Goal: Navigation & Orientation: Find specific page/section

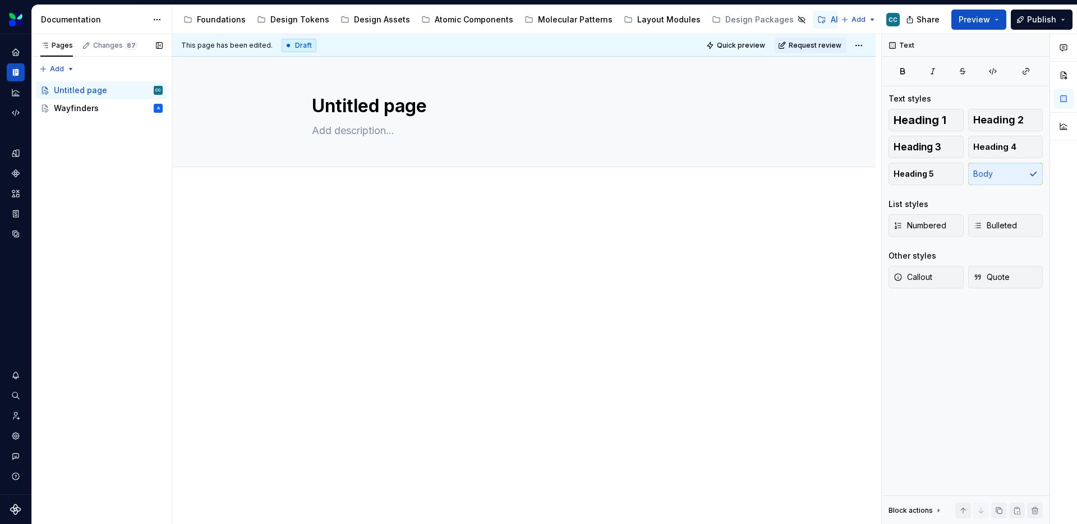
click at [109, 197] on div "Pages Changes 87 Add Accessibility guide for tree Page tree. Navigate the tree …" at bounding box center [101, 279] width 140 height 490
click at [107, 94] on div "Untitled page CC" at bounding box center [108, 90] width 109 height 16
click at [219, 94] on div "Untitled page" at bounding box center [523, 112] width 613 height 110
click at [855, 69] on button "Edit header" at bounding box center [836, 76] width 59 height 20
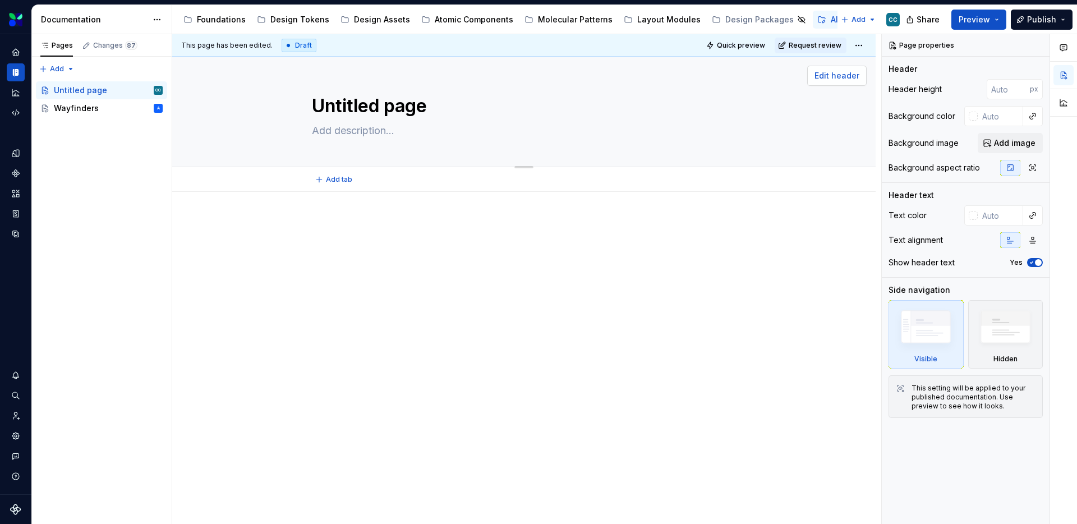
click at [825, 75] on span "Edit header" at bounding box center [836, 75] width 45 height 11
click at [12, 192] on icon "Assets" at bounding box center [16, 193] width 8 height 7
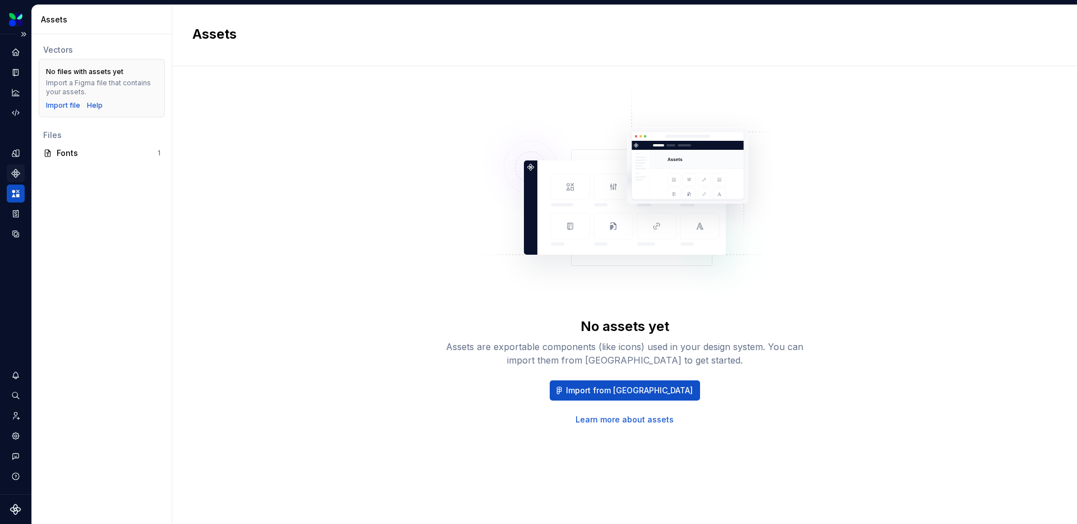
click at [13, 177] on icon "Components" at bounding box center [16, 173] width 10 height 10
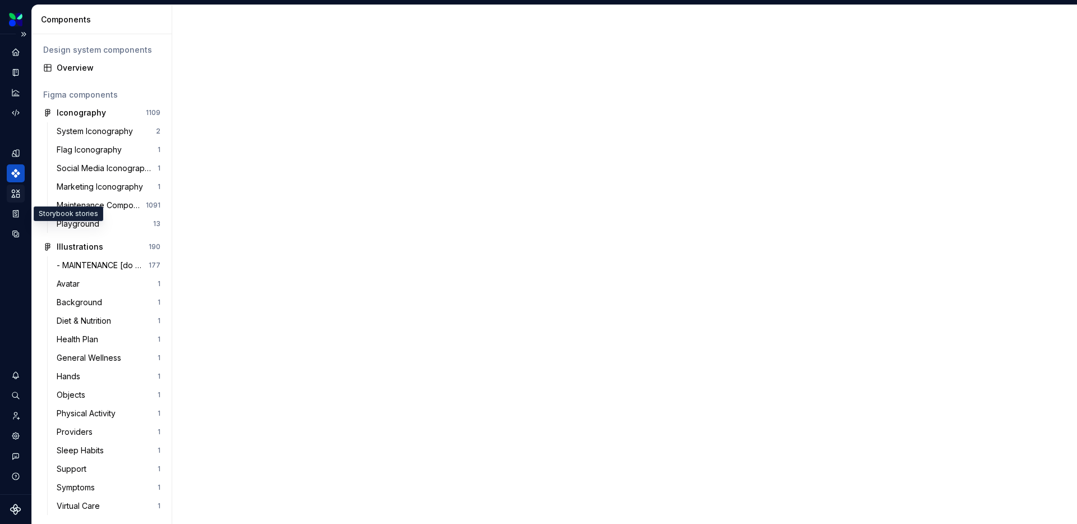
click at [17, 196] on icon "Assets" at bounding box center [16, 193] width 8 height 7
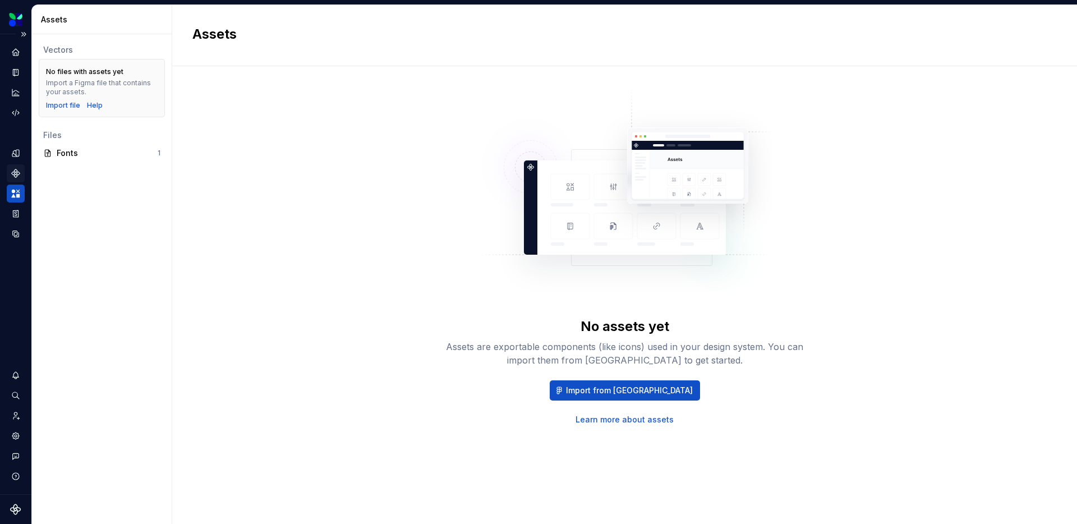
click at [106, 181] on div "Vectors No files with assets yet Import a Figma file that contains your assets.…" at bounding box center [102, 278] width 140 height 489
click at [101, 208] on div "Vectors No files with assets yet Import a Figma file that contains your assets.…" at bounding box center [102, 278] width 140 height 489
click at [18, 177] on icon "Components" at bounding box center [16, 173] width 10 height 10
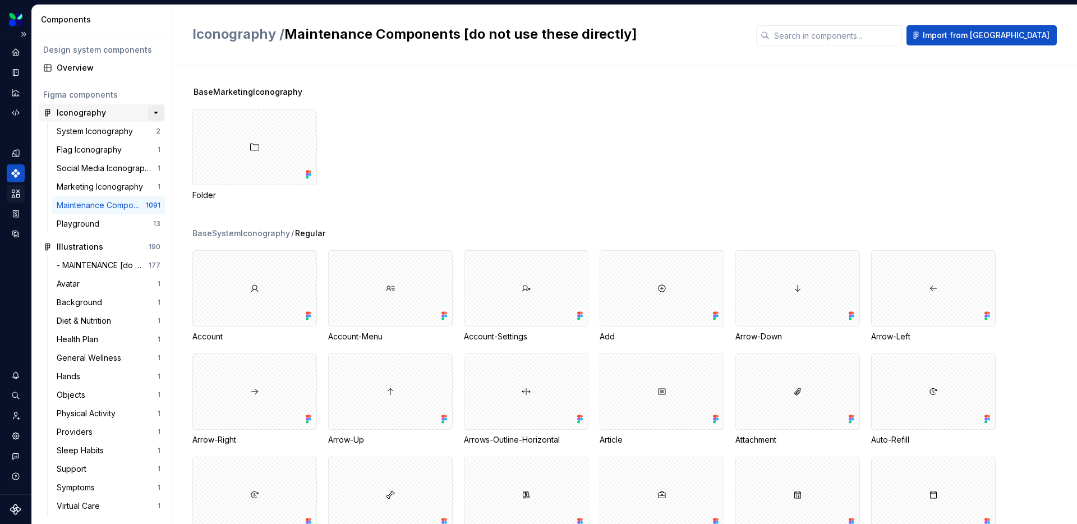
click at [151, 109] on button "button" at bounding box center [156, 113] width 16 height 16
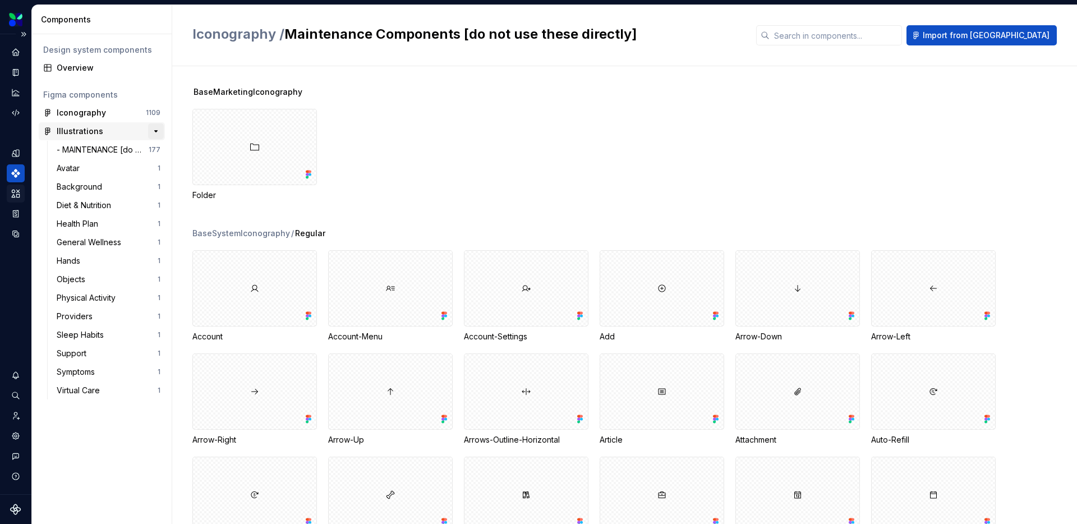
click at [154, 132] on button "button" at bounding box center [156, 131] width 16 height 16
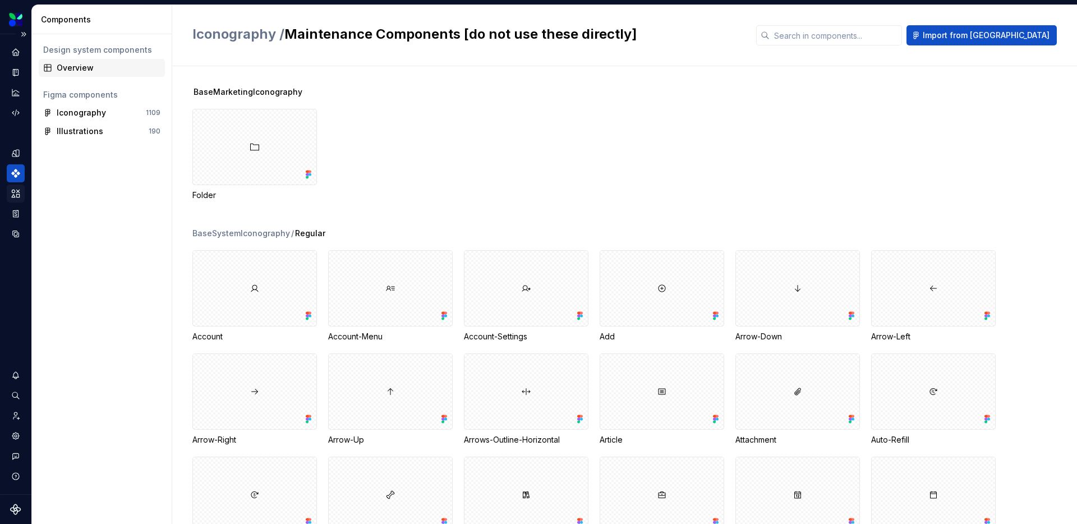
click at [90, 64] on div "Overview" at bounding box center [109, 67] width 104 height 11
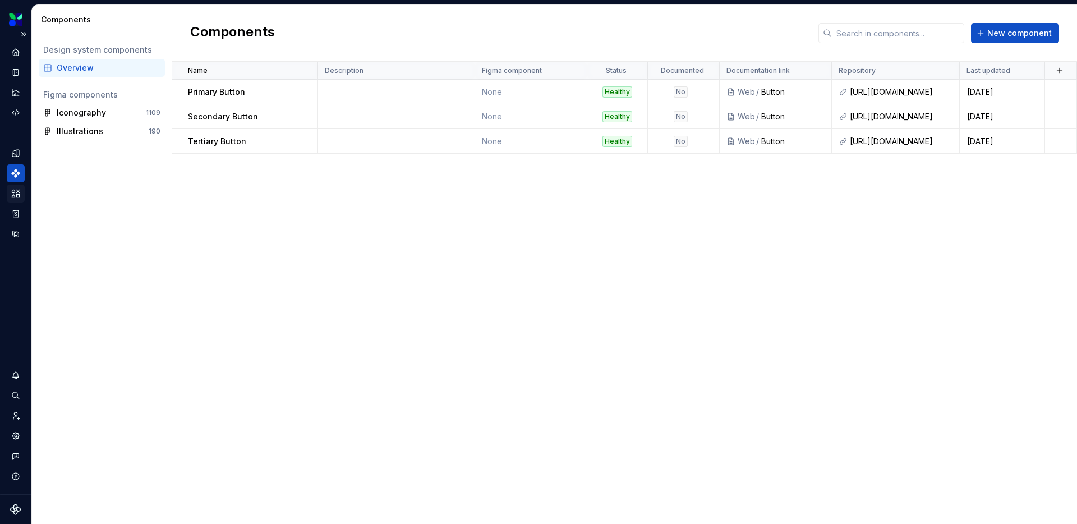
drag, startPoint x: 91, startPoint y: 175, endPoint x: 30, endPoint y: 170, distance: 61.3
click at [91, 175] on div "Design system components Overview Figma components Iconography 1109 Illustratio…" at bounding box center [102, 278] width 140 height 489
click at [20, 232] on icon "Data sources" at bounding box center [16, 234] width 10 height 10
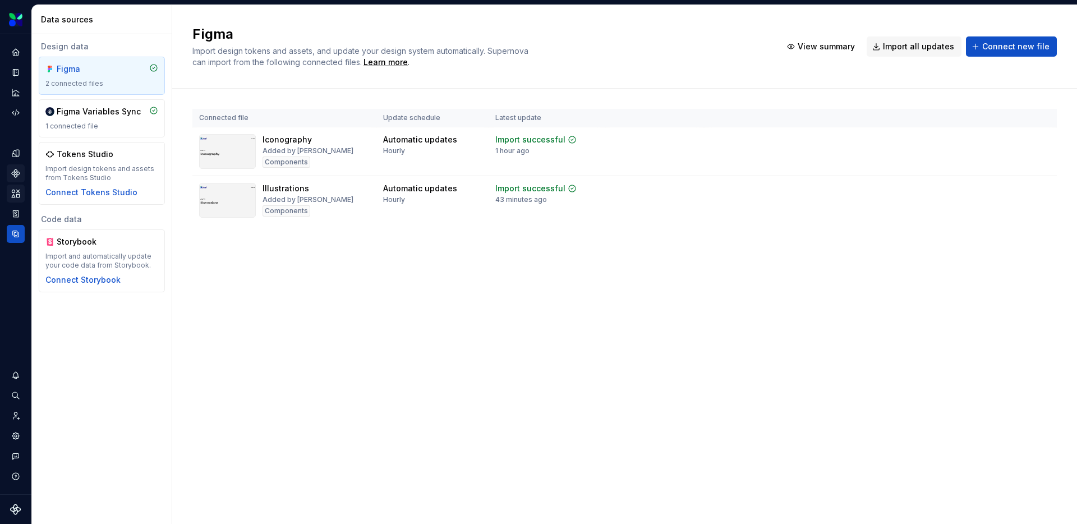
click at [249, 318] on div "Figma Import design tokens and assets, and update your design system automatica…" at bounding box center [624, 264] width 904 height 519
click at [20, 151] on icon "Design tokens" at bounding box center [16, 153] width 10 height 10
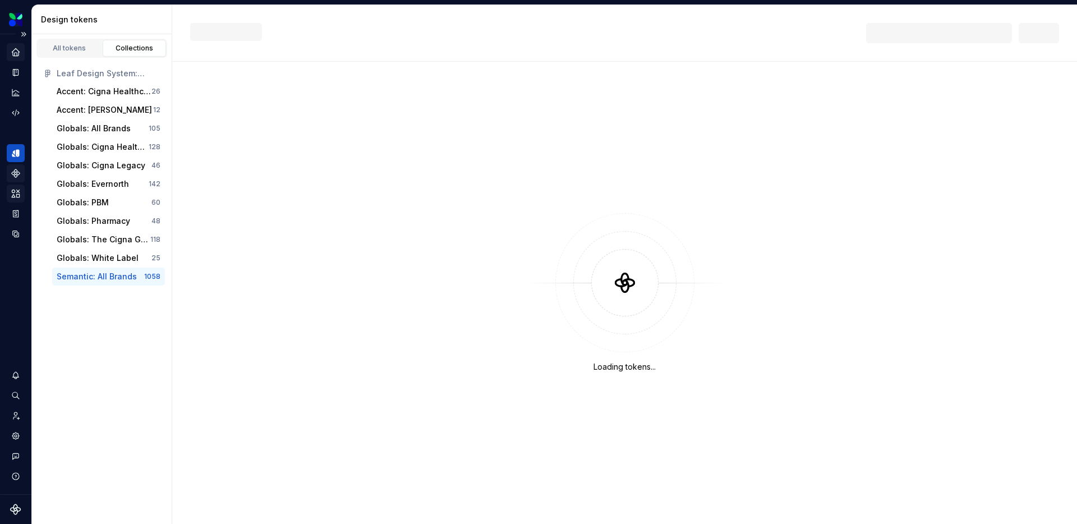
click at [17, 49] on icon "Home" at bounding box center [15, 51] width 7 height 7
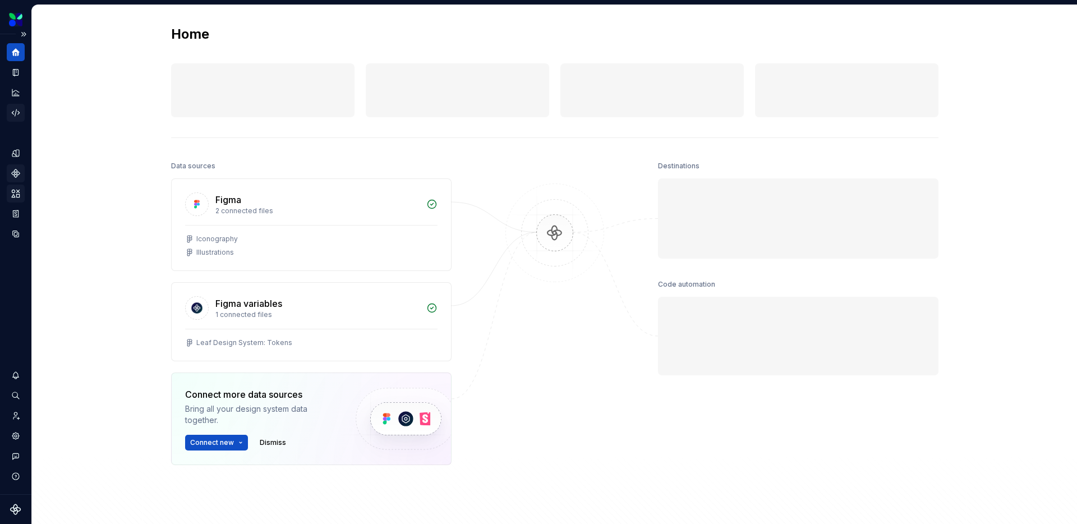
click at [14, 113] on icon "Code automation" at bounding box center [16, 113] width 10 height 10
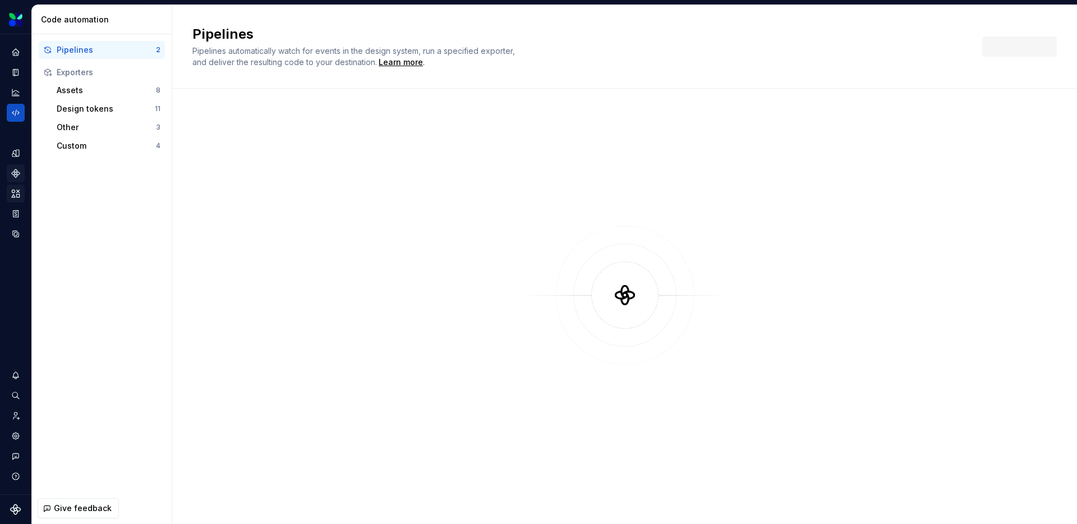
drag, startPoint x: 133, startPoint y: 214, endPoint x: 126, endPoint y: 214, distance: 7.9
click at [133, 214] on div "Pipelines 2 Exporters Assets 8 Design tokens 11 Other 3 Custom 4" at bounding box center [102, 263] width 140 height 458
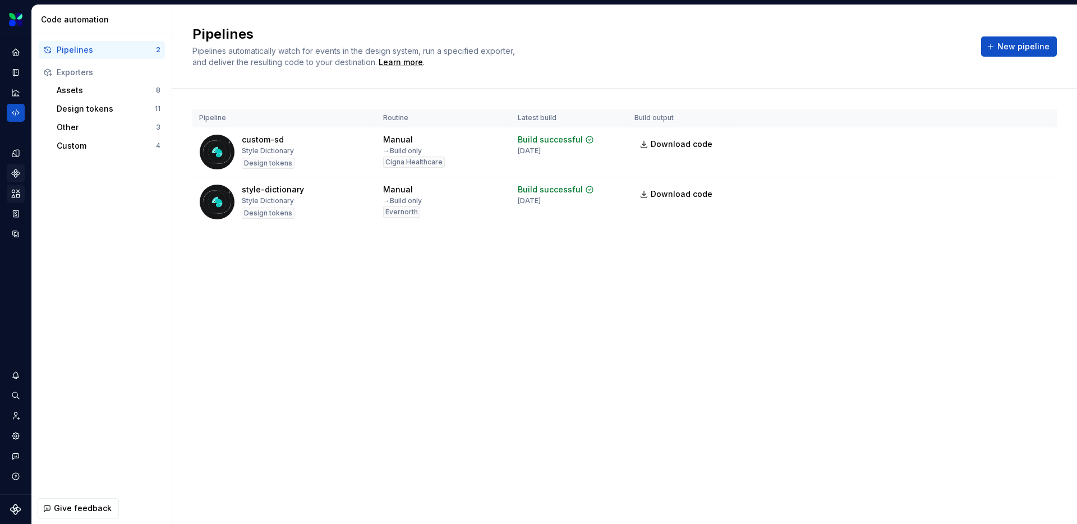
drag, startPoint x: 233, startPoint y: 388, endPoint x: 71, endPoint y: 341, distance: 169.1
click at [226, 386] on div "Pipelines Pipelines automatically watch for events in the design system, run a …" at bounding box center [624, 264] width 904 height 519
click at [60, 206] on div "Pipelines 2 Exporters Assets 8 Design tokens 11 Other 3 Custom 4" at bounding box center [102, 263] width 140 height 458
click at [13, 177] on icon "Components" at bounding box center [16, 173] width 10 height 10
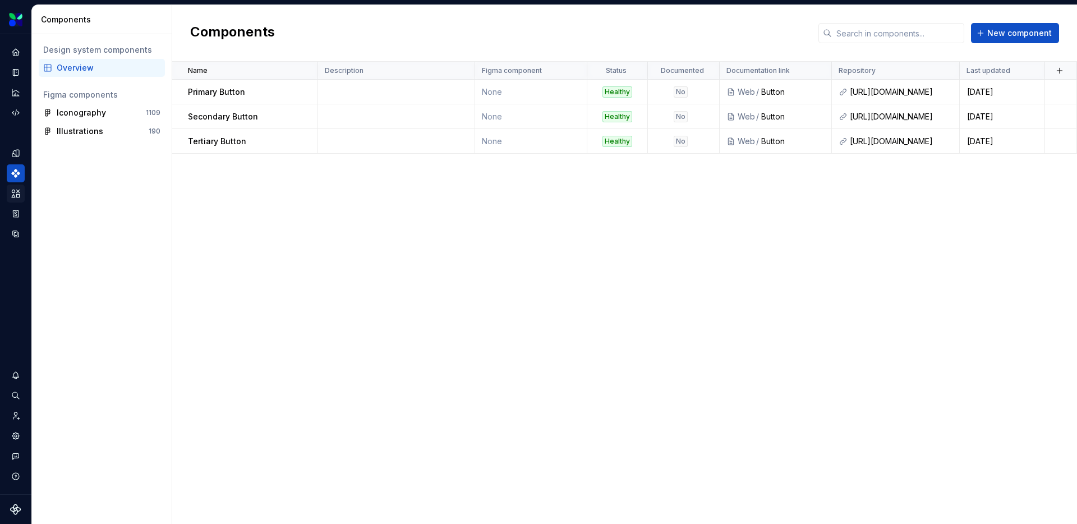
click at [127, 167] on div "Design system components Overview Figma components Iconography 1109 Illustratio…" at bounding box center [102, 278] width 140 height 489
click at [12, 154] on icon "Design tokens" at bounding box center [15, 152] width 7 height 7
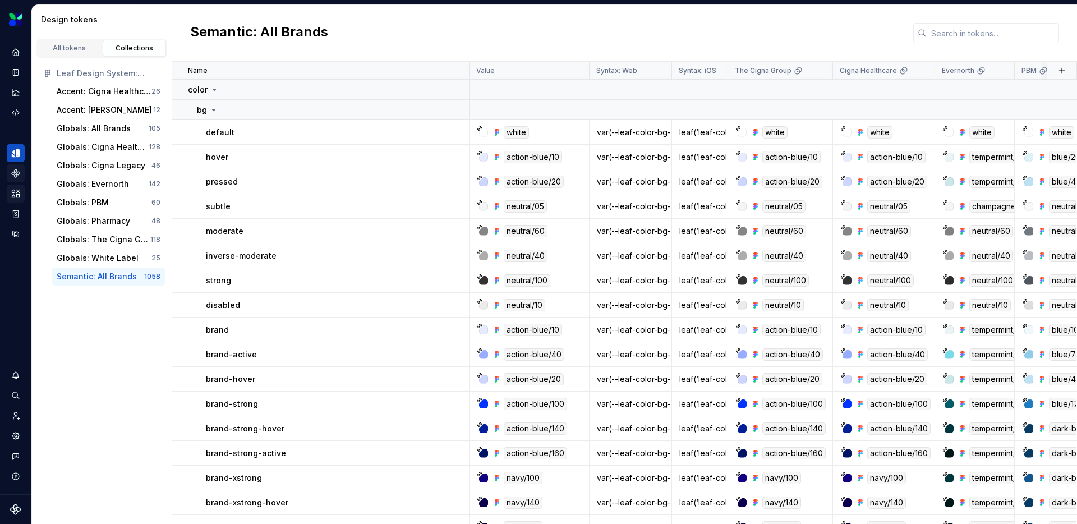
drag, startPoint x: 134, startPoint y: 341, endPoint x: 133, endPoint y: 335, distance: 6.3
click at [134, 340] on div "All tokens Collections Leaf Design System: Tokens Accent: Cigna Healthcare 26 A…" at bounding box center [102, 278] width 140 height 489
click at [71, 46] on div "All tokens" at bounding box center [69, 48] width 56 height 9
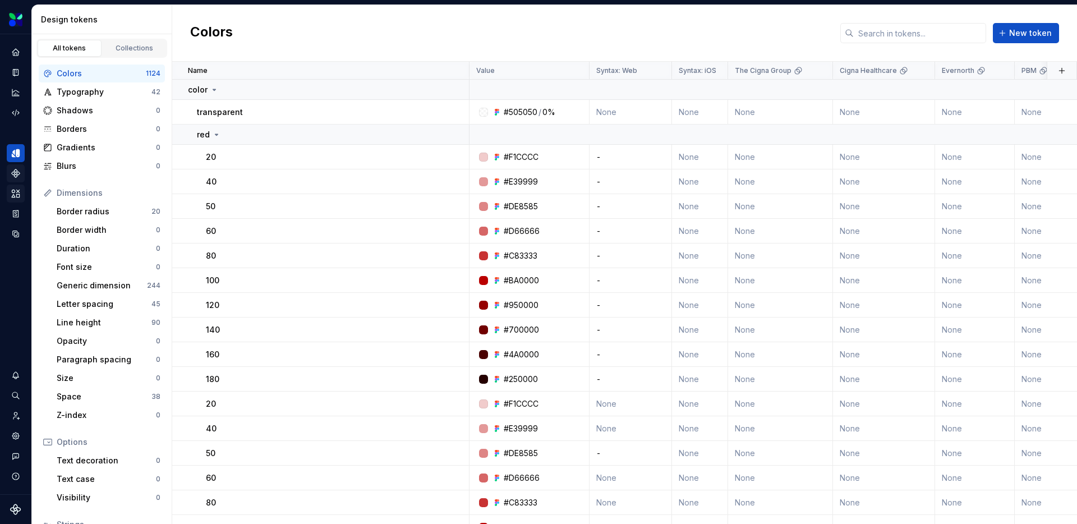
click at [16, 173] on icon "Components" at bounding box center [16, 173] width 8 height 8
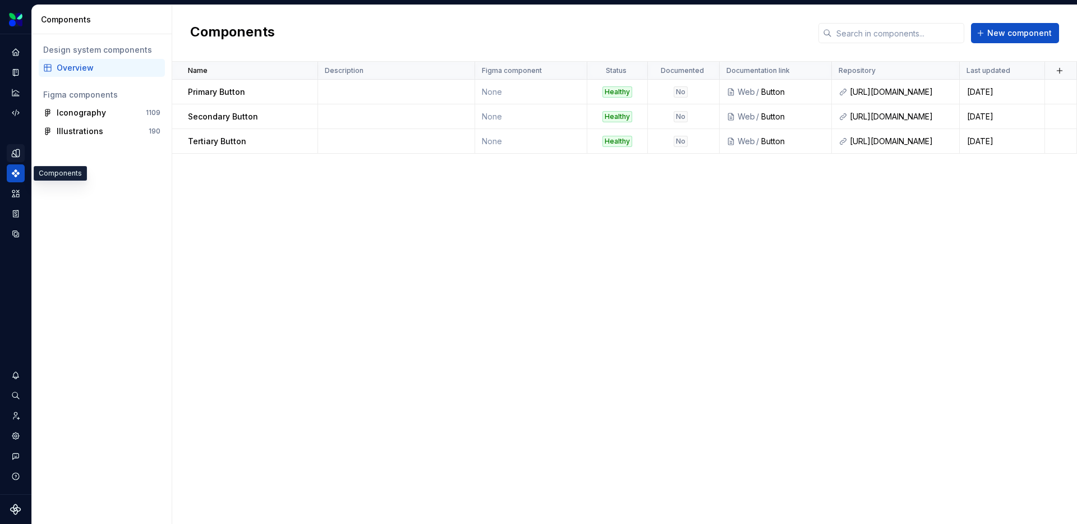
click at [99, 269] on div "Design system components Overview Figma components Iconography 1109 Illustratio…" at bounding box center [102, 278] width 140 height 489
click at [12, 200] on div "Assets" at bounding box center [16, 193] width 18 height 18
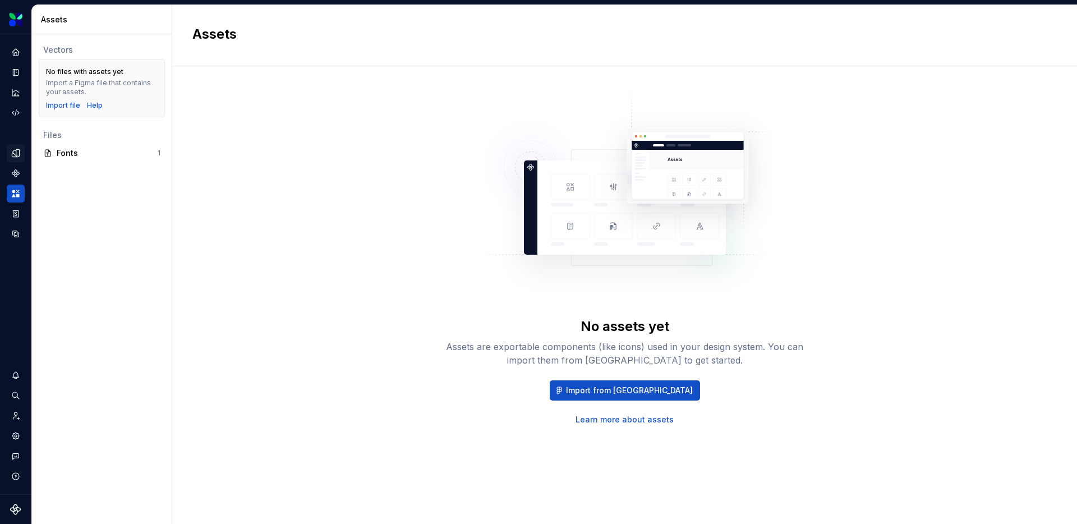
click at [16, 151] on icon "Design tokens" at bounding box center [15, 152] width 7 height 7
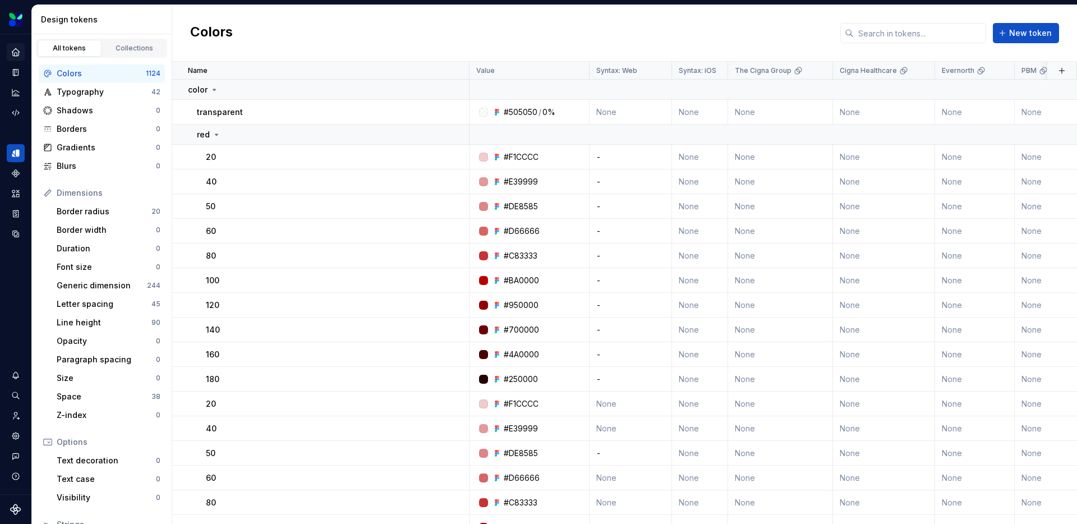
click at [19, 49] on icon "Home" at bounding box center [16, 52] width 10 height 10
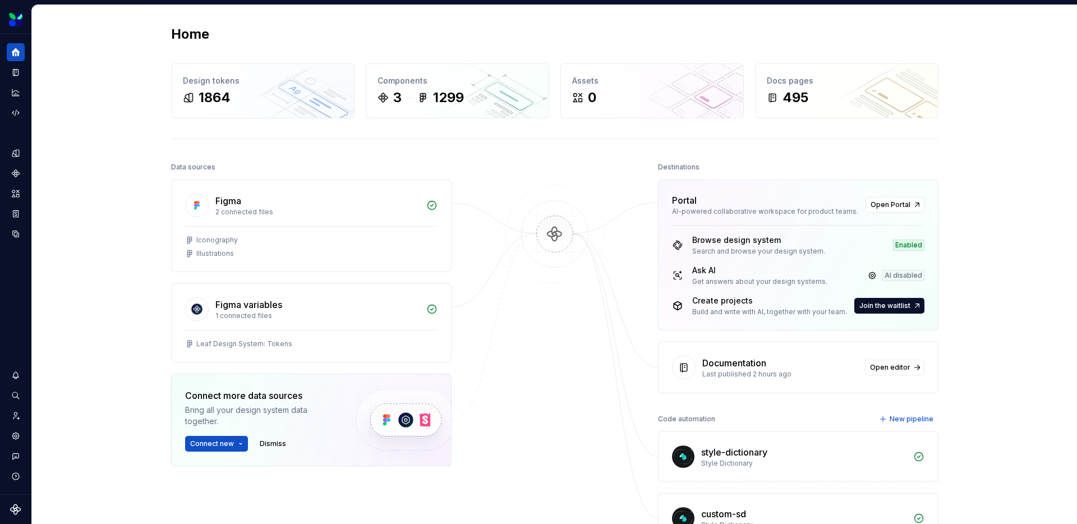
click at [508, 352] on div at bounding box center [554, 351] width 112 height 384
drag, startPoint x: 58, startPoint y: 141, endPoint x: 17, endPoint y: 104, distance: 54.8
click at [58, 141] on div "Home Design tokens 1864 Components 3 1299 Assets 0 Docs pages 495 Data sources …" at bounding box center [554, 307] width 1045 height 604
click at [0, 0] on button "Expand sidebar" at bounding box center [0, 0] width 0 height 0
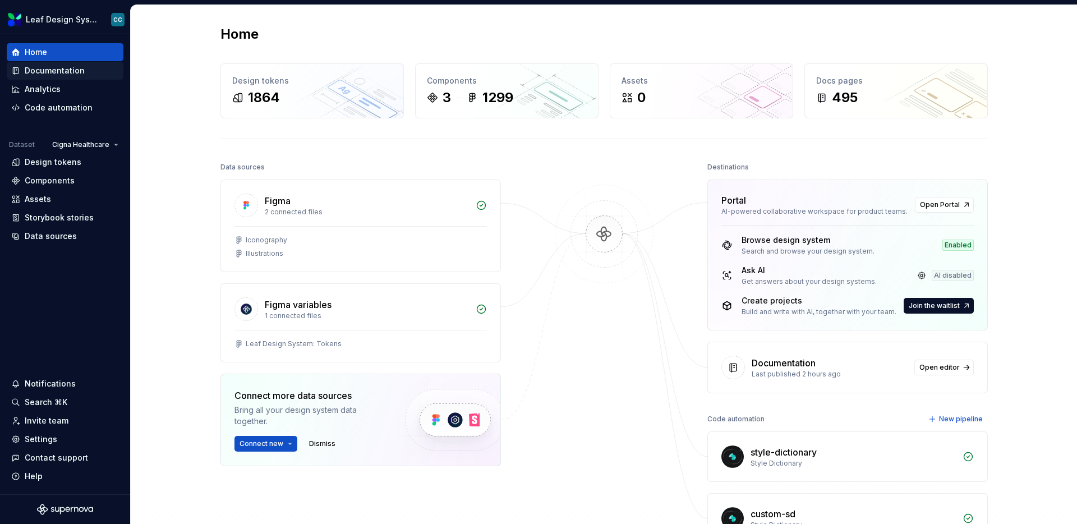
click at [75, 67] on div "Documentation" at bounding box center [55, 70] width 60 height 11
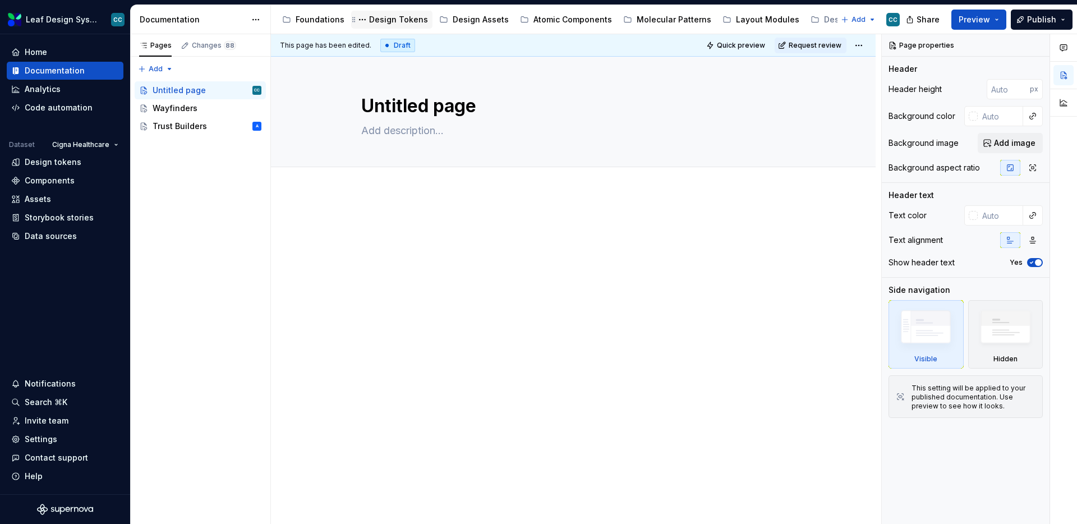
click at [396, 18] on div "Design Tokens" at bounding box center [398, 19] width 59 height 11
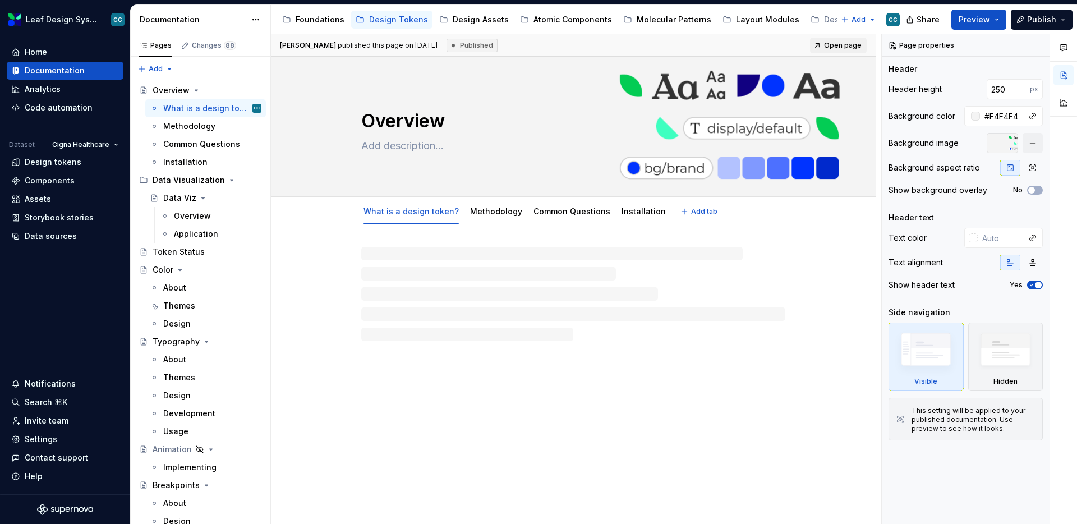
click at [639, 94] on div "Overview" at bounding box center [573, 127] width 424 height 110
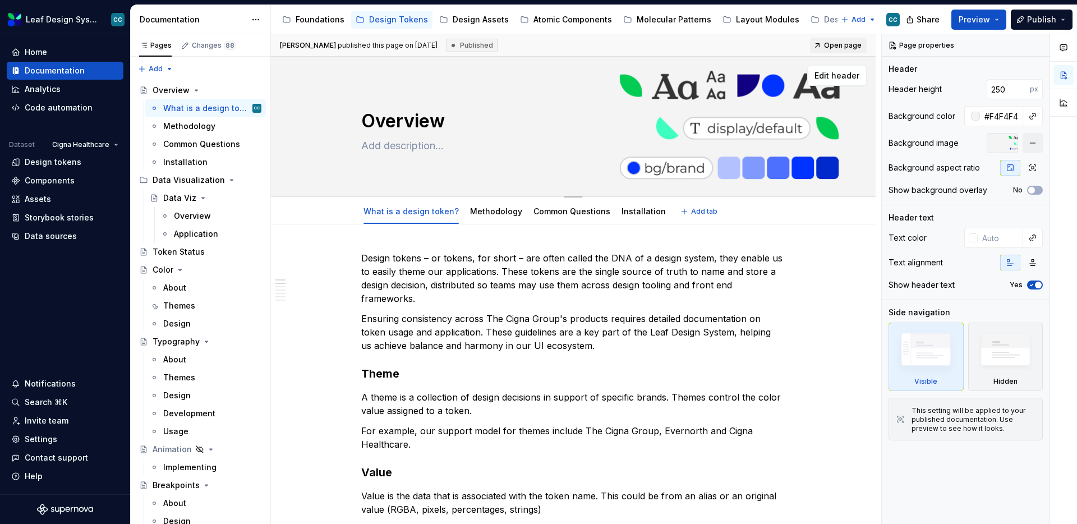
click at [578, 121] on textarea "Overview" at bounding box center [571, 121] width 424 height 27
click at [840, 69] on button "Edit header" at bounding box center [836, 76] width 59 height 20
click at [838, 74] on span "Edit header" at bounding box center [836, 75] width 45 height 11
click at [991, 419] on div "This setting will be applied to your published documentation. Use preview to se…" at bounding box center [973, 419] width 124 height 27
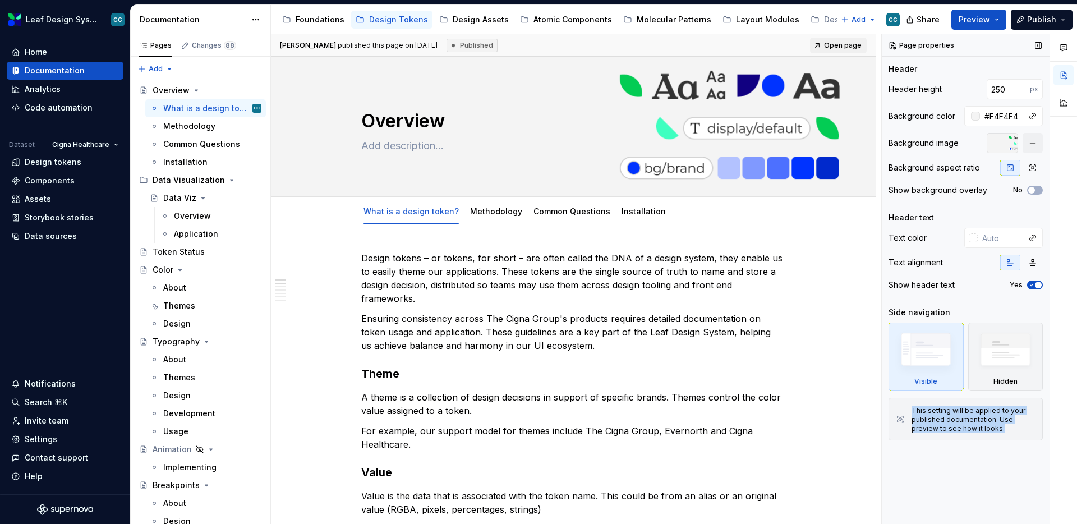
click at [991, 419] on div "This setting will be applied to your published documentation. Use preview to se…" at bounding box center [973, 419] width 124 height 27
click at [1019, 416] on div "This setting will be applied to your published documentation. Use preview to se…" at bounding box center [973, 419] width 124 height 27
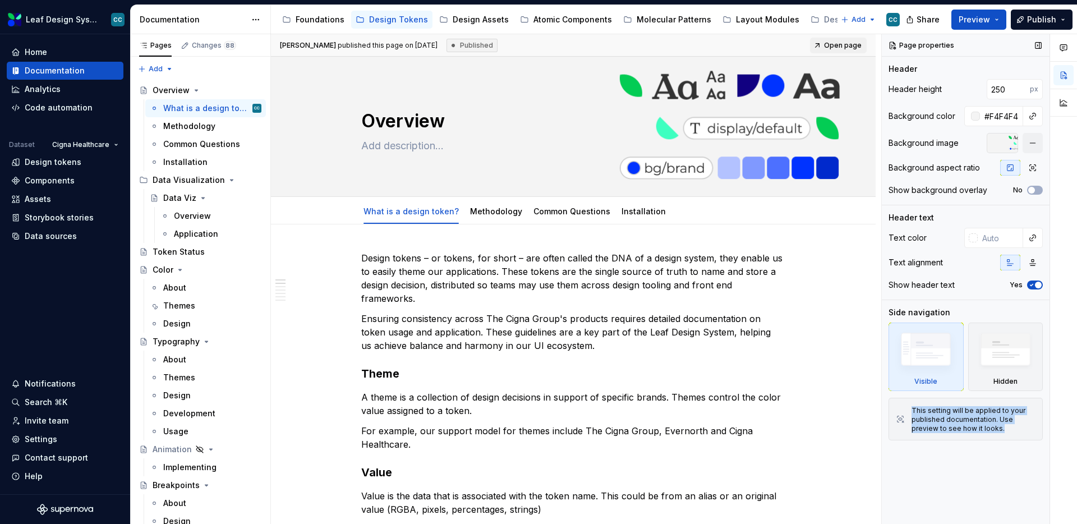
click at [1006, 419] on div "This setting will be applied to your published documentation. Use preview to se…" at bounding box center [973, 419] width 124 height 27
click at [932, 124] on div "Background color #F4F4F4" at bounding box center [965, 116] width 154 height 20
click at [932, 140] on div "Background image" at bounding box center [923, 142] width 70 height 11
click at [992, 140] on div at bounding box center [1001, 143] width 31 height 20
click at [957, 134] on div "Background image" at bounding box center [965, 143] width 154 height 20
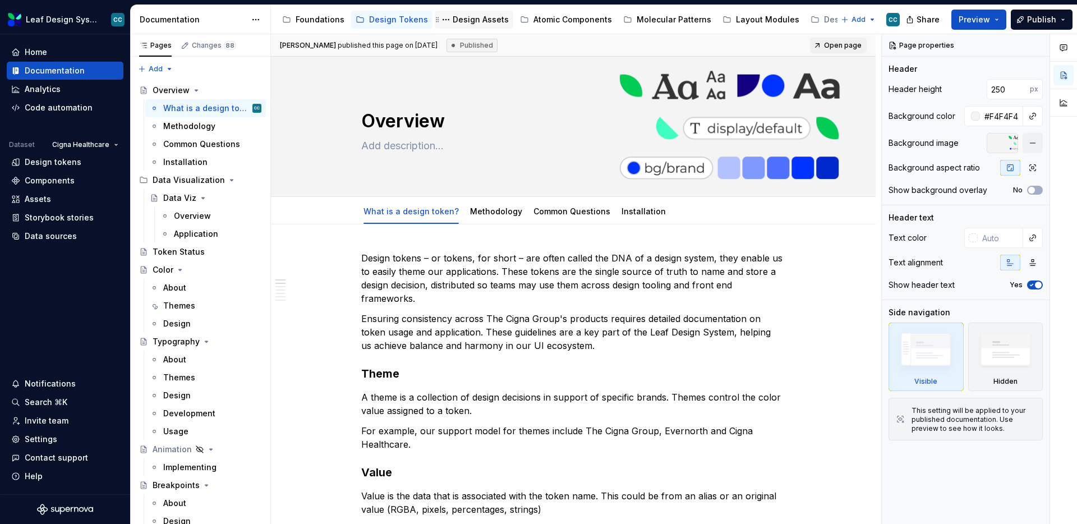
click at [483, 18] on div "Design Assets" at bounding box center [480, 19] width 56 height 11
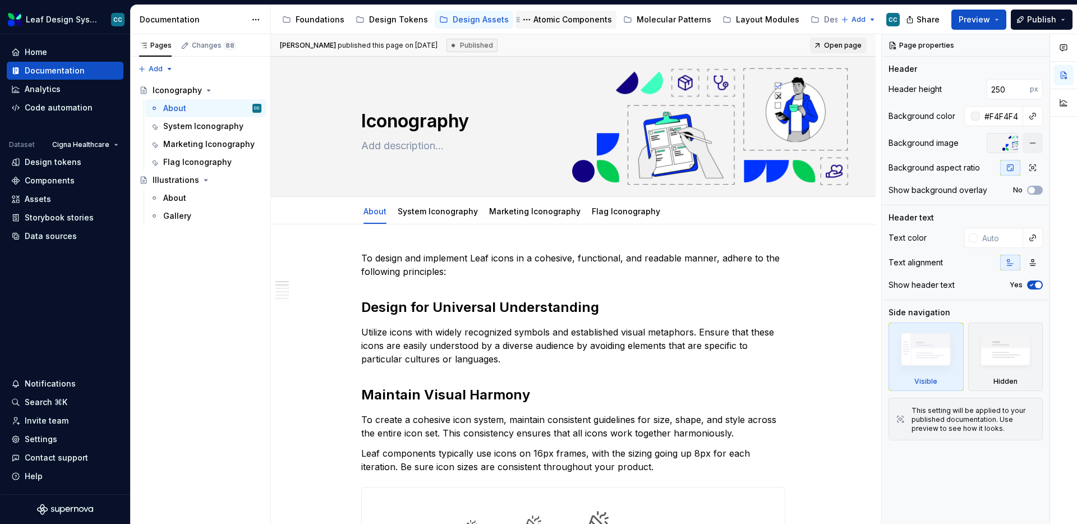
click at [534, 18] on div "Atomic Components" at bounding box center [572, 19] width 78 height 11
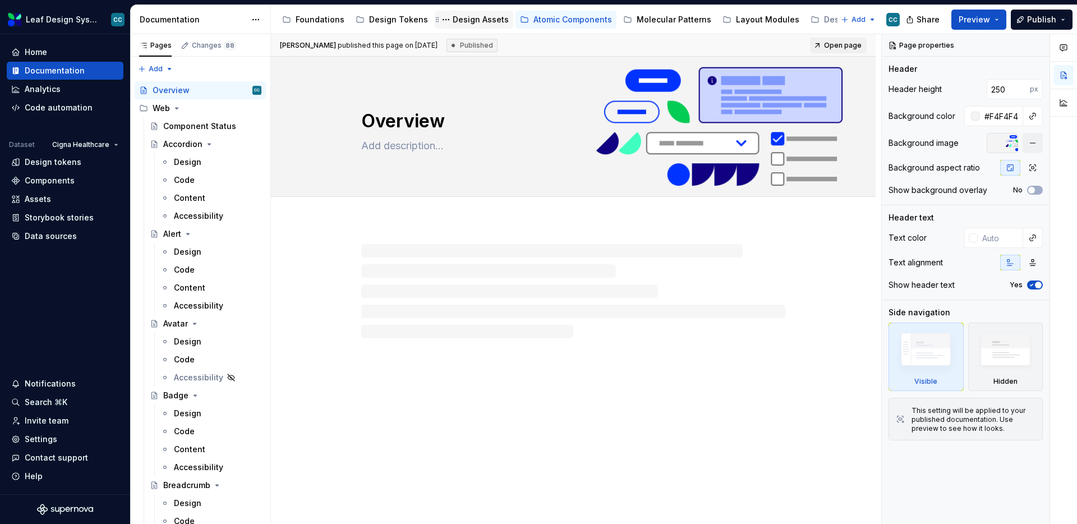
click at [464, 18] on div "Design Assets" at bounding box center [480, 19] width 56 height 11
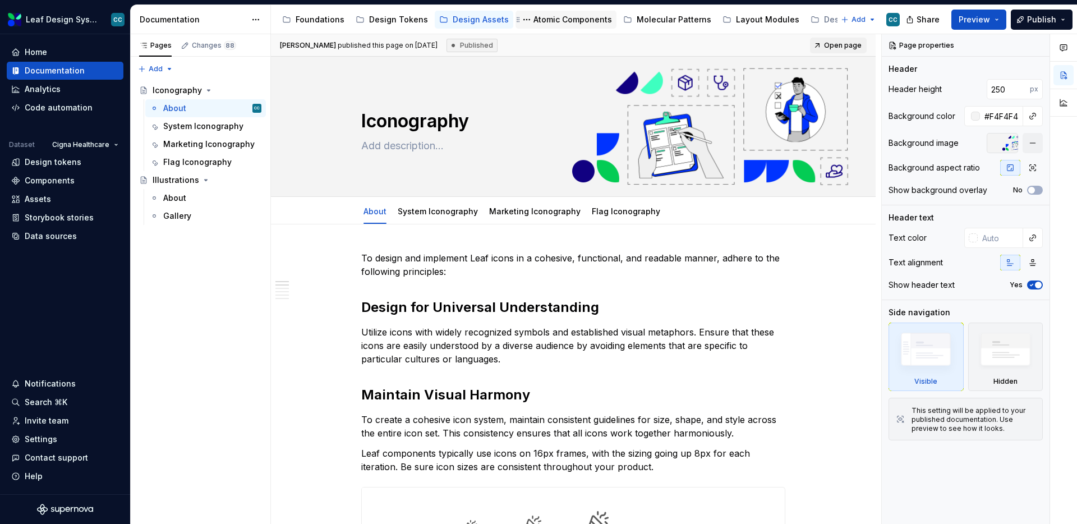
click at [556, 24] on div "Atomic Components" at bounding box center [572, 19] width 78 height 11
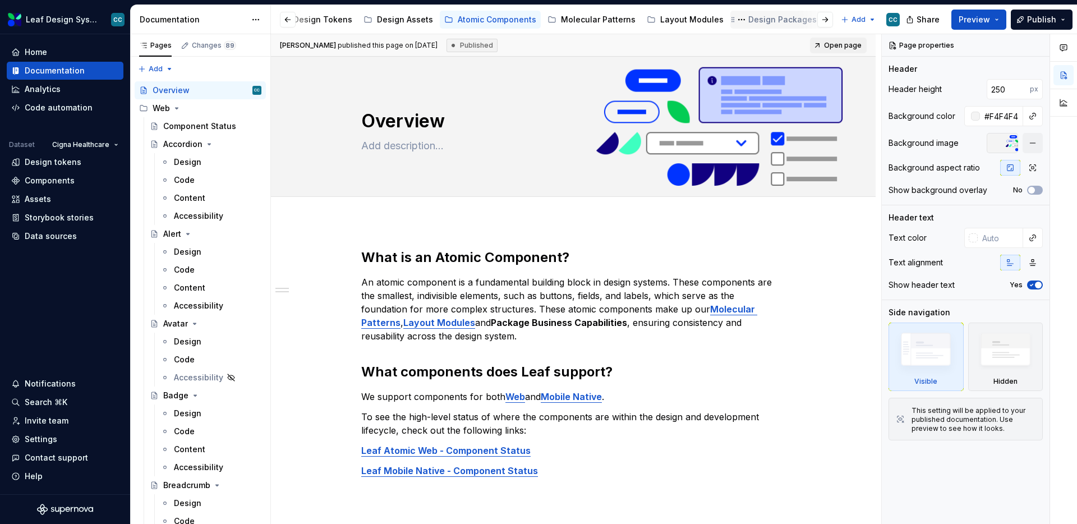
scroll to position [0, 98]
click at [831, 16] on div "AI Hub" at bounding box center [843, 19] width 25 height 11
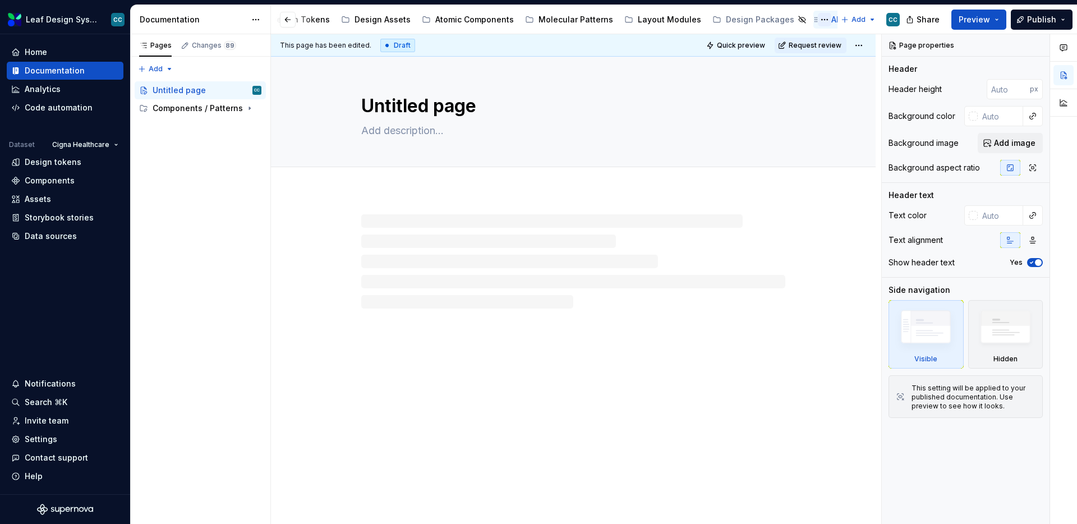
click at [817, 20] on button "Page tree" at bounding box center [823, 19] width 13 height 13
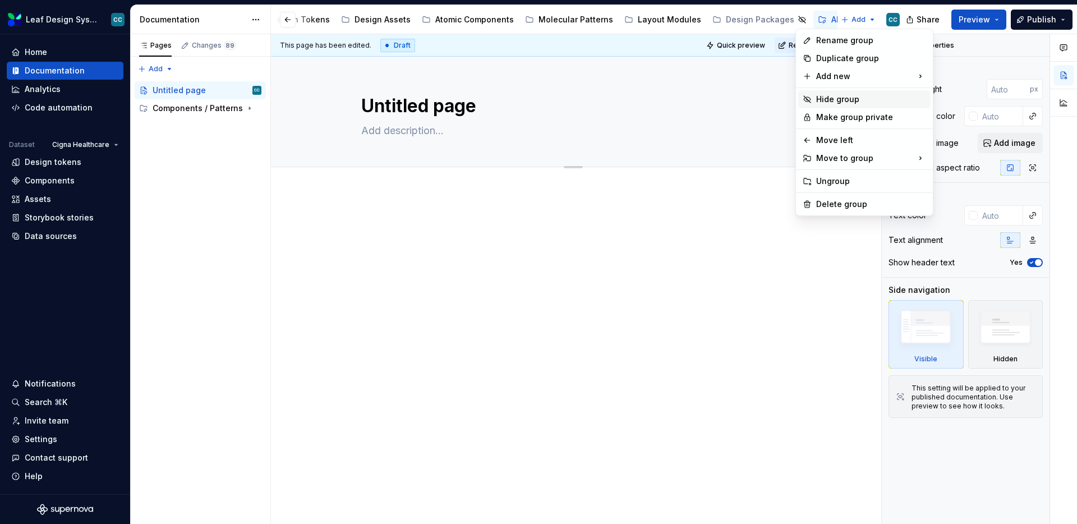
click at [824, 99] on div "Hide group" at bounding box center [871, 99] width 110 height 11
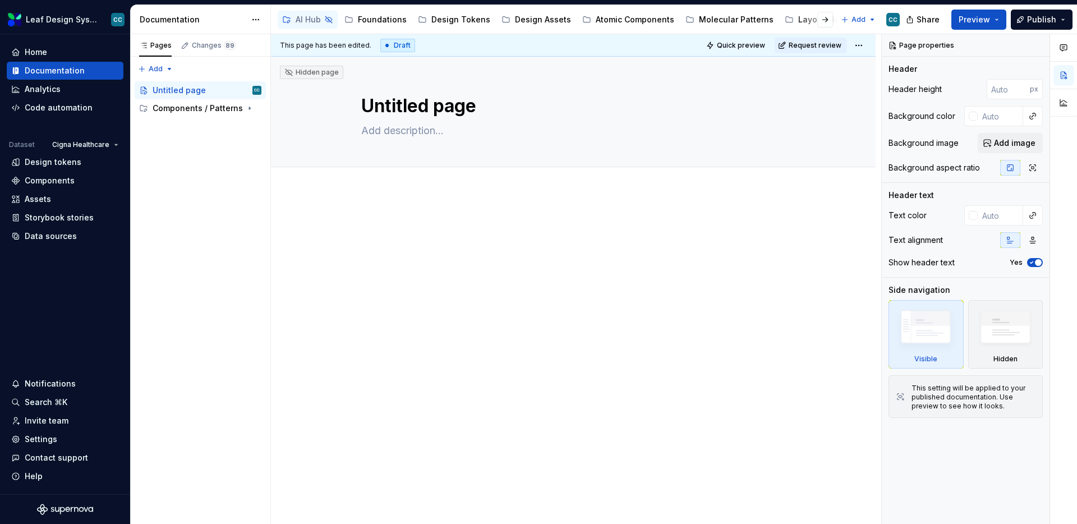
click at [372, 310] on div "This page has been edited. Draft Quick preview Request review Hidden page Untit…" at bounding box center [576, 279] width 610 height 490
click at [185, 114] on div "Components / Patterns" at bounding box center [207, 108] width 109 height 16
click at [199, 126] on div "Wayfinders" at bounding box center [185, 126] width 45 height 11
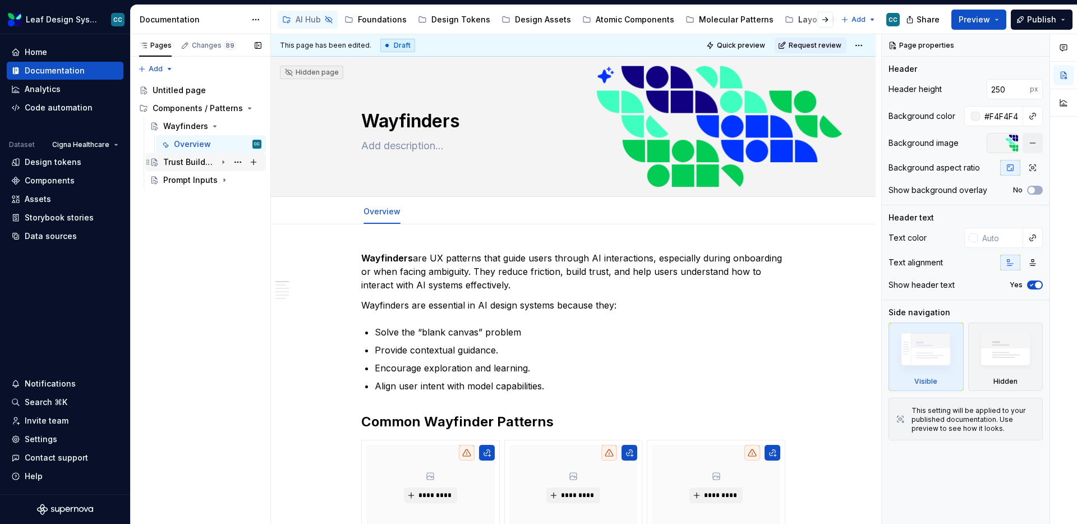
click at [176, 159] on div "Trust Builders" at bounding box center [189, 161] width 53 height 11
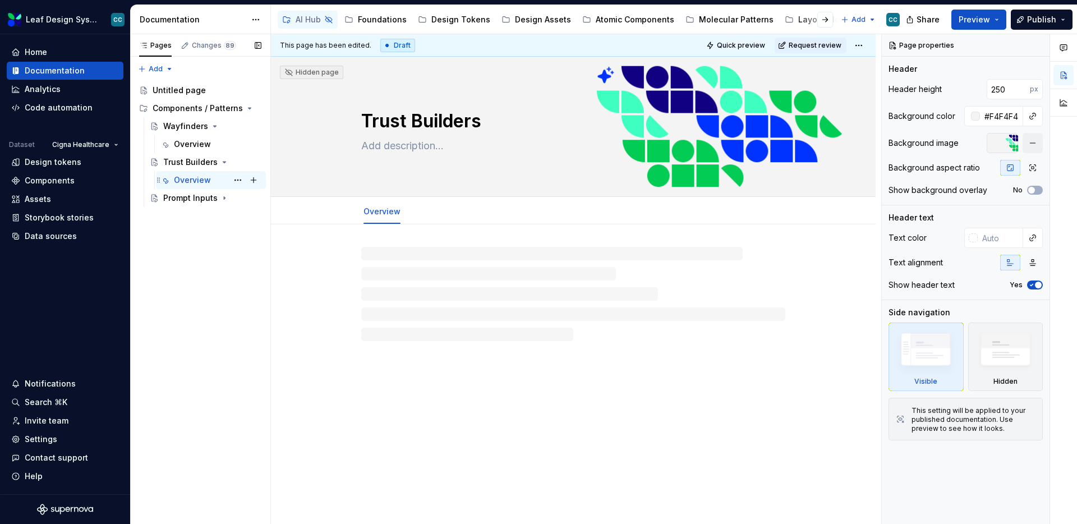
click at [196, 178] on div "Overview" at bounding box center [192, 179] width 37 height 11
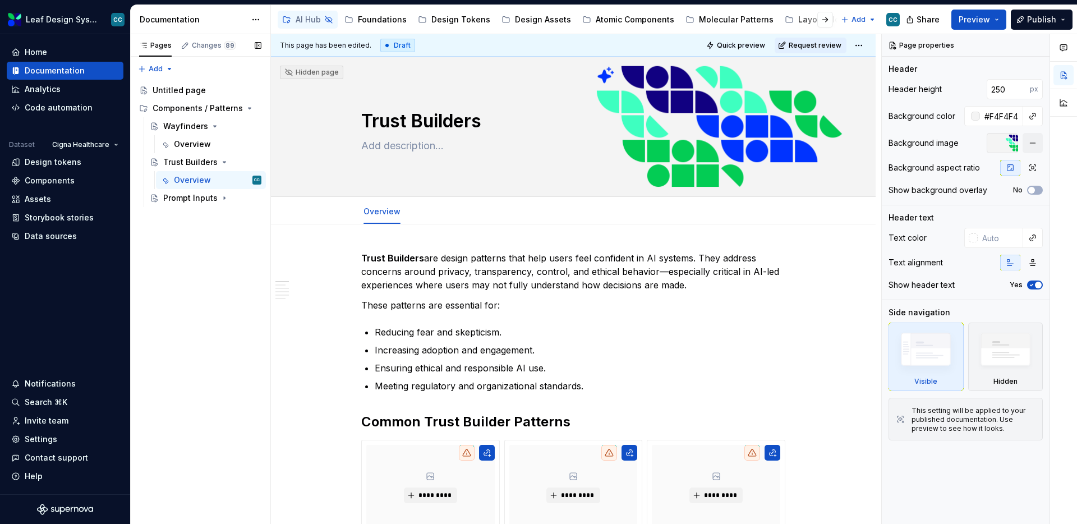
click at [179, 79] on div "Accessibility guide for tree Page tree. Navigate the tree with the arrow keys. …" at bounding box center [200, 143] width 140 height 132
click at [179, 81] on div "Untitled page" at bounding box center [200, 90] width 131 height 18
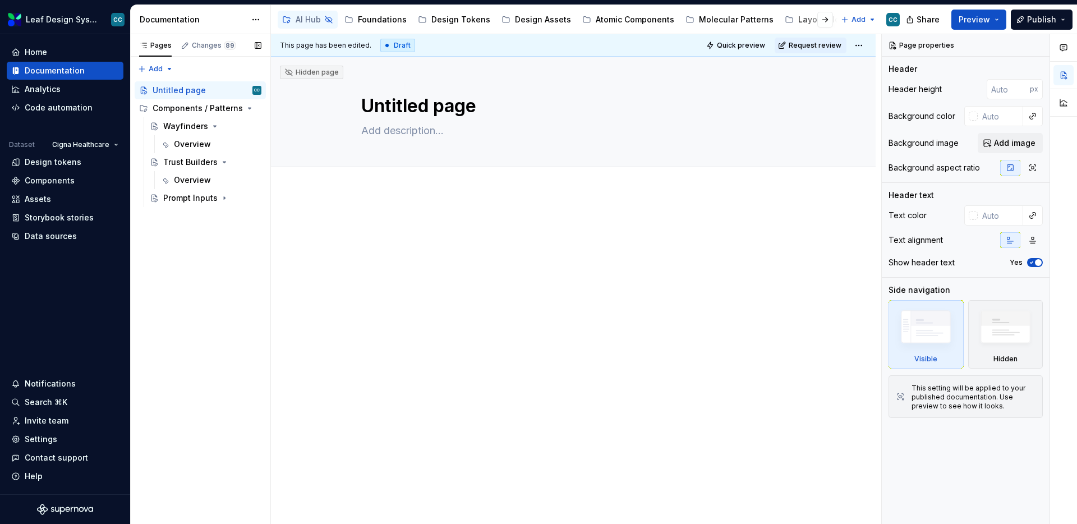
drag, startPoint x: 256, startPoint y: 279, endPoint x: 215, endPoint y: 270, distance: 41.4
click at [255, 279] on div "Pages Changes 89 Add Accessibility guide for tree Page tree. Navigate the tree …" at bounding box center [200, 279] width 140 height 490
click at [197, 91] on div "Untitled page" at bounding box center [179, 90] width 53 height 11
click at [0, 0] on button "Page tree" at bounding box center [0, 0] width 0 height 0
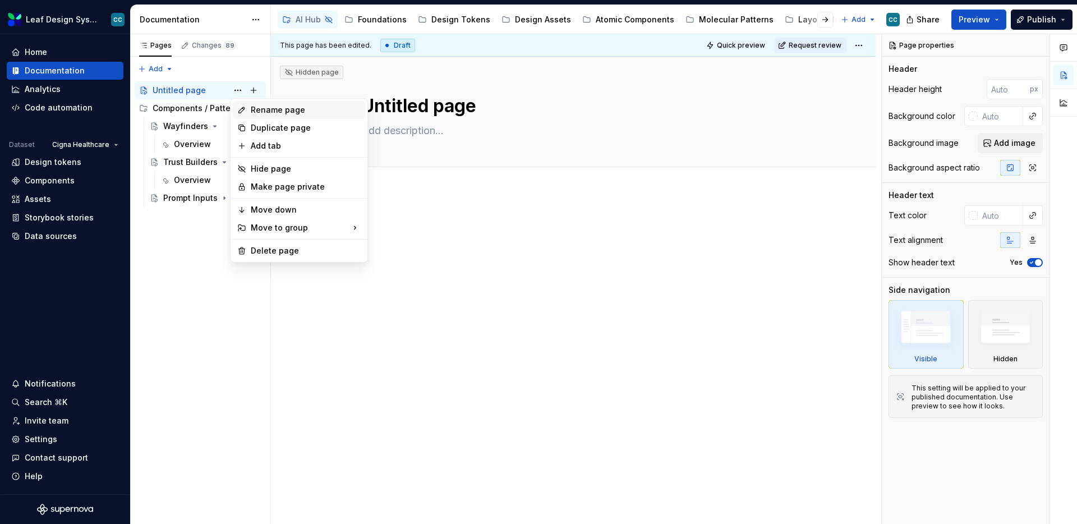
click at [245, 104] on div "Rename page" at bounding box center [299, 110] width 132 height 18
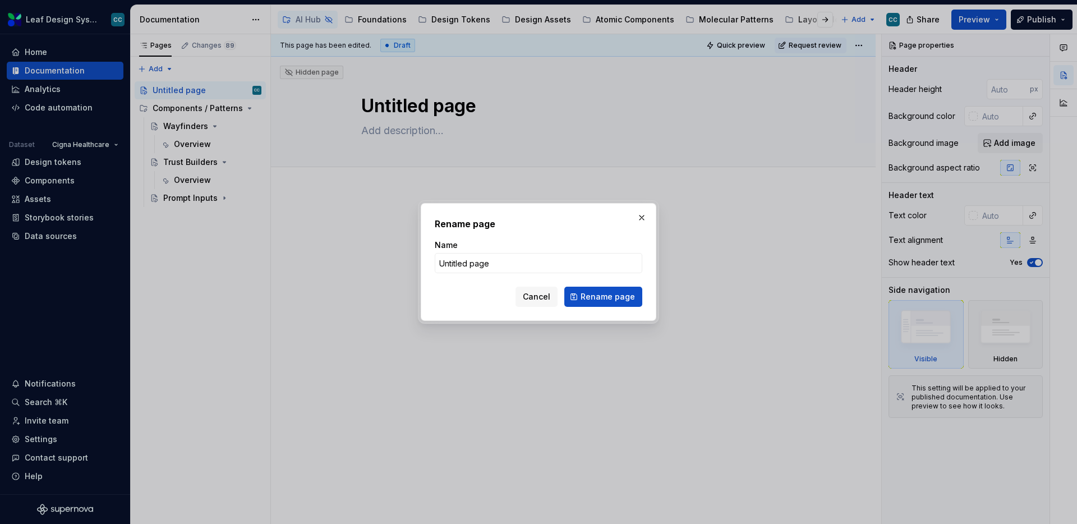
type textarea "*"
type input "O"
type textarea "*"
type input "Over"
click at [642, 214] on button "button" at bounding box center [642, 218] width 16 height 16
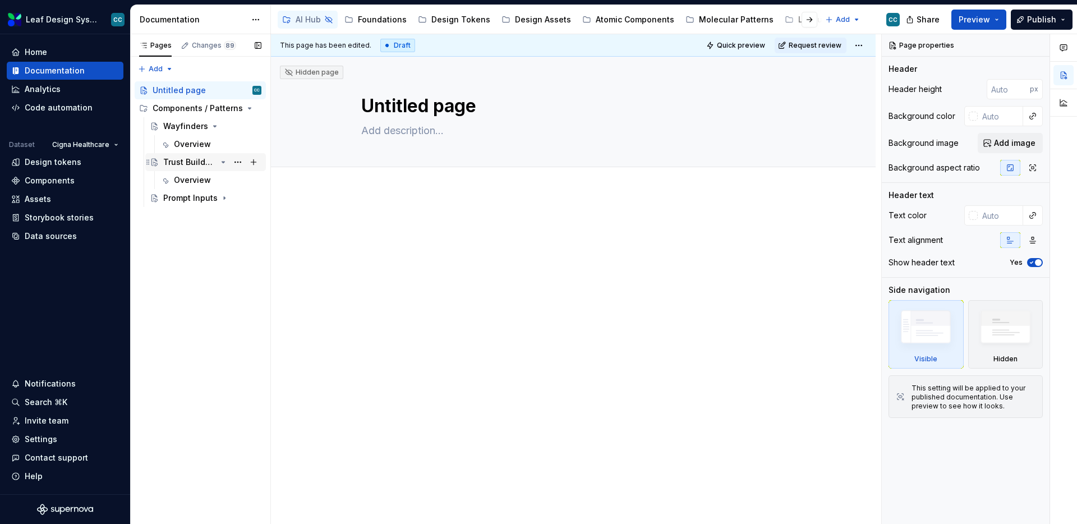
type textarea "*"
click at [165, 66] on div "Pages Changes 89 Add Accessibility guide for tree Page tree. Navigate the tree …" at bounding box center [200, 279] width 140 height 490
click at [171, 107] on div "New group" at bounding box center [191, 108] width 73 height 11
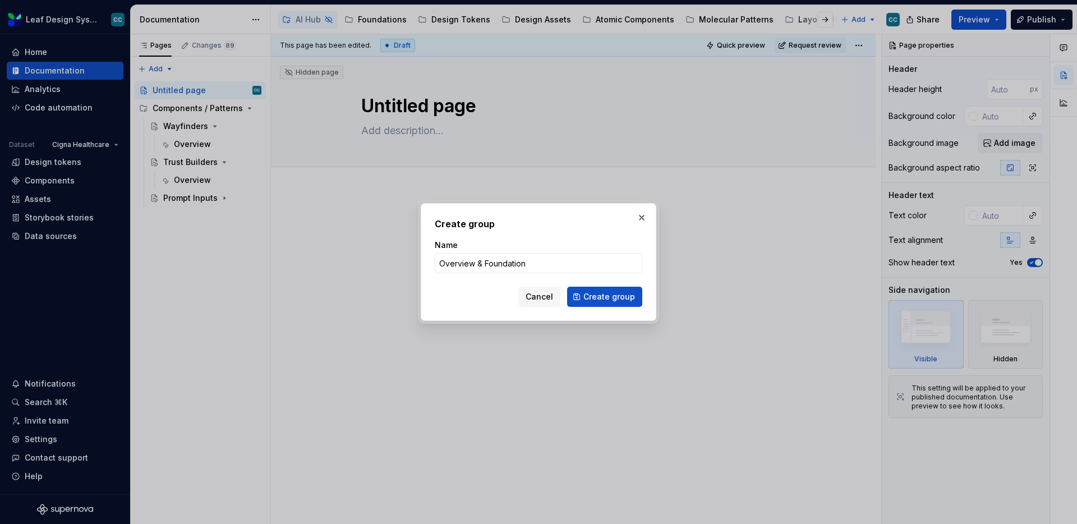
type input "Overview & Foundations"
click button "Create group" at bounding box center [604, 297] width 75 height 20
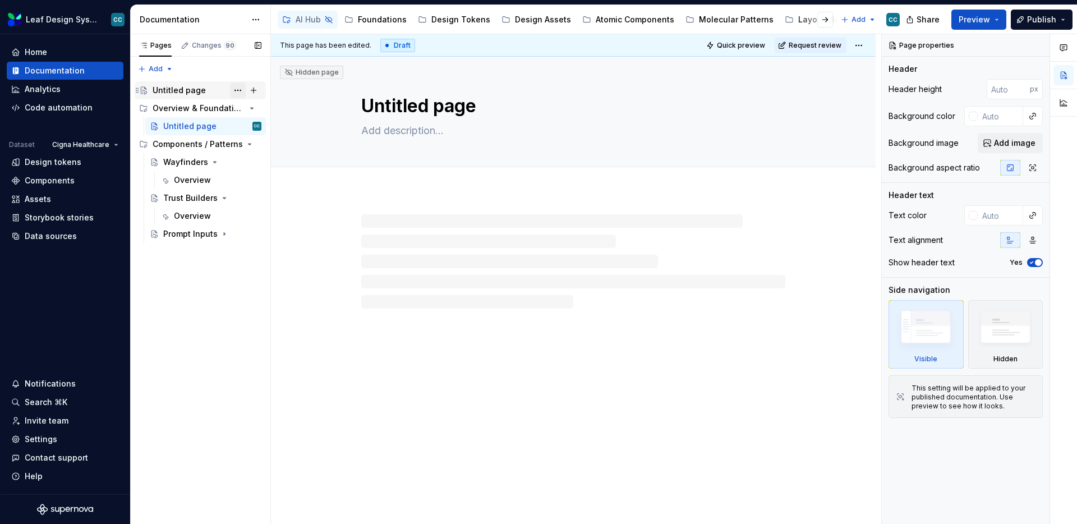
click at [235, 89] on button "Page tree" at bounding box center [238, 90] width 16 height 16
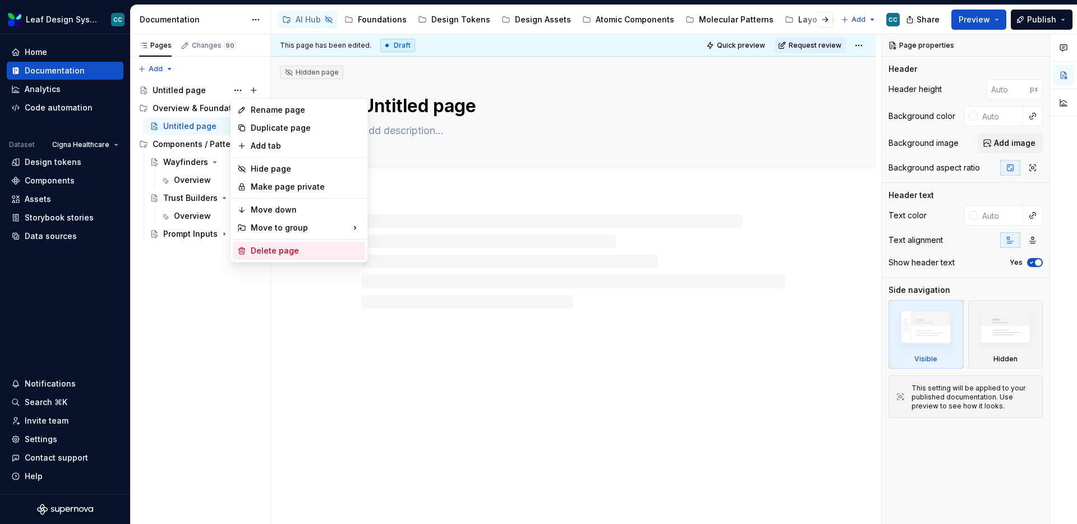
click at [276, 247] on div "Delete page" at bounding box center [306, 250] width 110 height 11
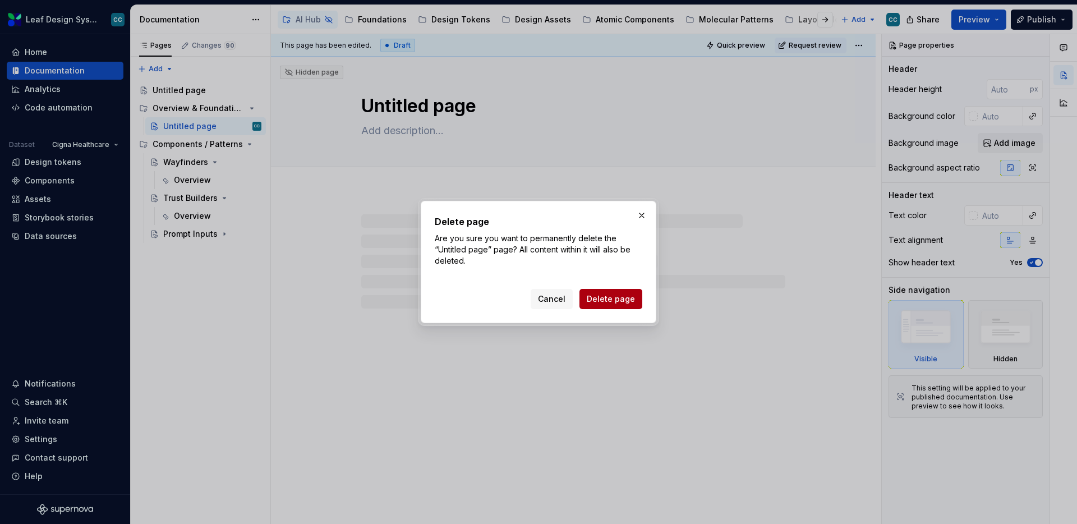
click at [609, 297] on span "Delete page" at bounding box center [610, 298] width 48 height 11
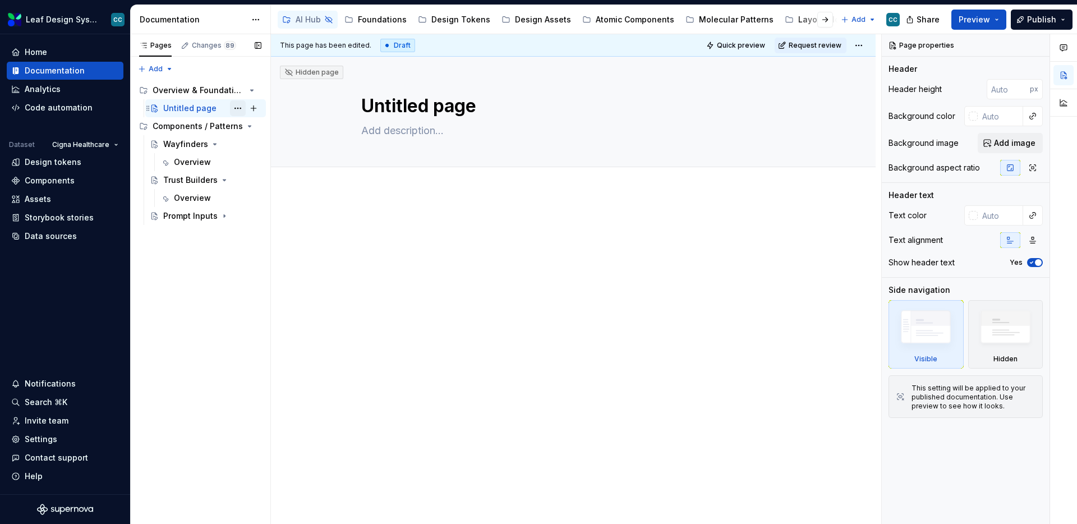
click at [237, 109] on button "Page tree" at bounding box center [238, 108] width 16 height 16
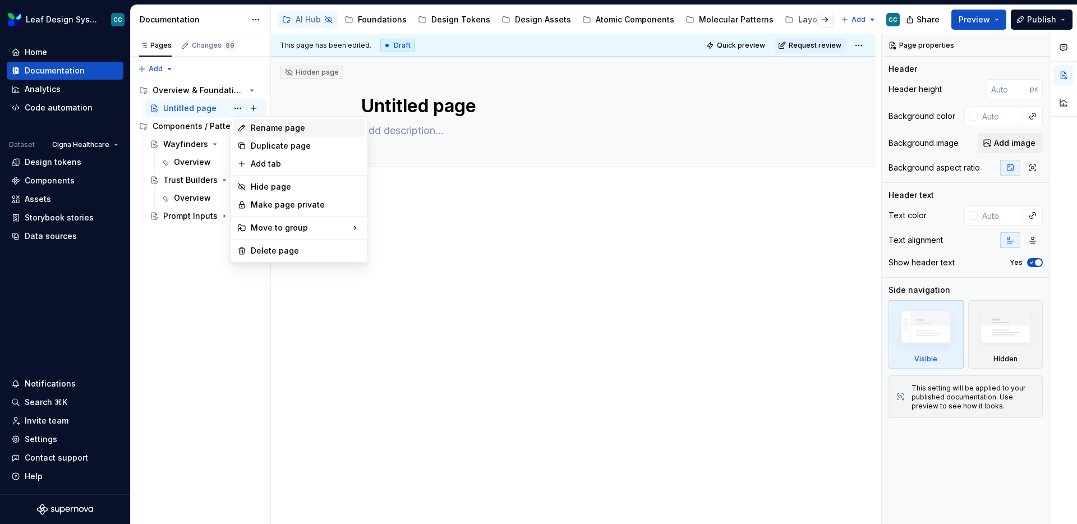
click at [252, 127] on div "Rename page" at bounding box center [306, 127] width 110 height 11
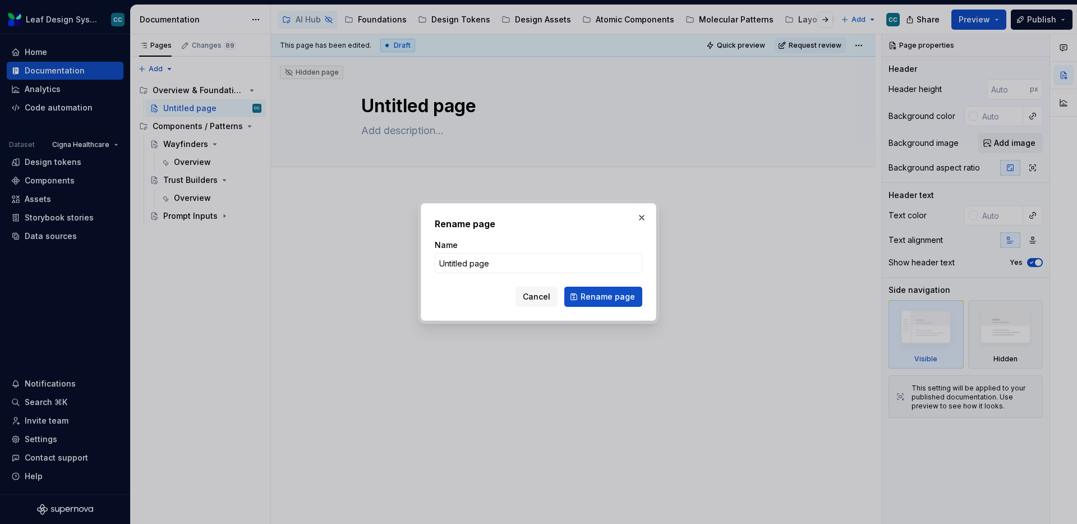
type textarea "*"
type input "What is Agentic & Generative AI"
click button "Rename page" at bounding box center [603, 297] width 78 height 20
type textarea "*"
type textarea "What is Agentic & Generative AI"
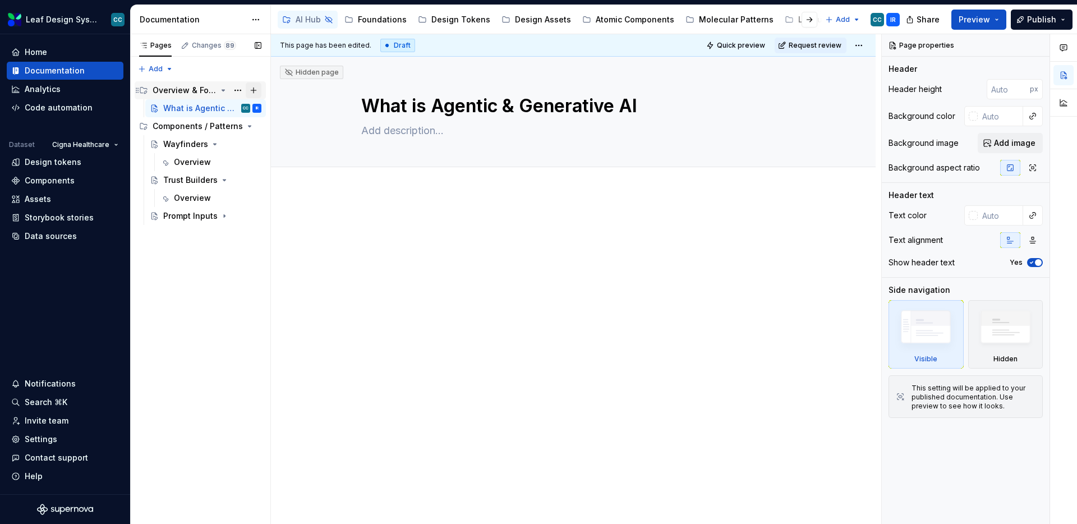
type textarea "*"
type input "250"
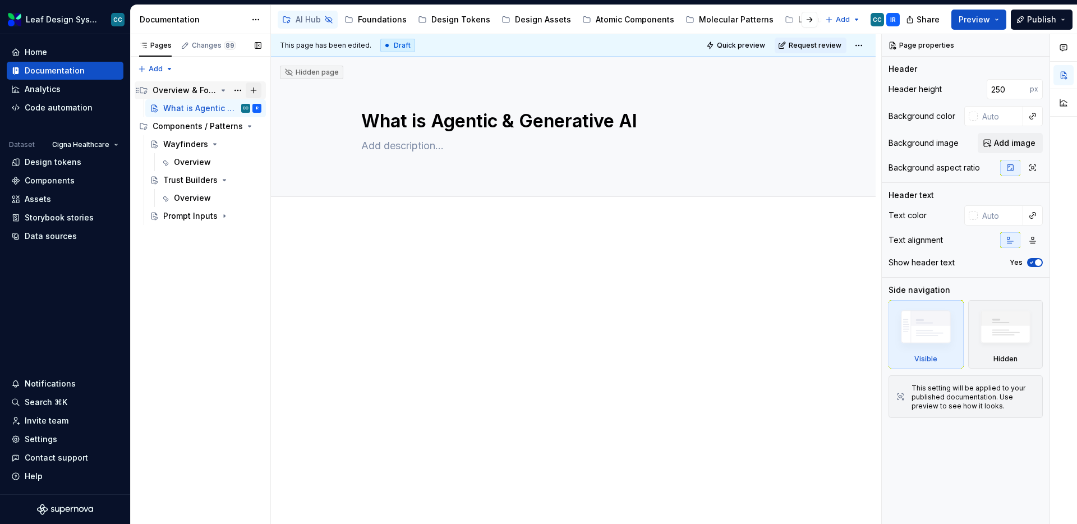
click at [255, 92] on button "Page tree" at bounding box center [254, 90] width 16 height 16
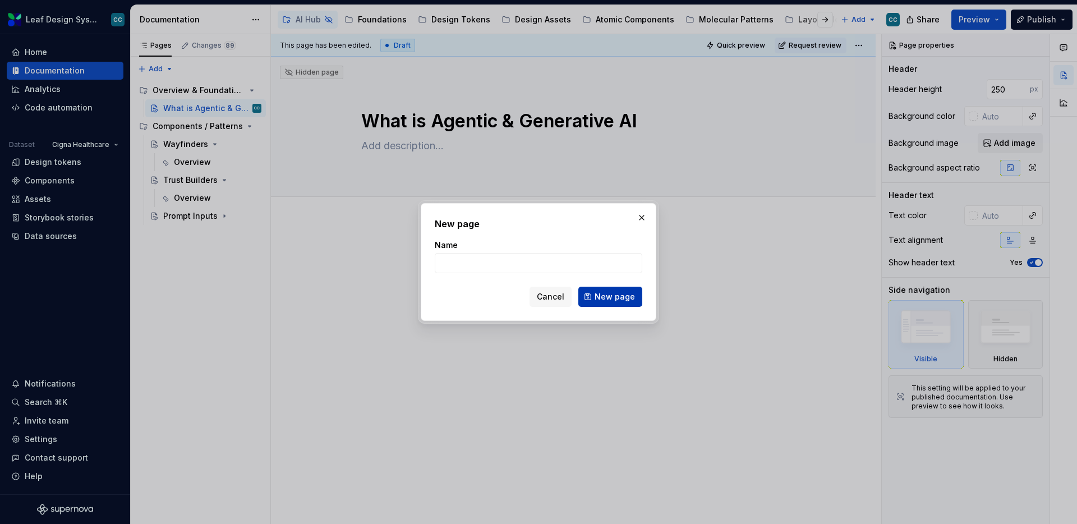
click at [608, 301] on span "New page" at bounding box center [614, 296] width 40 height 11
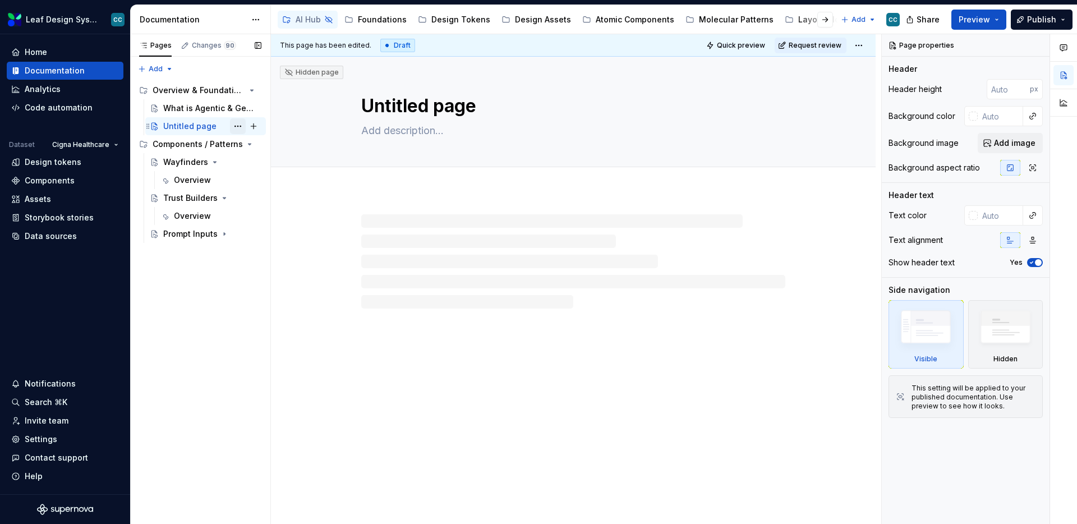
click at [240, 125] on button "Page tree" at bounding box center [238, 126] width 16 height 16
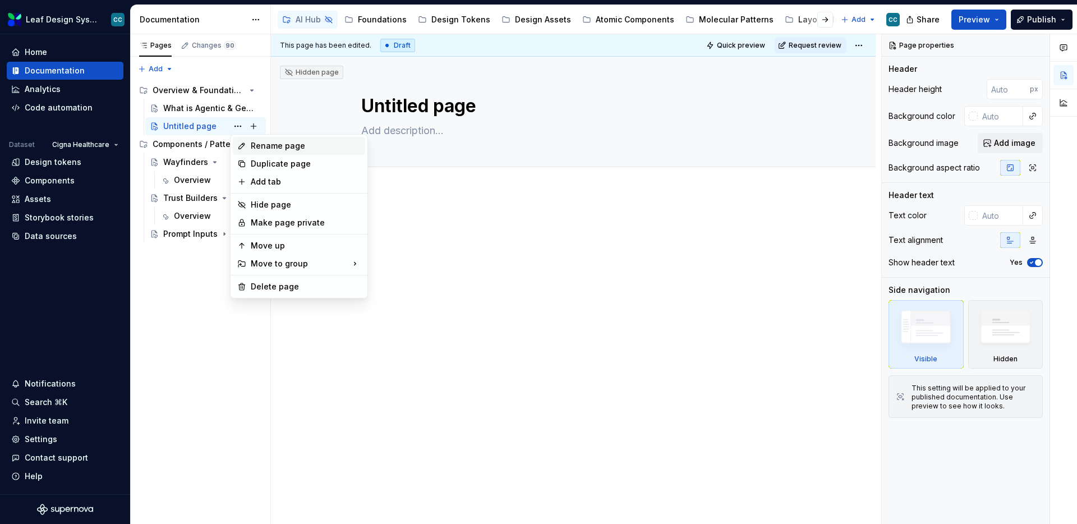
click at [242, 142] on icon at bounding box center [241, 145] width 9 height 9
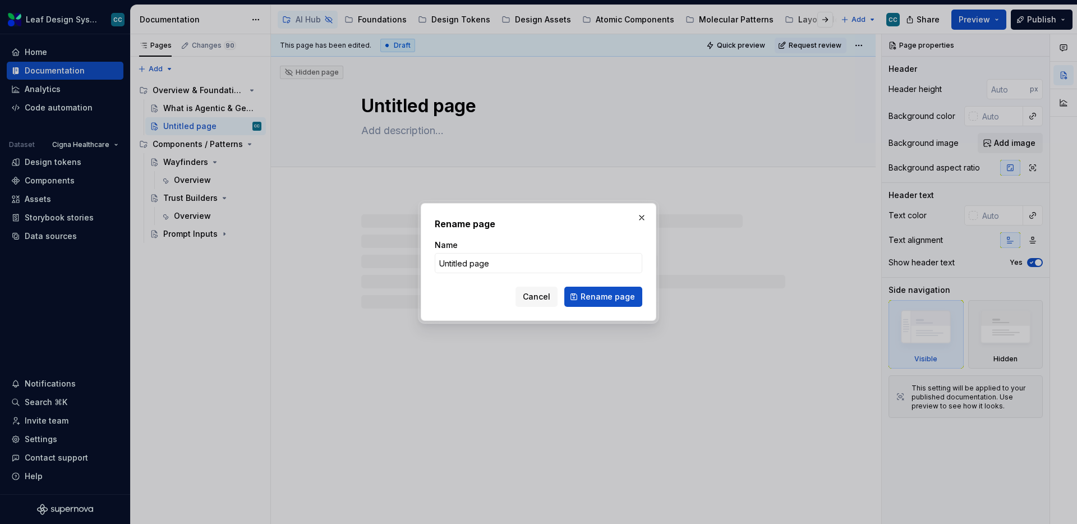
type textarea "*"
type input "What"
type textarea "*"
type input "Why"
type textarea "*"
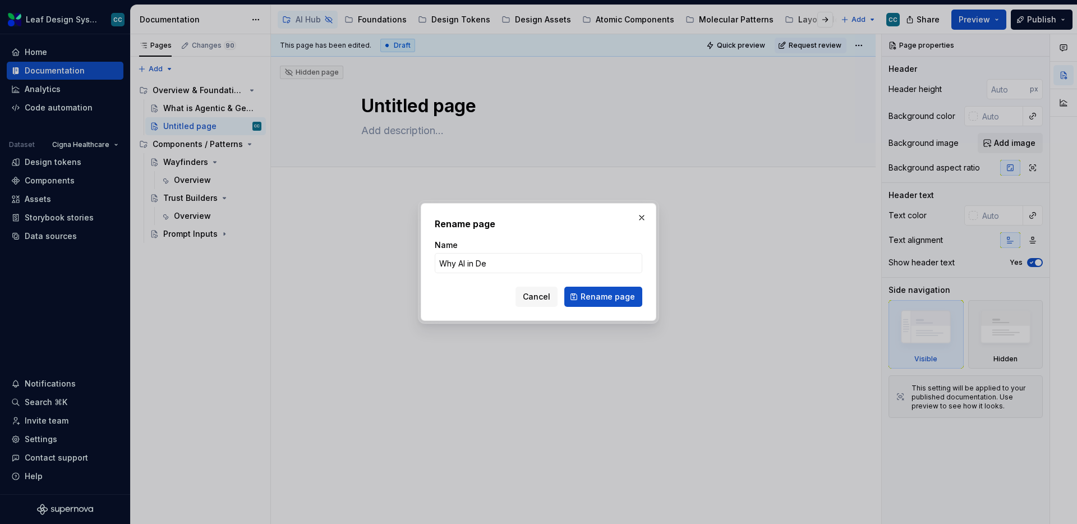
type input "Why AI in Des"
type textarea "*"
type input "Why AI in Design Systems"
click button "Rename page" at bounding box center [603, 297] width 78 height 20
type textarea "*"
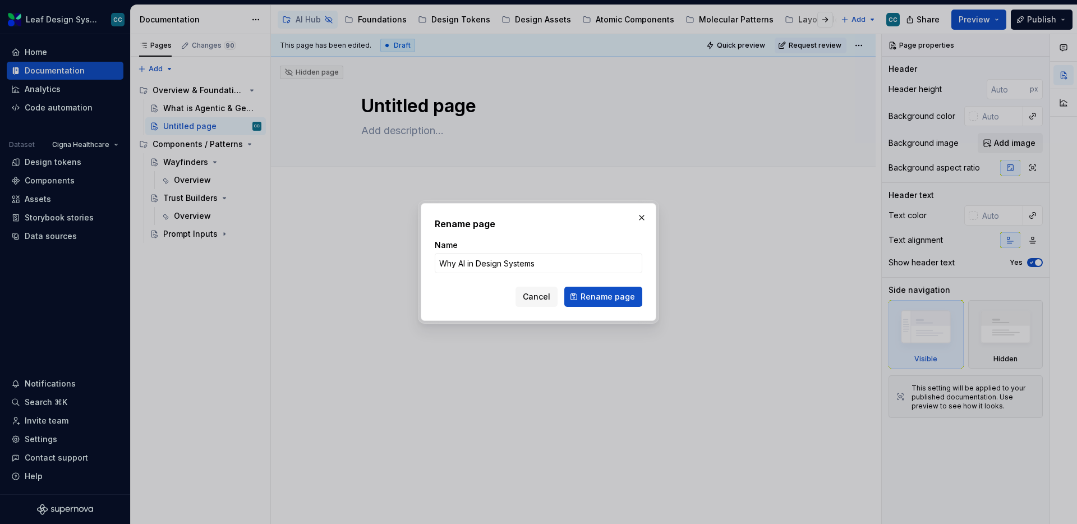
type textarea "Why AI in Design Systems"
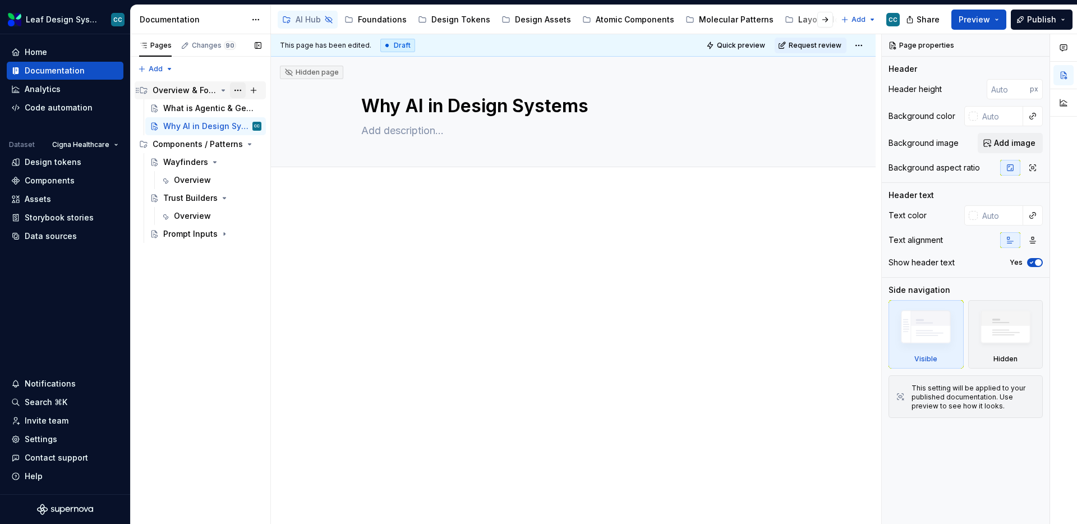
click at [239, 95] on button "Page tree" at bounding box center [238, 90] width 16 height 16
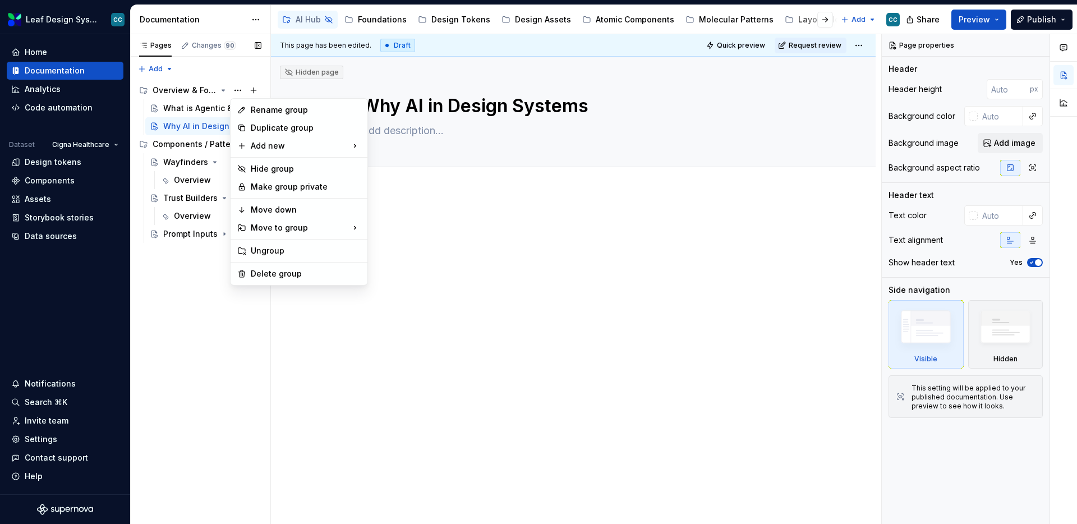
click at [192, 111] on div "Pages Changes 90 Add Accessibility guide for tree Page tree. Navigate the tree …" at bounding box center [200, 279] width 140 height 490
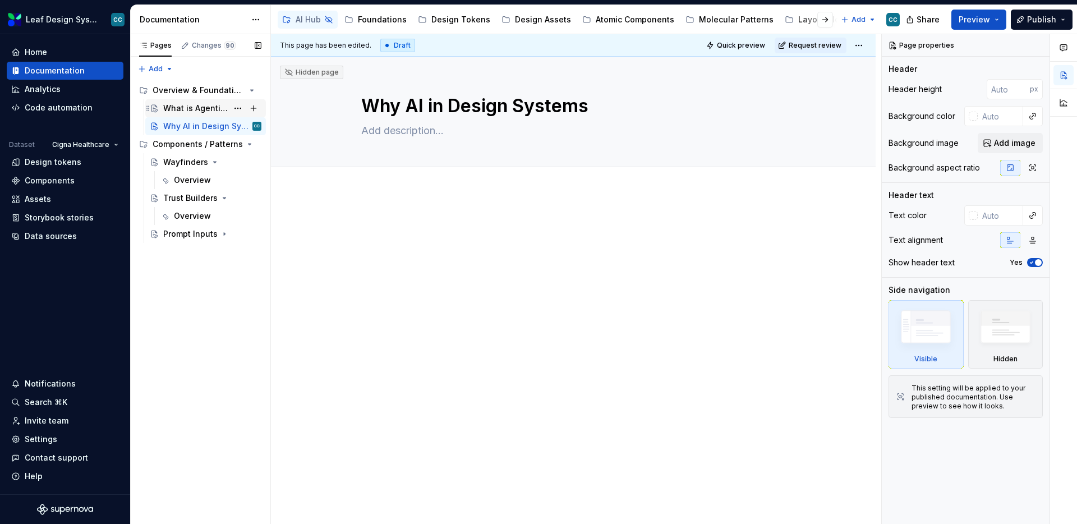
click at [199, 107] on div "What is Agentic & Generative AI" at bounding box center [195, 108] width 64 height 11
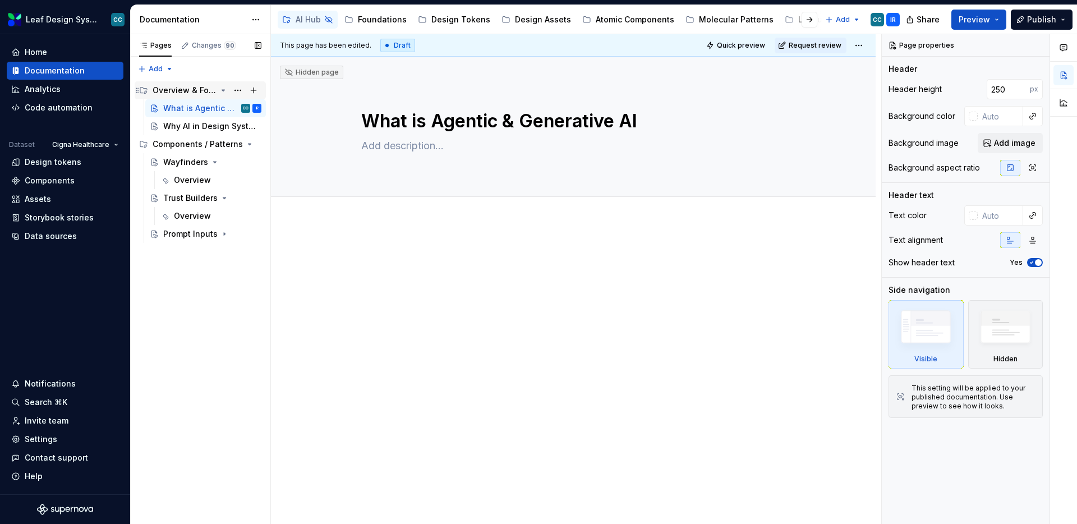
click at [198, 90] on div "Overview & Foundations" at bounding box center [185, 90] width 64 height 11
click at [222, 88] on icon "Page tree" at bounding box center [223, 90] width 9 height 9
click at [199, 113] on div "What is Agentic & Generative AI" at bounding box center [195, 108] width 64 height 11
click at [201, 96] on div "Overview & Foundations" at bounding box center [207, 90] width 109 height 16
type textarea "*"
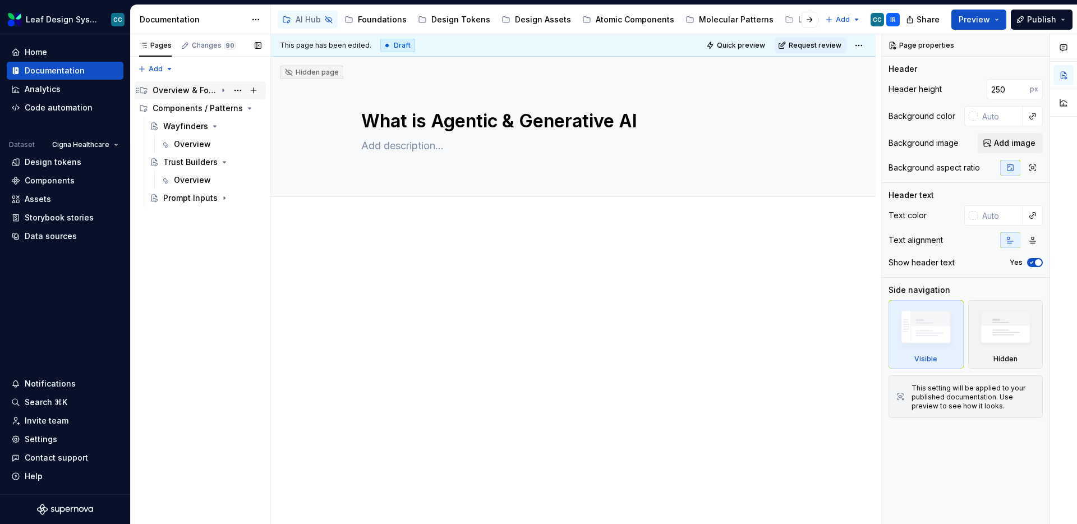
type input "#F4F4F4"
click at [827, 76] on span "Edit header" at bounding box center [836, 75] width 45 height 11
click at [975, 117] on div at bounding box center [975, 116] width 9 height 9
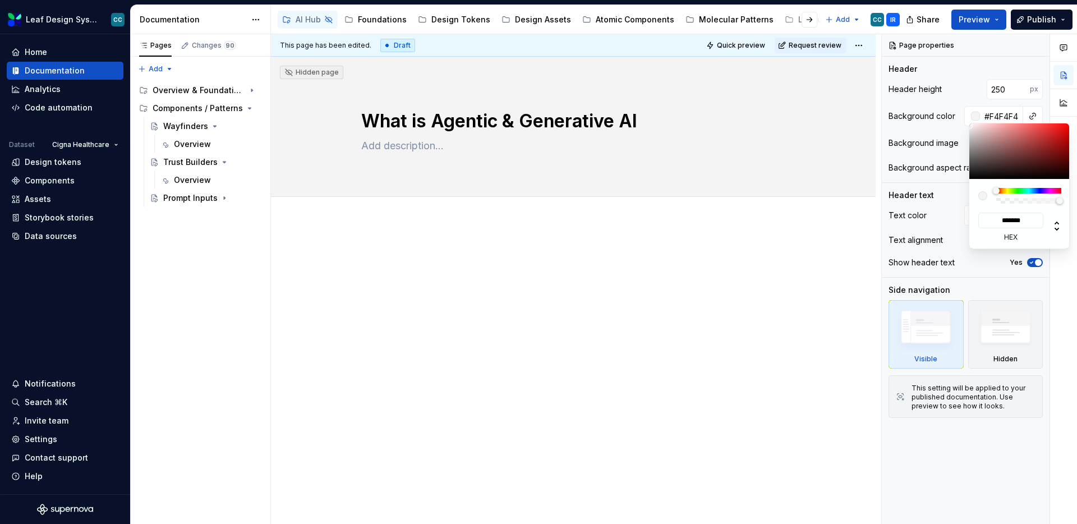
click at [955, 109] on div "Comments Open comments No comments yet Select ‘Comment’ from the block context …" at bounding box center [978, 279] width 195 height 490
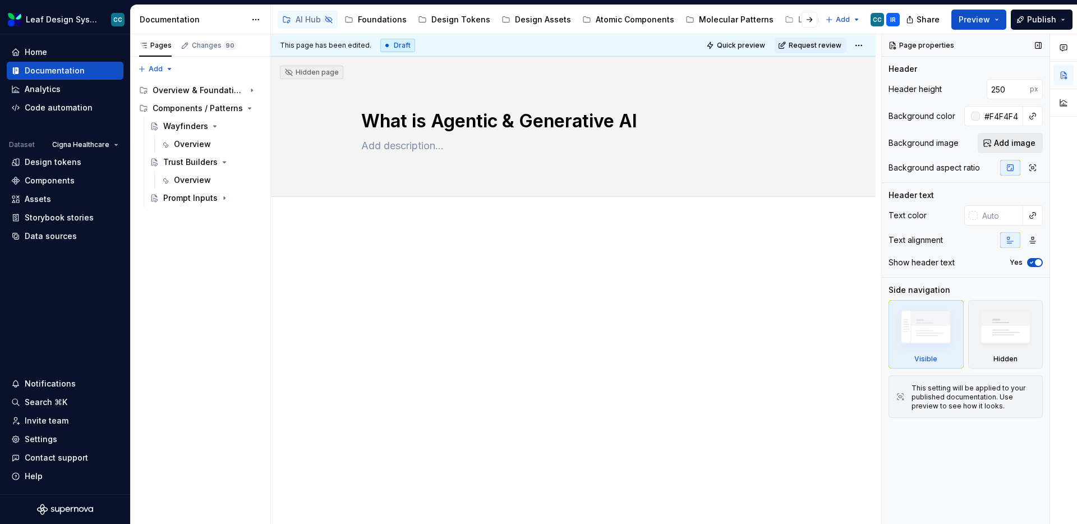
click at [1013, 141] on span "Add image" at bounding box center [1014, 142] width 41 height 11
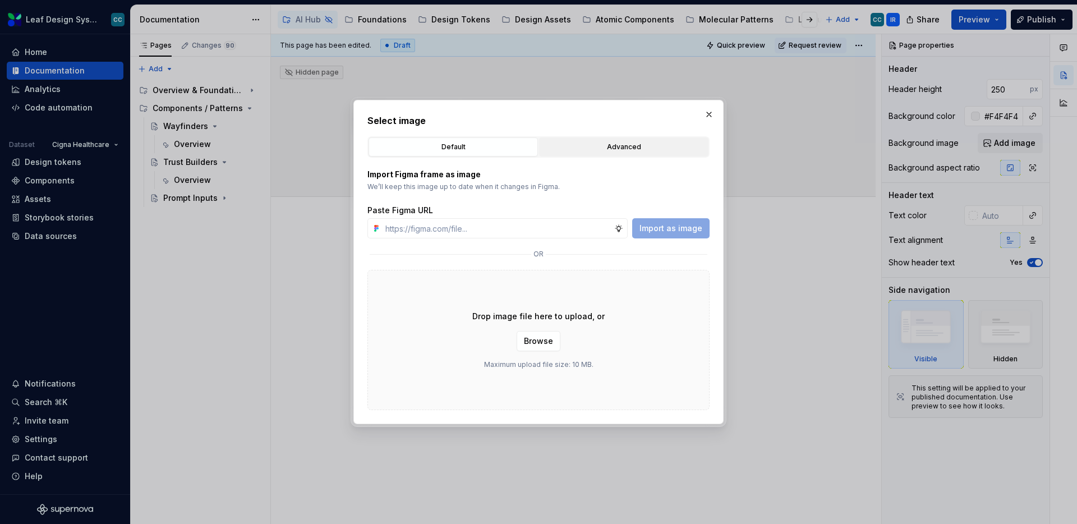
click at [606, 152] on div "Advanced" at bounding box center [623, 146] width 161 height 11
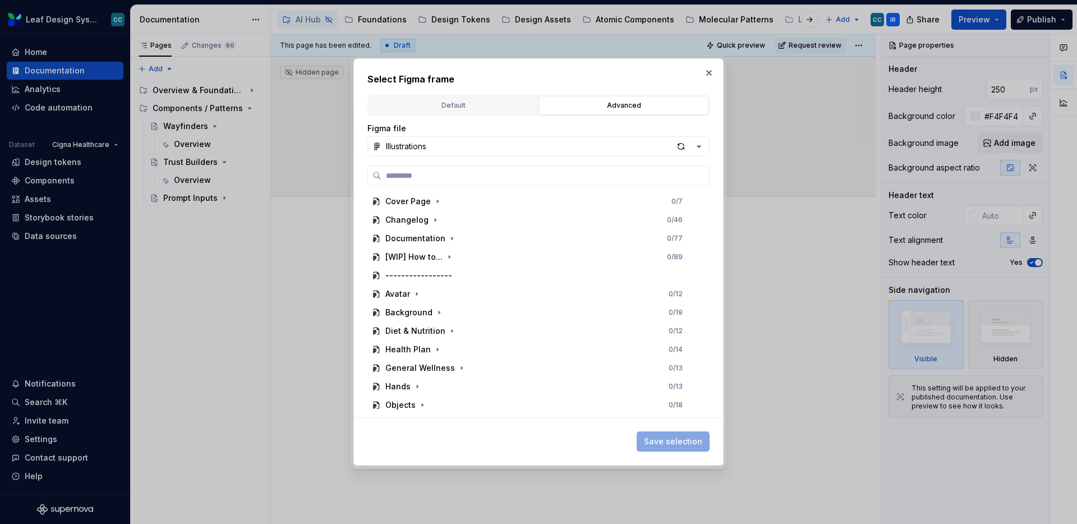
click at [459, 116] on div "Figma file Illustrations Cover Page 0 / 7 Changelog 0 / 46 Documentation 0 / 77…" at bounding box center [538, 284] width 342 height 336
click at [465, 100] on div "Default" at bounding box center [452, 105] width 161 height 11
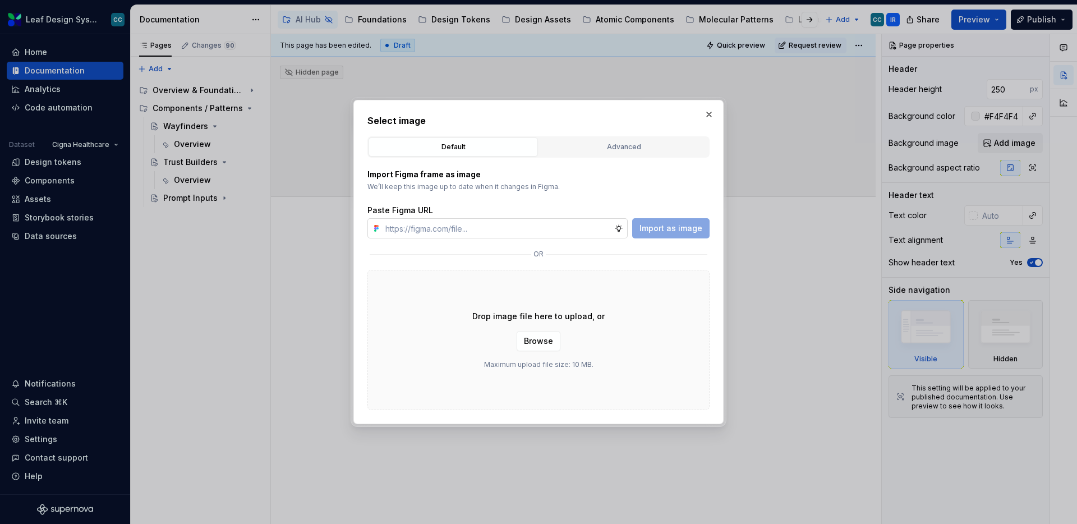
type textarea "*"
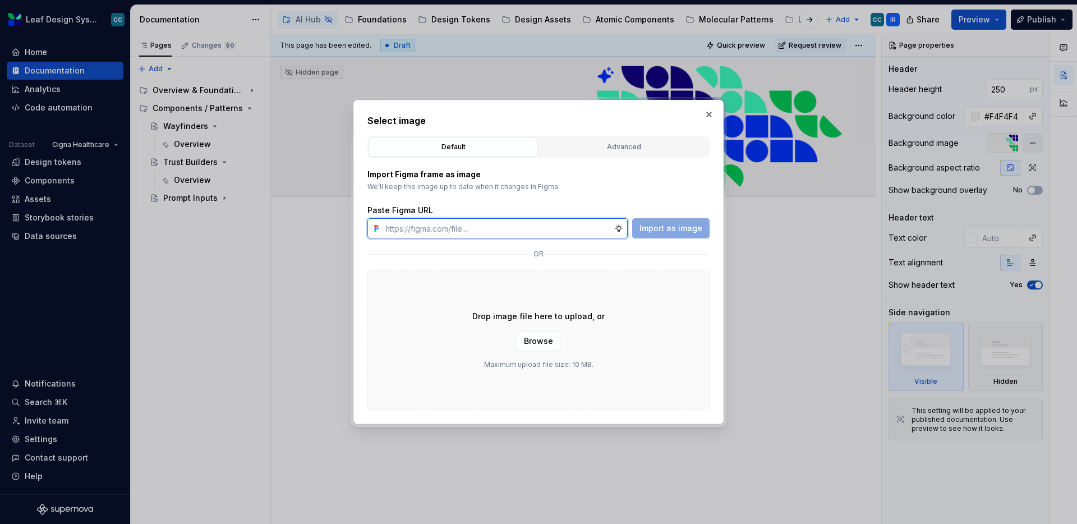
click at [554, 231] on input "text" at bounding box center [497, 228] width 233 height 20
click at [526, 225] on input "text" at bounding box center [497, 228] width 233 height 20
paste input "[URL][DOMAIN_NAME]"
type input "[URL][DOMAIN_NAME]"
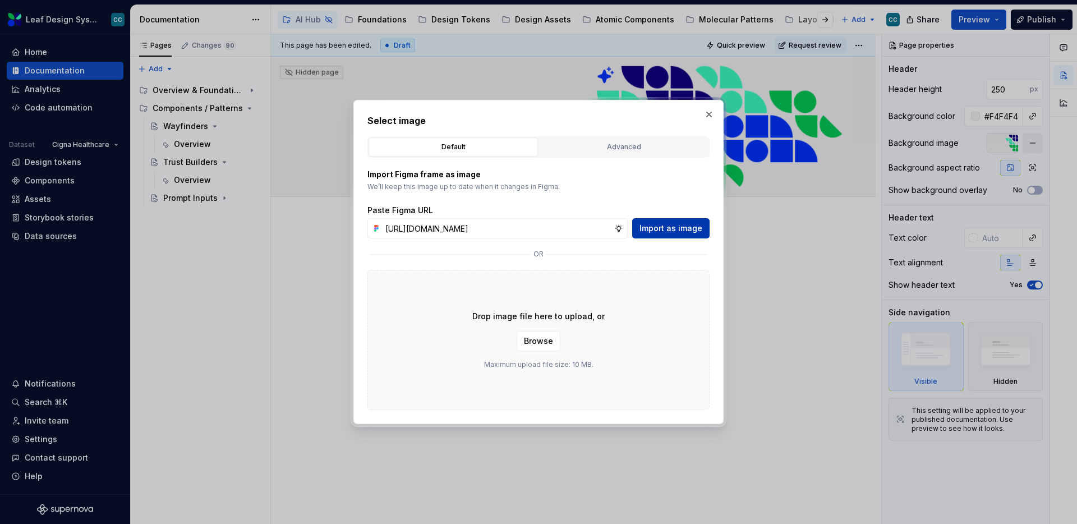
click at [677, 232] on span "Import as image" at bounding box center [670, 228] width 63 height 11
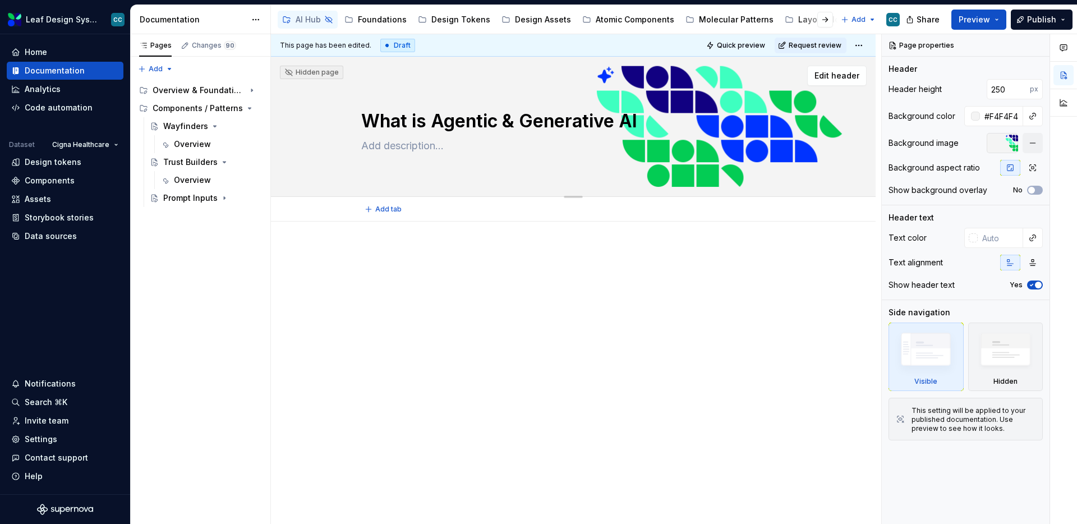
click at [763, 131] on textarea "What is Agentic & Generative AI" at bounding box center [571, 121] width 424 height 27
click at [765, 91] on div "What is Agentic & Generative AI" at bounding box center [573, 127] width 424 height 110
click at [179, 87] on div "Overview & Foundations" at bounding box center [185, 90] width 64 height 11
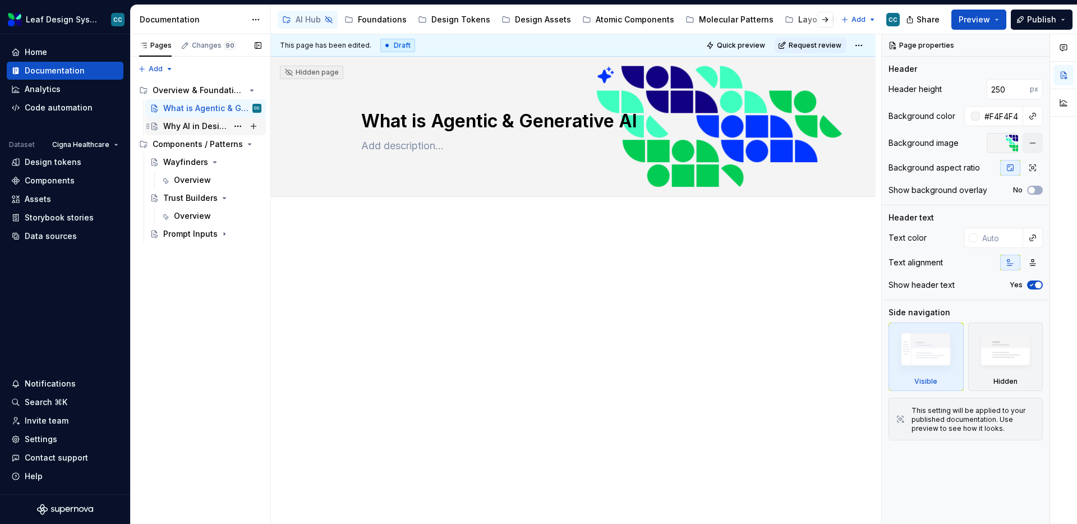
click at [187, 126] on div "Why AI in Design Systems" at bounding box center [195, 126] width 64 height 11
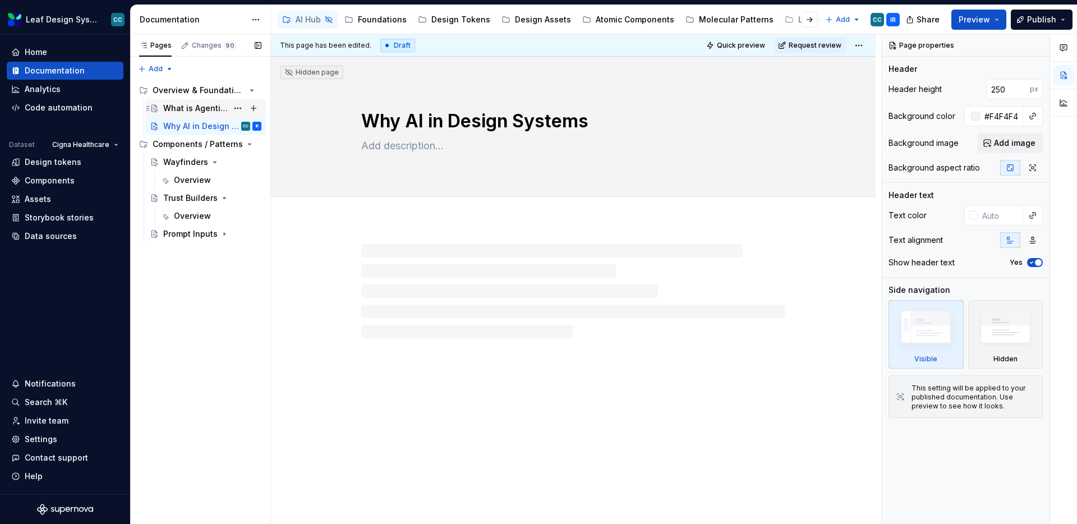
click at [190, 113] on div "What is Agentic & Generative AI" at bounding box center [195, 108] width 64 height 11
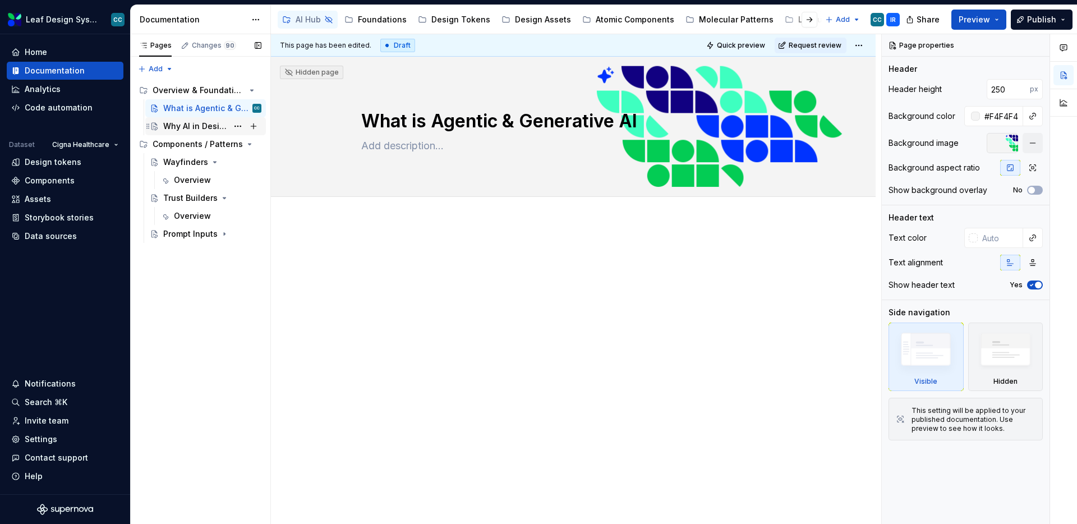
click at [200, 125] on div "Why AI in Design Systems" at bounding box center [195, 126] width 64 height 11
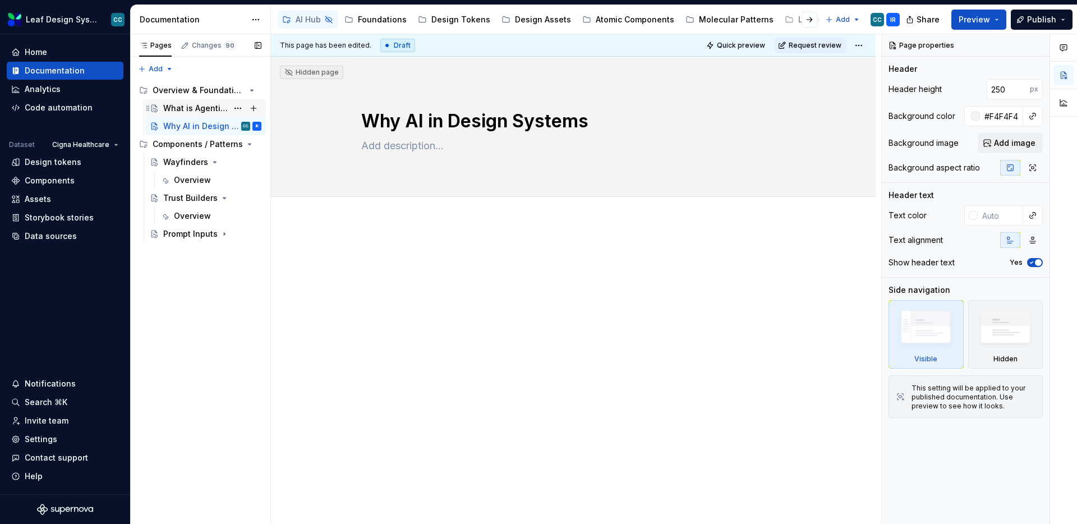
click at [174, 103] on div "What is Agentic & Generative AI" at bounding box center [195, 108] width 64 height 11
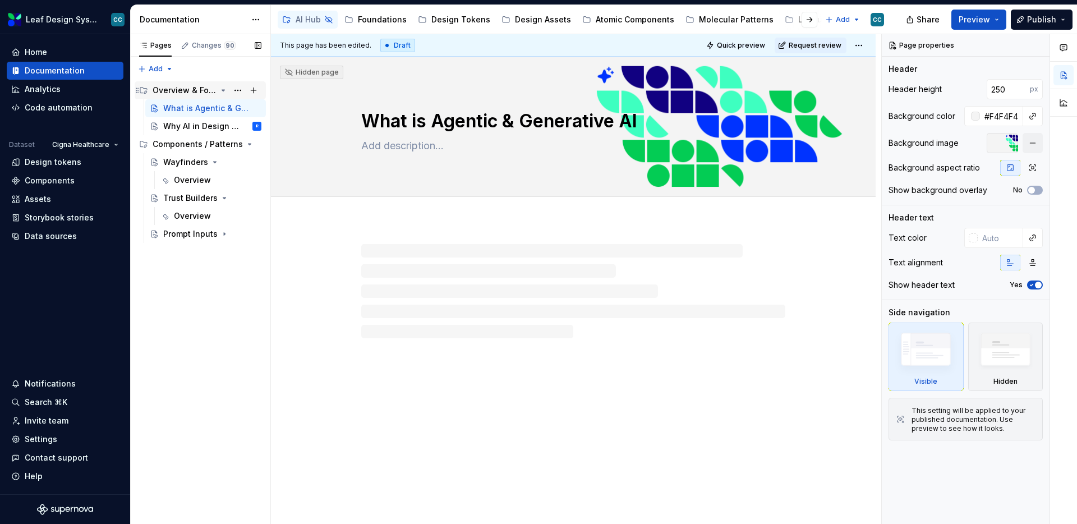
click at [179, 91] on div "Overview & Foundations" at bounding box center [185, 90] width 64 height 11
click at [186, 84] on div "Overview & Foundations" at bounding box center [207, 90] width 109 height 16
click at [784, 130] on div "What is Agentic & Generative AI" at bounding box center [573, 127] width 424 height 110
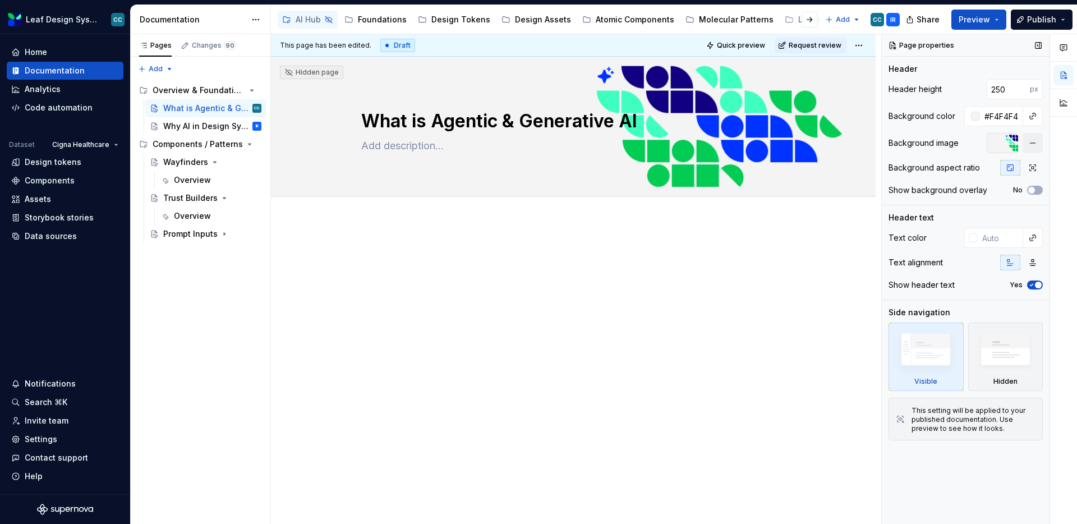
click at [1001, 142] on div at bounding box center [1001, 143] width 31 height 20
click at [997, 142] on div at bounding box center [1001, 143] width 31 height 20
click at [173, 128] on div "Why AI in Design Systems" at bounding box center [195, 126] width 64 height 11
click at [678, 101] on div "Why AI in Design Systems" at bounding box center [573, 127] width 424 height 110
click at [996, 141] on div at bounding box center [1001, 143] width 31 height 20
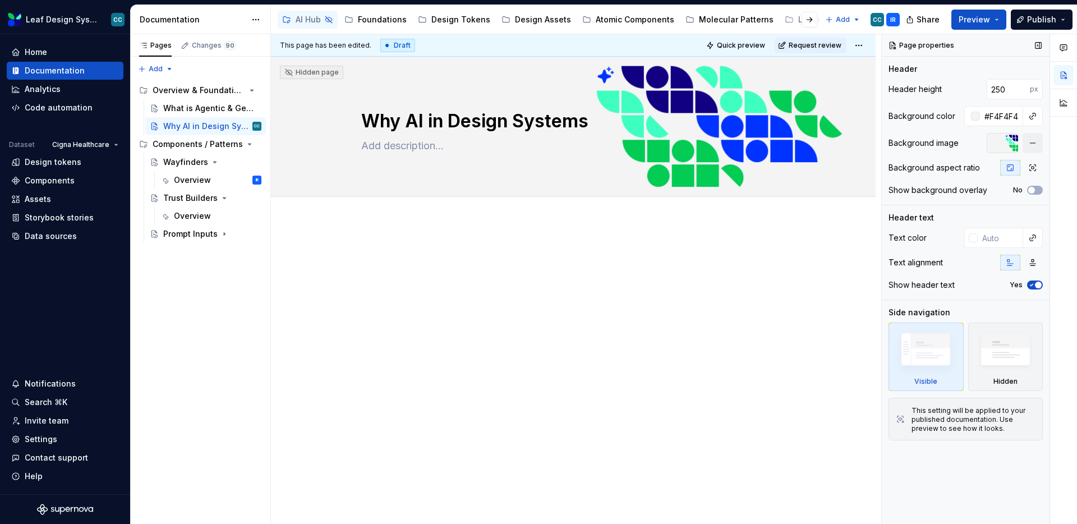
click at [992, 143] on div at bounding box center [1001, 143] width 31 height 20
click at [177, 177] on div "Overview" at bounding box center [192, 179] width 37 height 11
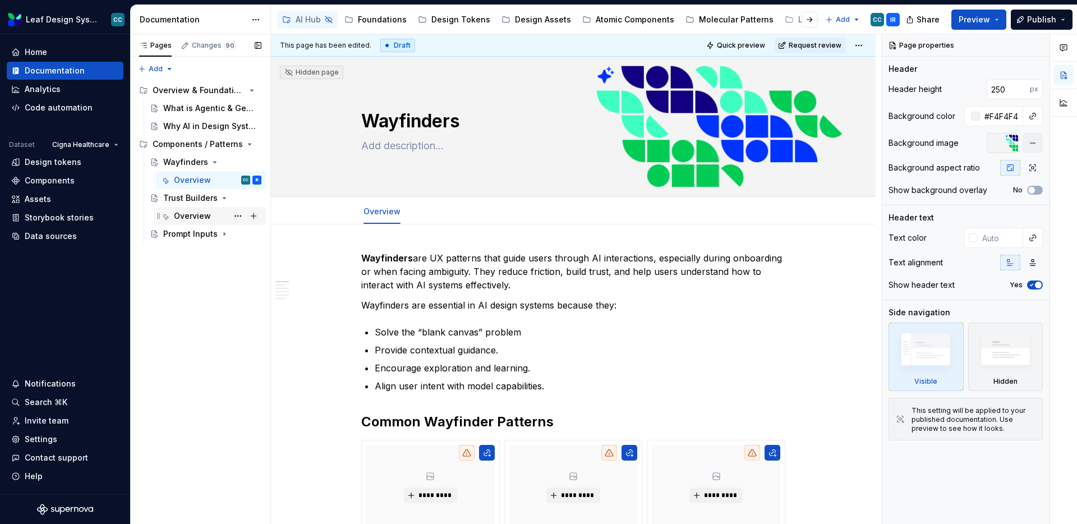
click at [194, 209] on div "Overview" at bounding box center [217, 216] width 87 height 16
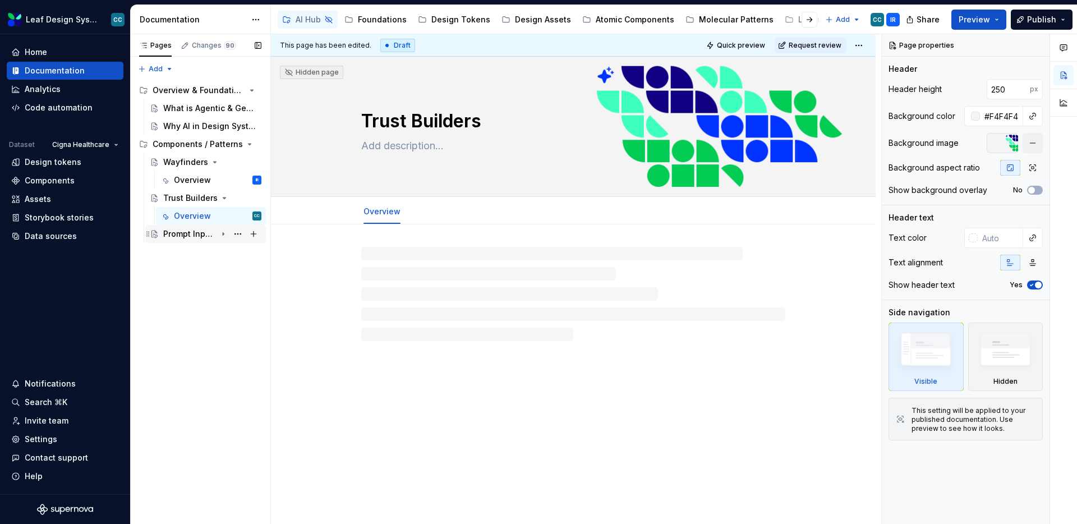
click at [188, 226] on div "Prompt Inputs" at bounding box center [212, 234] width 98 height 16
click at [181, 249] on div "Overview" at bounding box center [192, 251] width 37 height 11
click at [190, 130] on div "Why AI in Design Systems" at bounding box center [195, 126] width 64 height 11
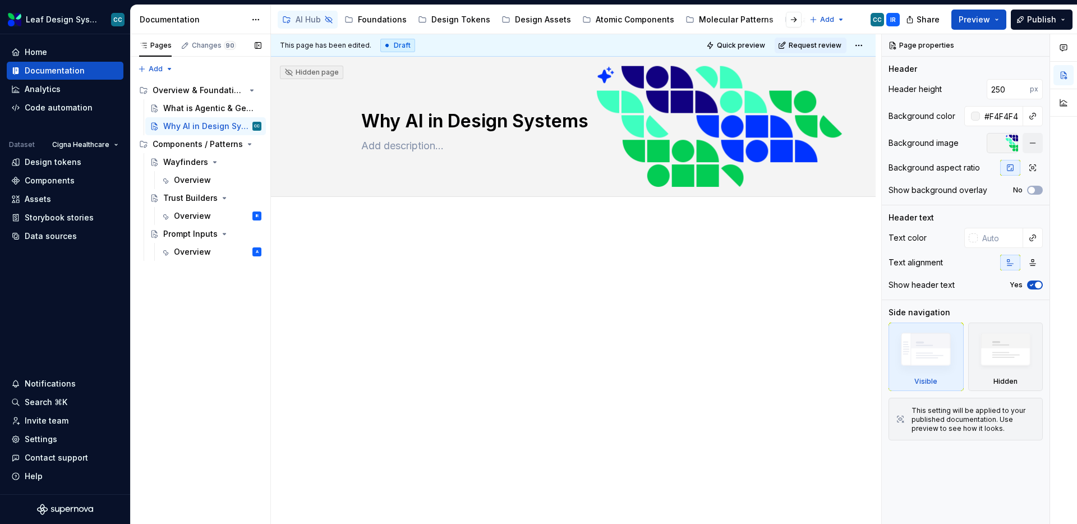
click at [0, 0] on button "Page tree" at bounding box center [0, 0] width 0 height 0
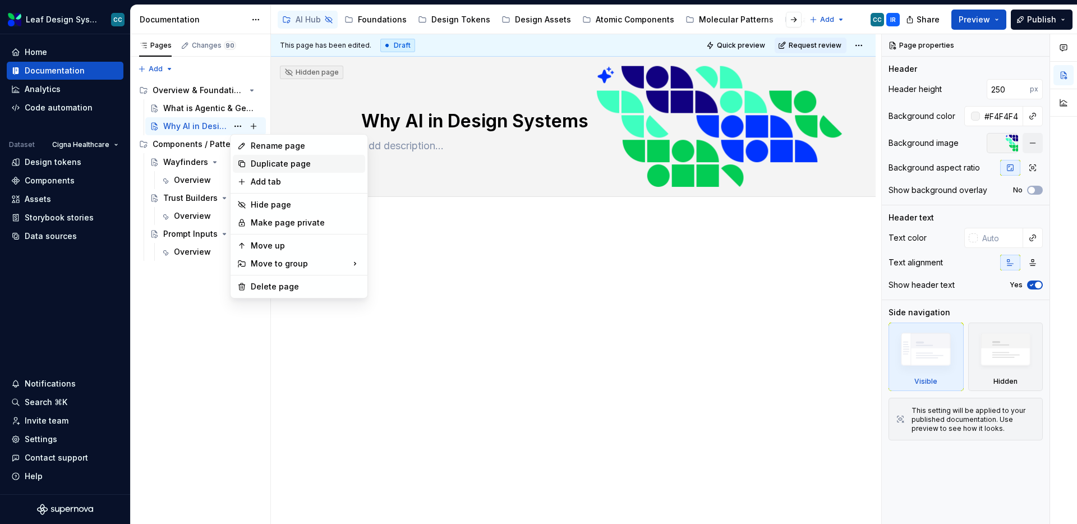
click at [254, 167] on div "Duplicate page" at bounding box center [306, 163] width 110 height 11
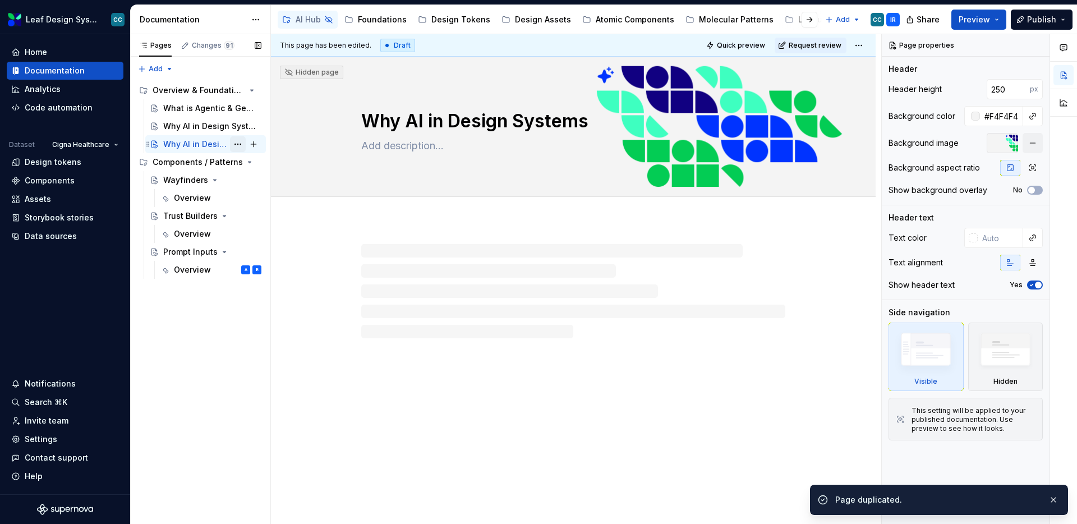
click at [235, 141] on button "Page tree" at bounding box center [238, 144] width 16 height 16
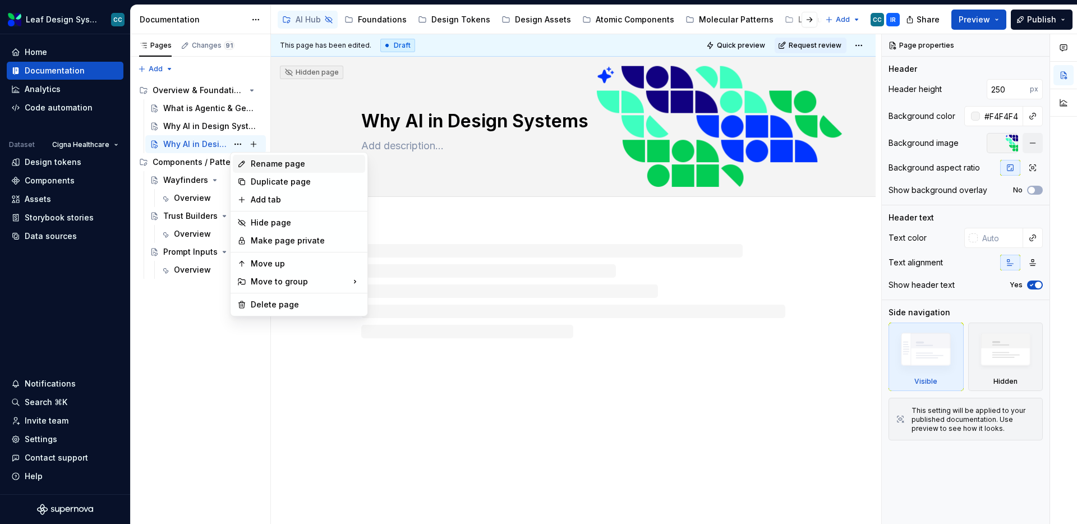
click at [247, 160] on div "Rename page" at bounding box center [299, 164] width 132 height 18
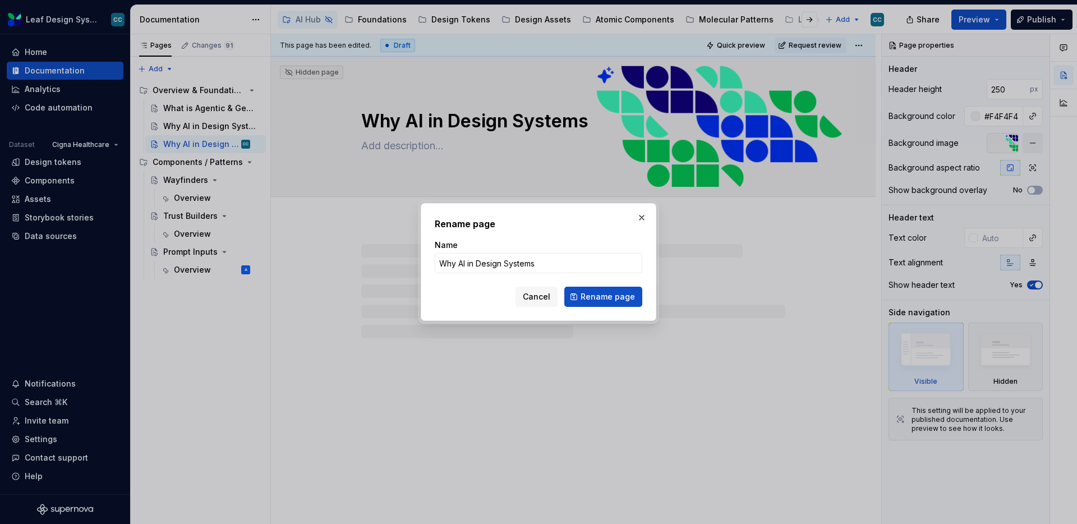
type textarea "*"
type input "P"
type input "Design Principles in AI"
type textarea "*"
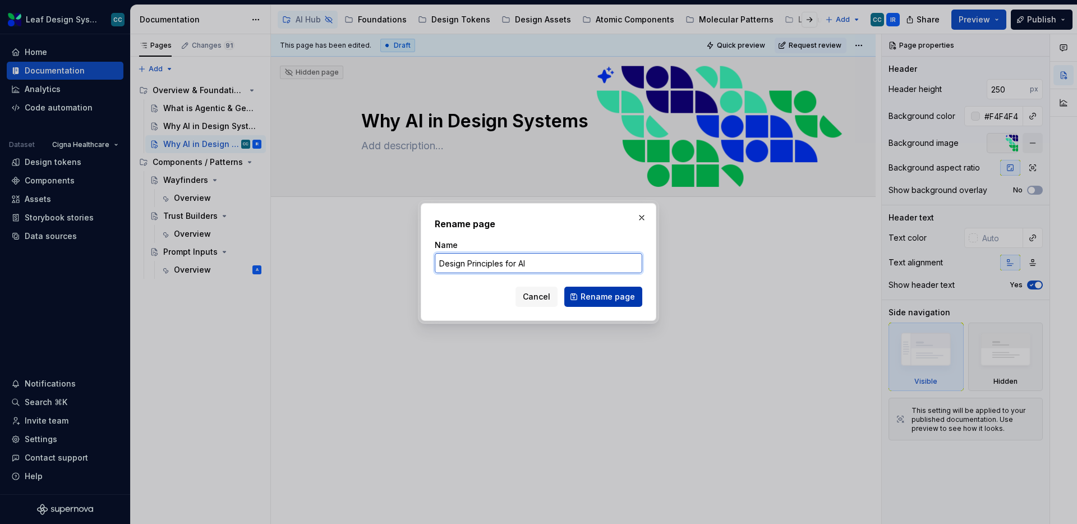
type input "Design Principles for AI"
click at [593, 292] on span "Rename page" at bounding box center [607, 296] width 54 height 11
type textarea "*"
type textarea "Design Principles for AI"
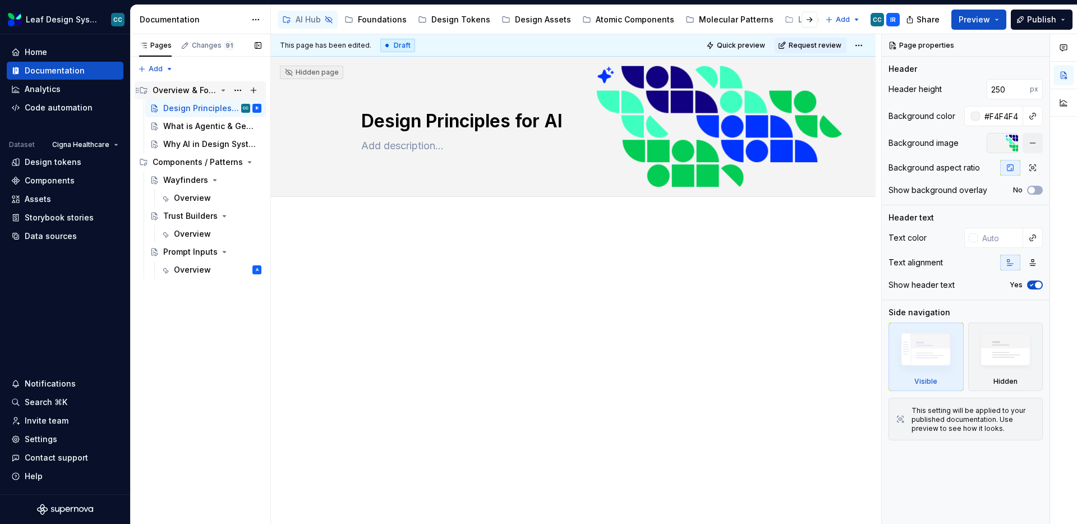
click at [184, 92] on div "Overview & Foundations" at bounding box center [185, 90] width 64 height 11
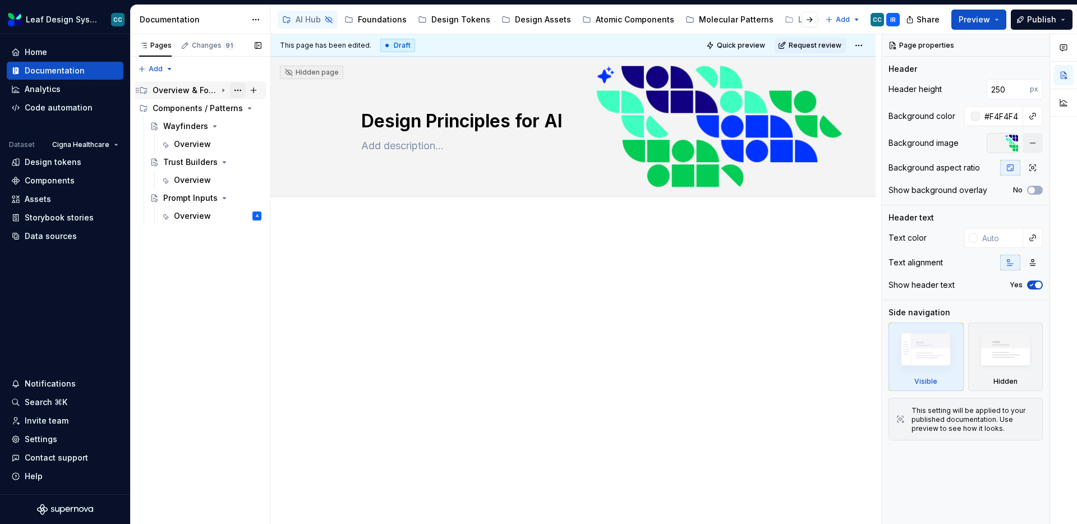
click at [238, 87] on button "Page tree" at bounding box center [238, 90] width 16 height 16
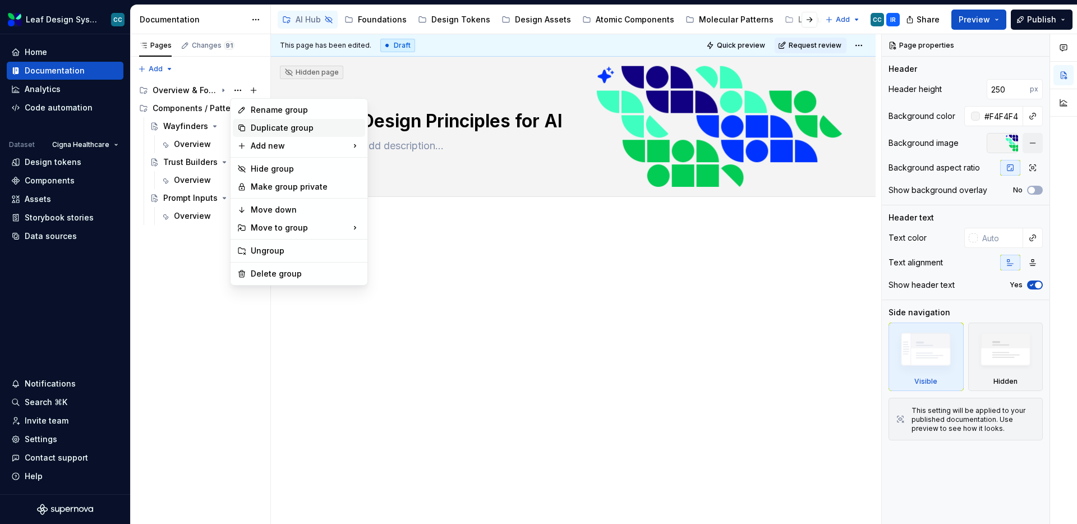
click at [244, 131] on icon at bounding box center [241, 127] width 9 height 9
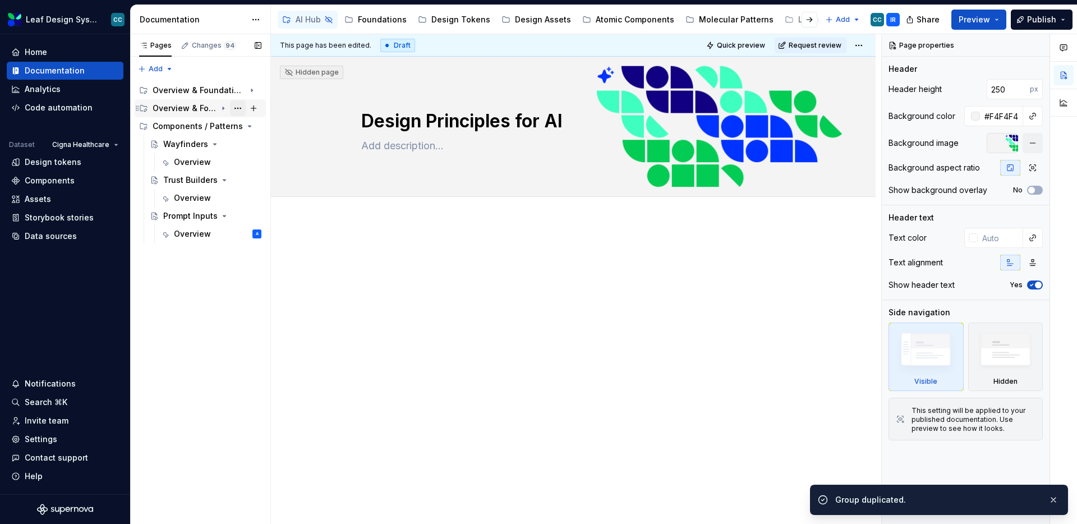
click at [235, 108] on button "Page tree" at bounding box center [238, 108] width 16 height 16
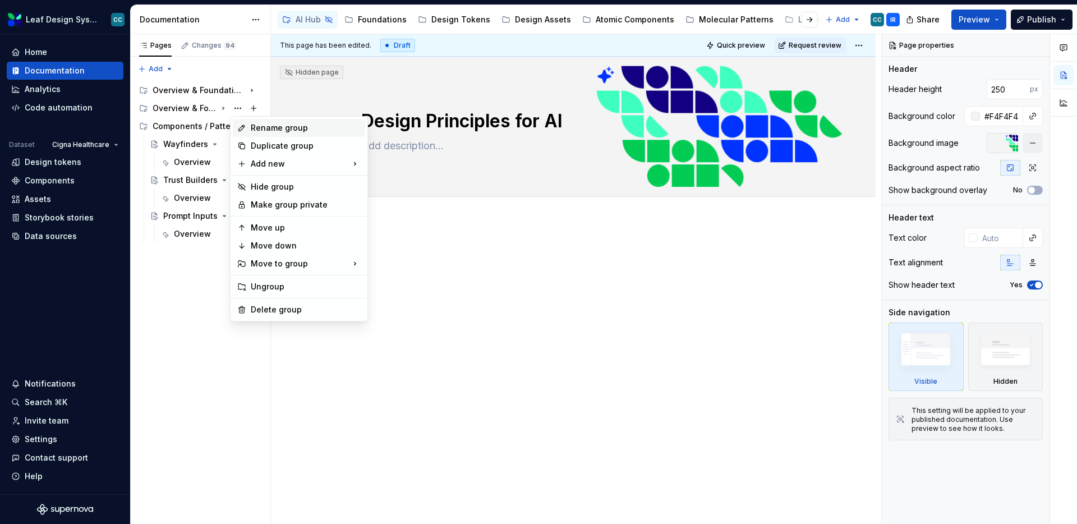
type textarea "*"
click at [252, 128] on div "Rename group" at bounding box center [306, 127] width 110 height 11
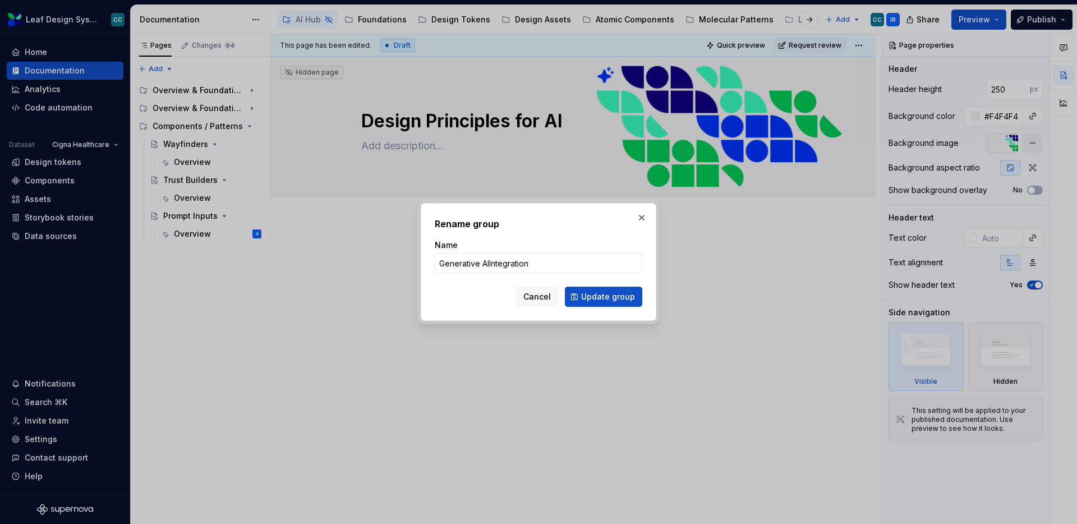
type input "Generative AI Integration"
click button "Update group" at bounding box center [603, 297] width 77 height 20
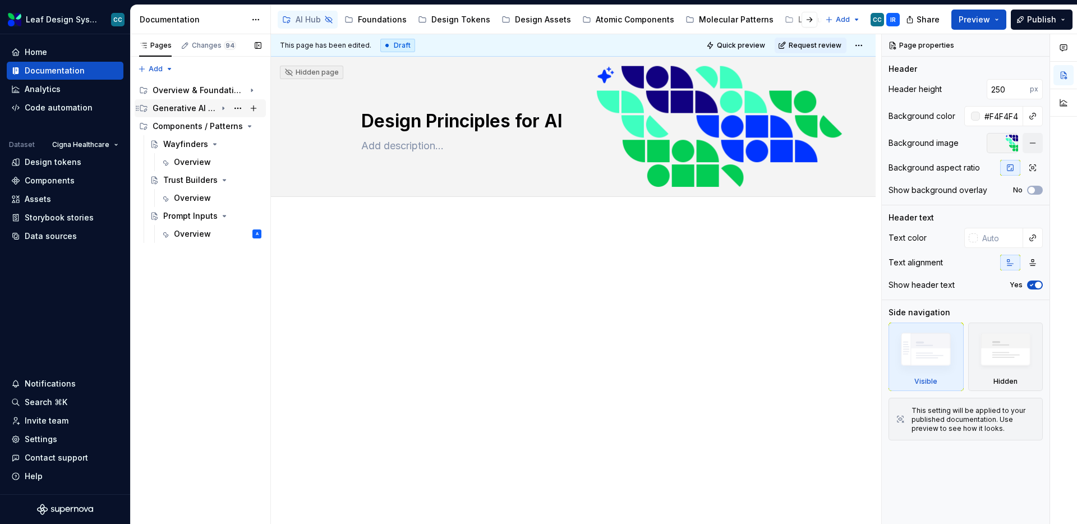
click at [223, 109] on icon "Page tree" at bounding box center [223, 108] width 1 height 3
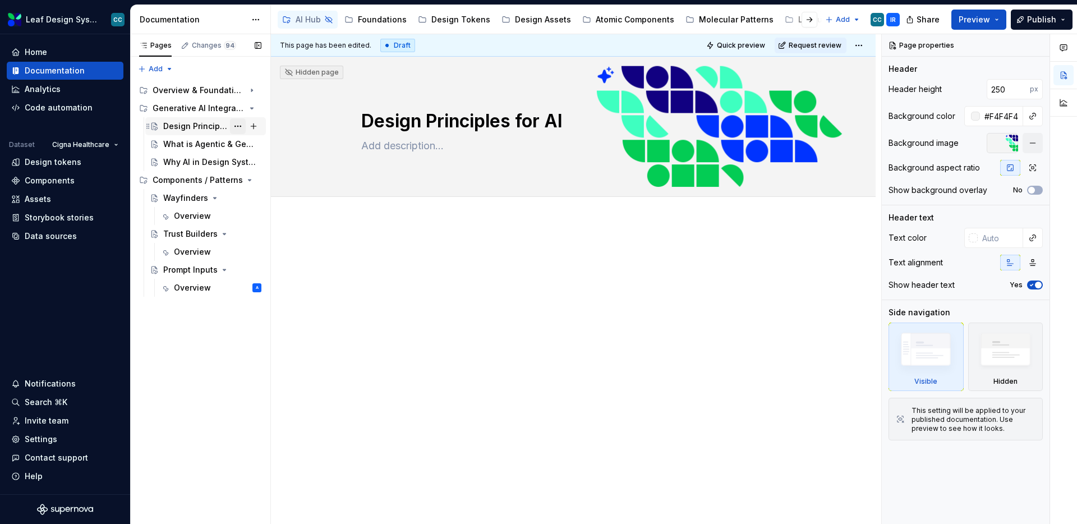
click at [233, 127] on button "Page tree" at bounding box center [238, 126] width 16 height 16
type textarea "*"
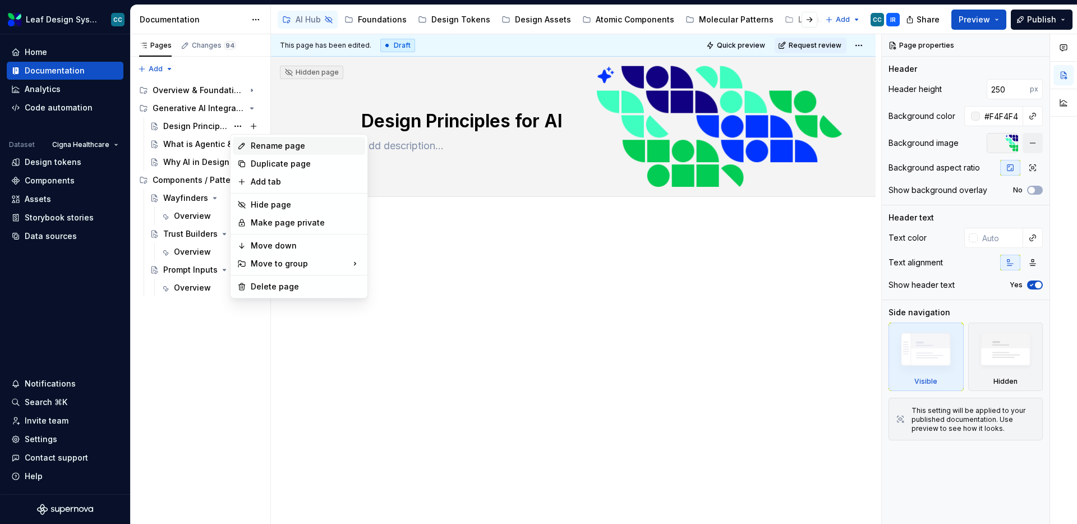
click at [261, 150] on div "Rename page" at bounding box center [306, 145] width 110 height 11
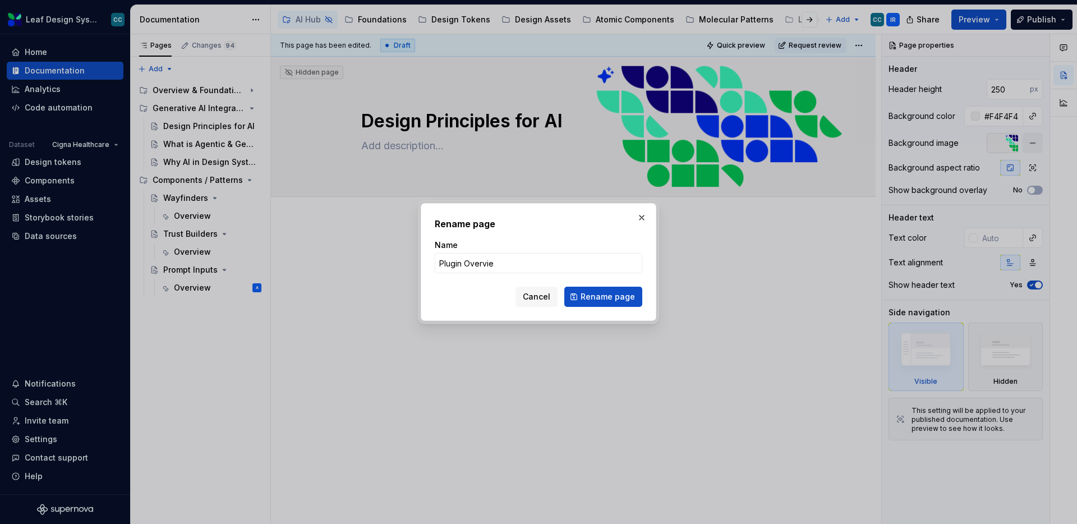
type input "Plugin Overview"
click button "Rename page" at bounding box center [603, 297] width 78 height 20
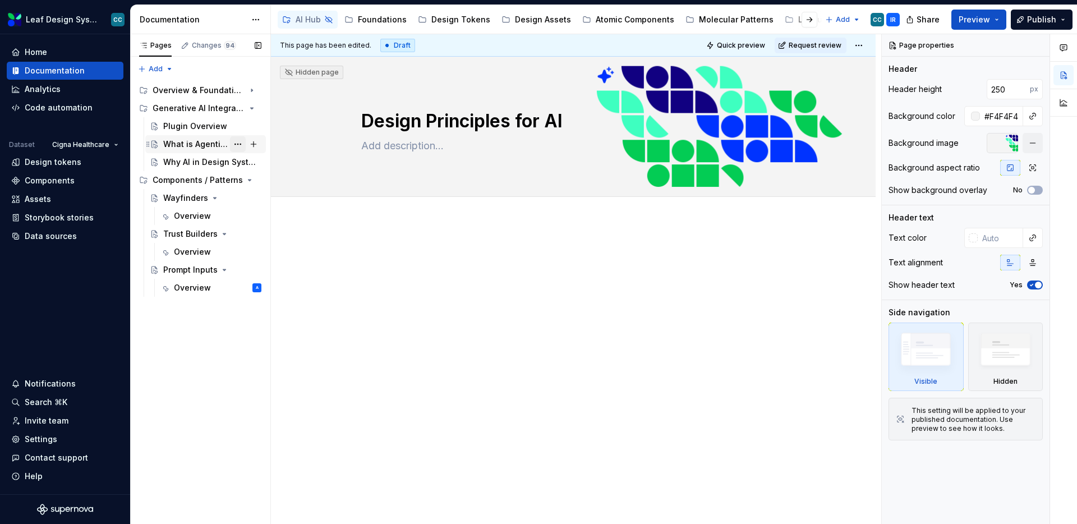
click at [239, 144] on button "Page tree" at bounding box center [238, 144] width 16 height 16
type textarea "*"
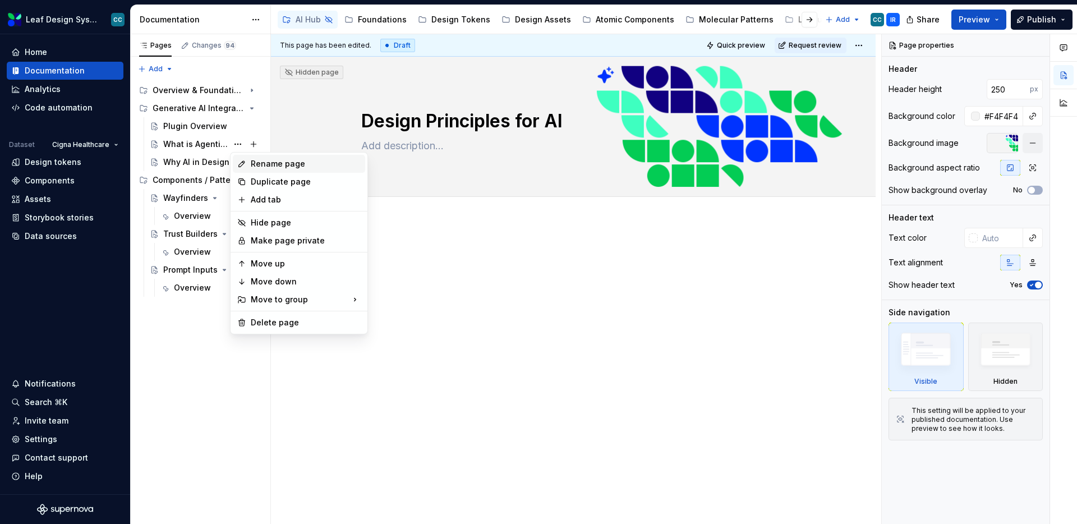
click at [268, 168] on div "Rename page" at bounding box center [306, 163] width 110 height 11
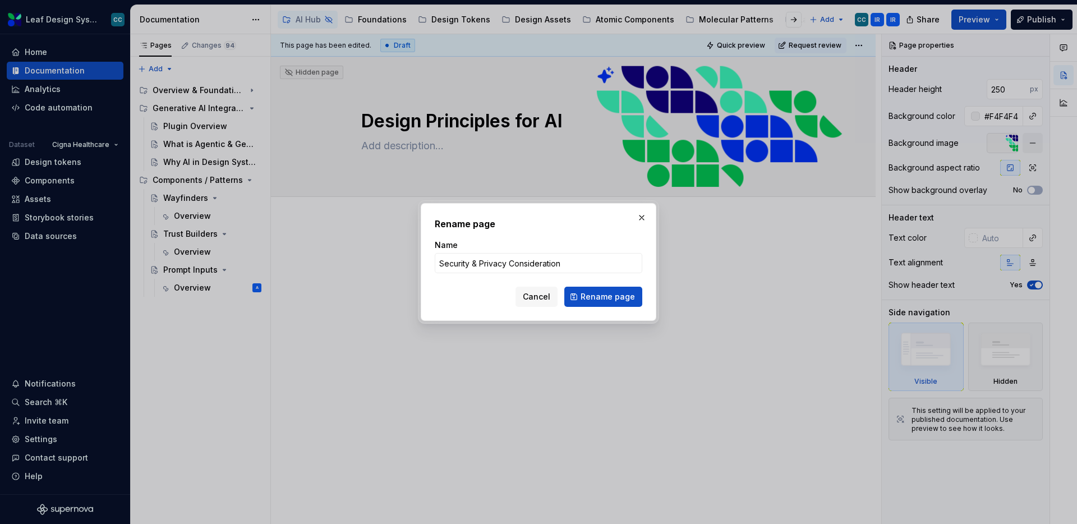
type input "Security & Privacy Considerations"
click button "Rename page" at bounding box center [603, 297] width 78 height 20
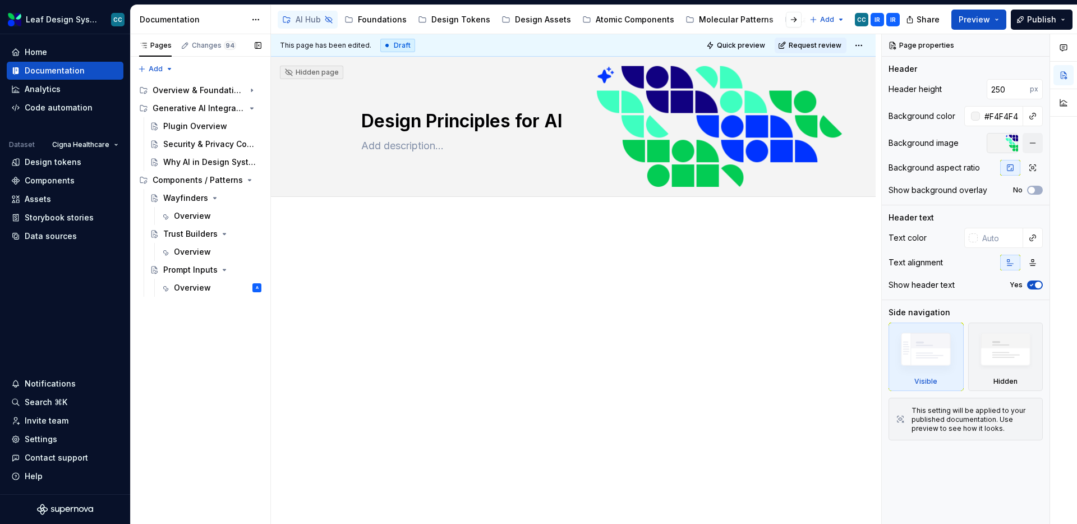
click at [0, 0] on button "Page tree" at bounding box center [0, 0] width 0 height 0
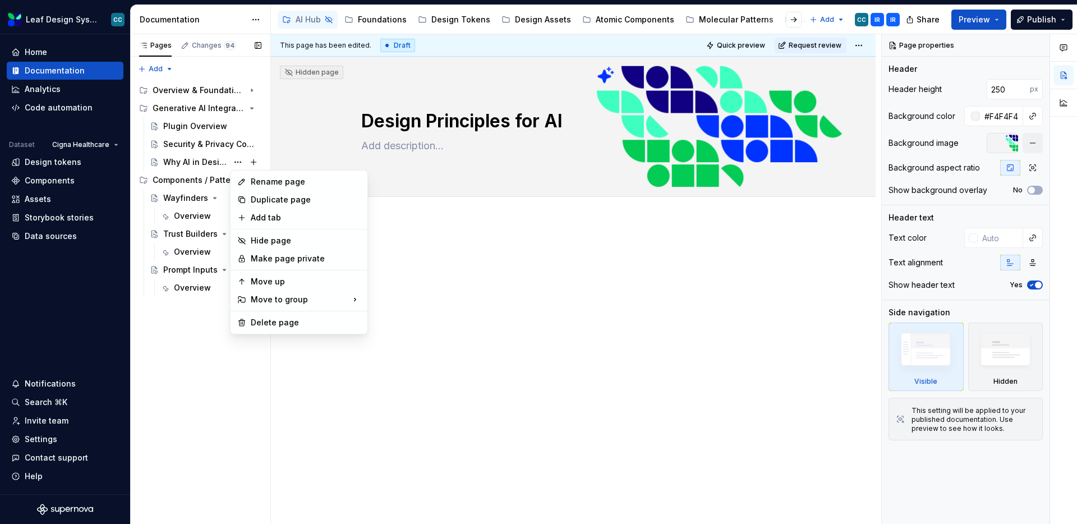
type textarea "*"
click at [248, 178] on div "Rename page" at bounding box center [299, 182] width 132 height 18
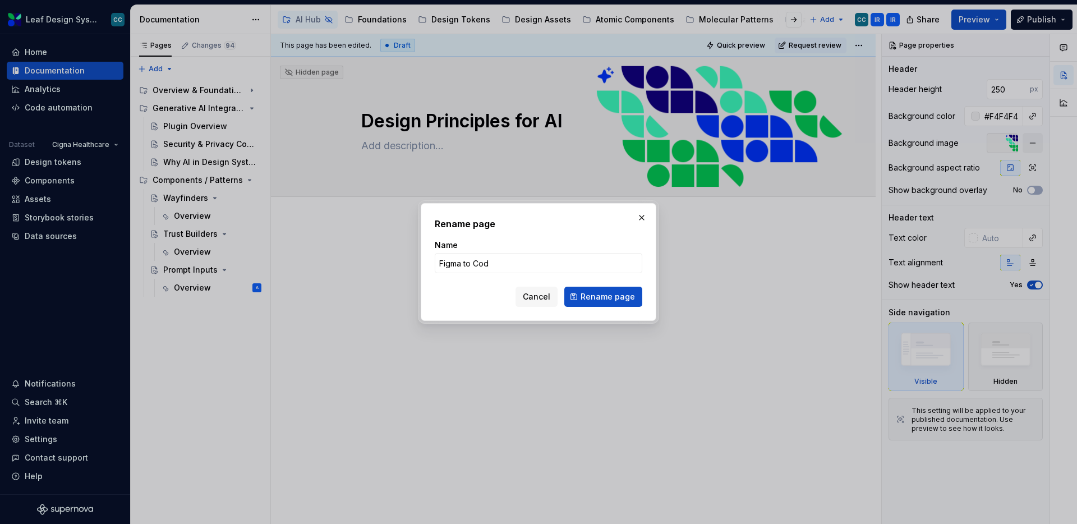
type input "Figma to Code"
click button "Rename page" at bounding box center [603, 297] width 78 height 20
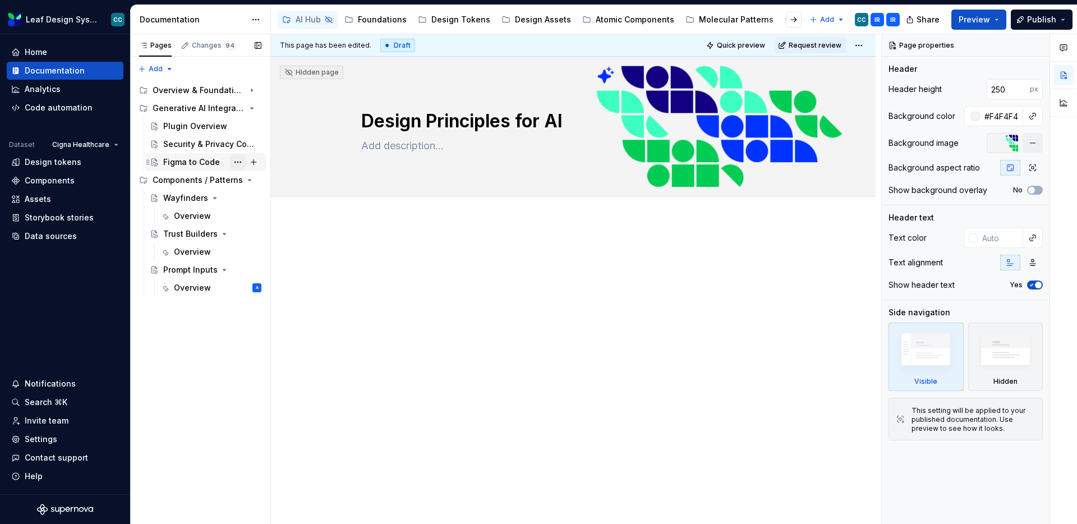
click at [234, 162] on button "Page tree" at bounding box center [238, 162] width 16 height 16
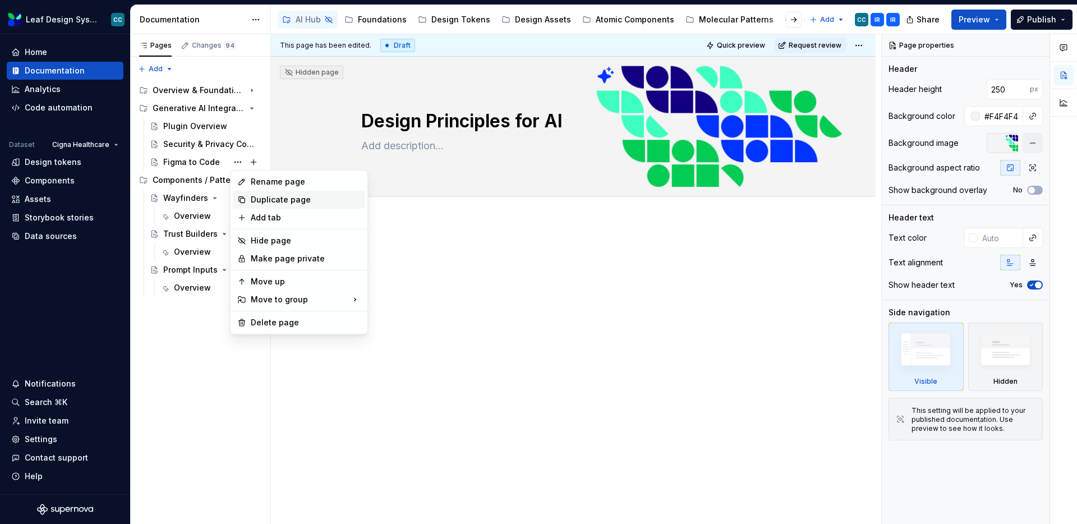
click at [248, 198] on div "Duplicate page" at bounding box center [299, 200] width 132 height 18
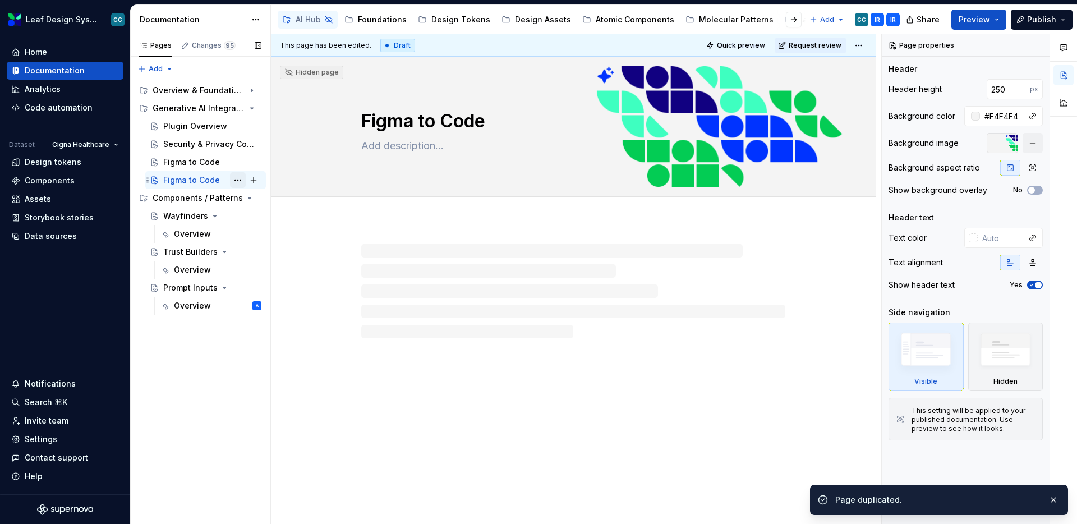
click at [238, 179] on button "Page tree" at bounding box center [238, 180] width 16 height 16
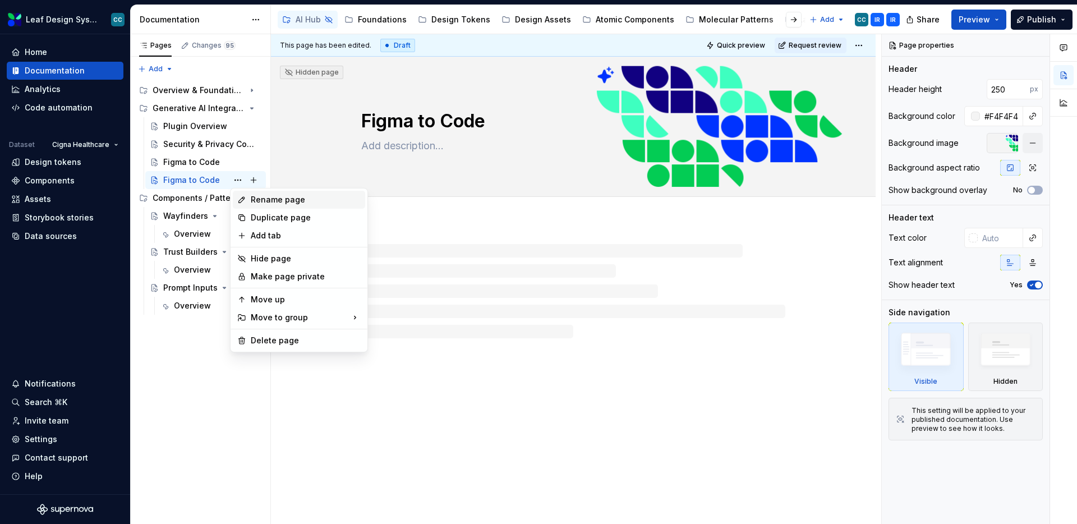
click at [252, 198] on div "Rename page" at bounding box center [306, 199] width 110 height 11
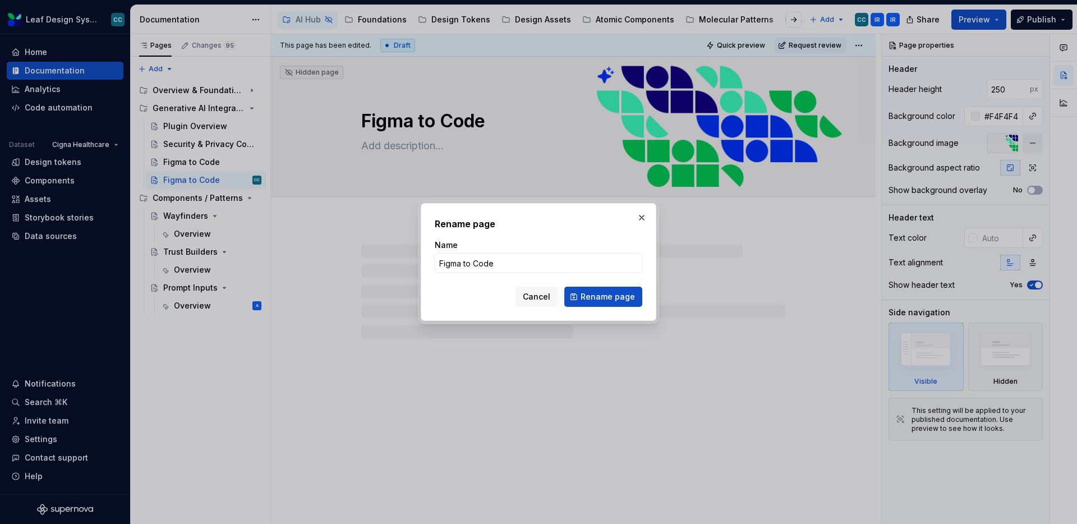
type textarea "*"
type input "Figma to Figma"
click button "Rename page" at bounding box center [603, 297] width 78 height 20
type textarea "*"
type textarea "Figma to Figma"
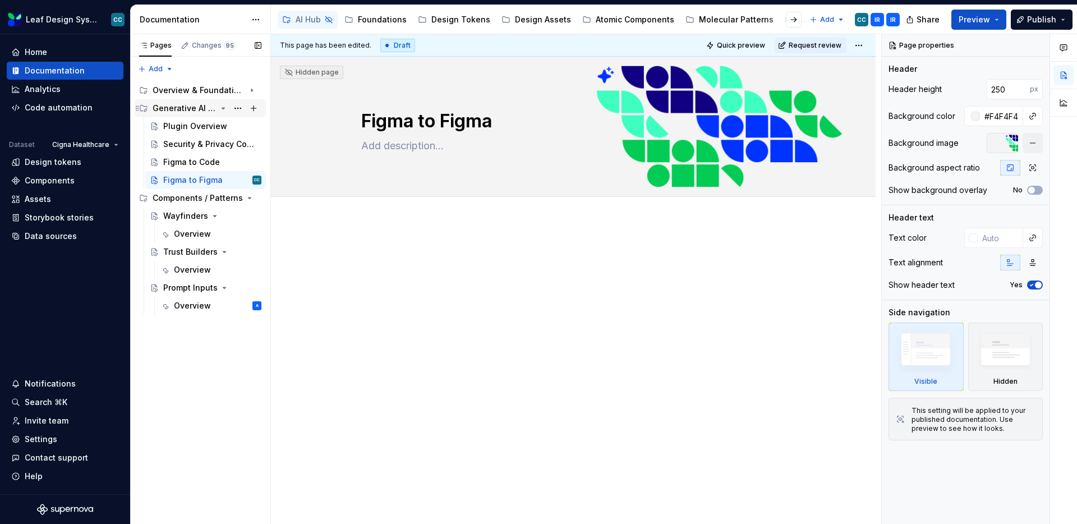
click at [220, 107] on icon "Page tree" at bounding box center [223, 108] width 9 height 9
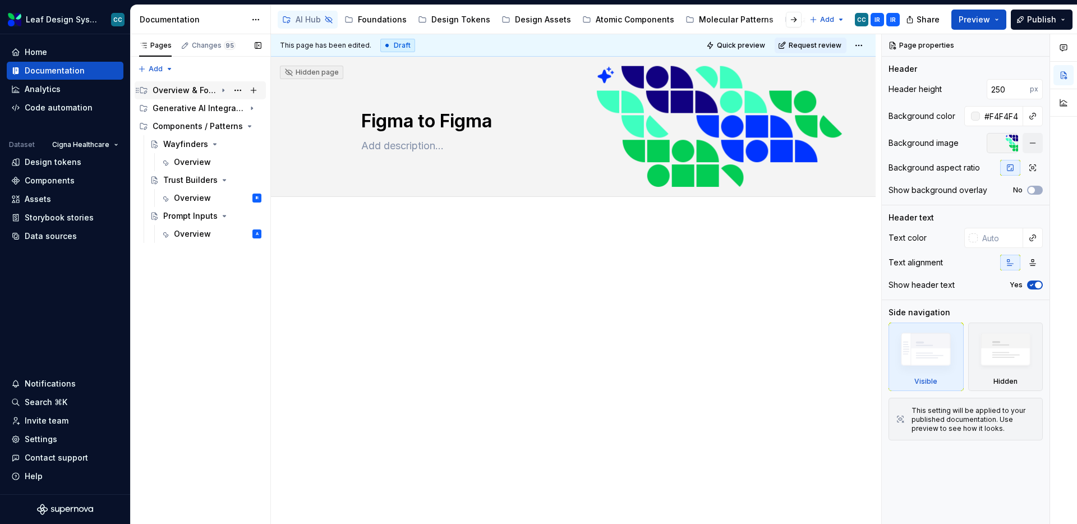
click at [220, 89] on icon "Page tree" at bounding box center [223, 90] width 9 height 9
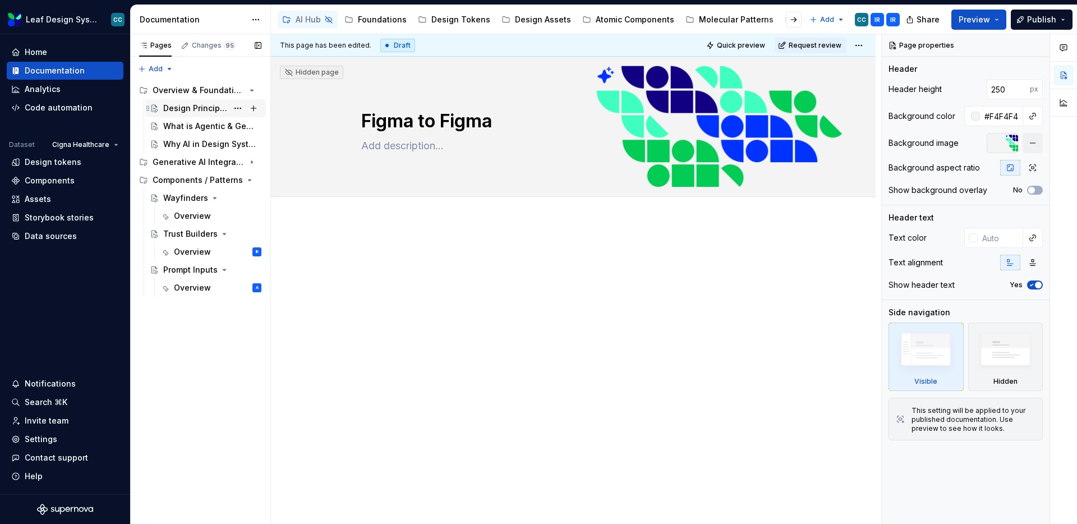
click at [206, 113] on div "Design Principles for AI" at bounding box center [195, 108] width 64 height 11
click at [197, 122] on div "What is Agentic & Generative AI" at bounding box center [195, 126] width 64 height 11
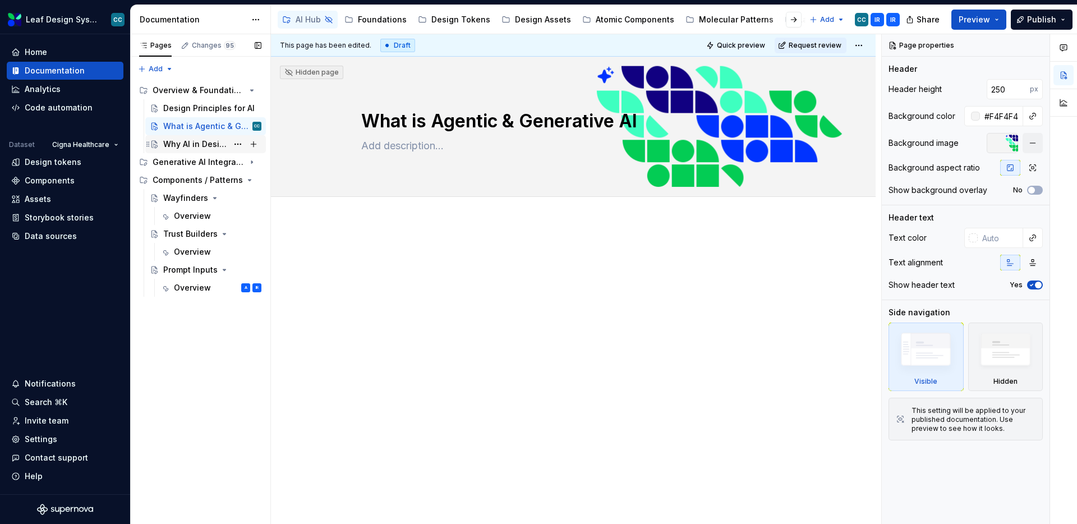
click at [188, 141] on div "Why AI in Design Systems" at bounding box center [195, 143] width 64 height 11
click at [189, 159] on div "Generative AI Integration" at bounding box center [185, 161] width 64 height 11
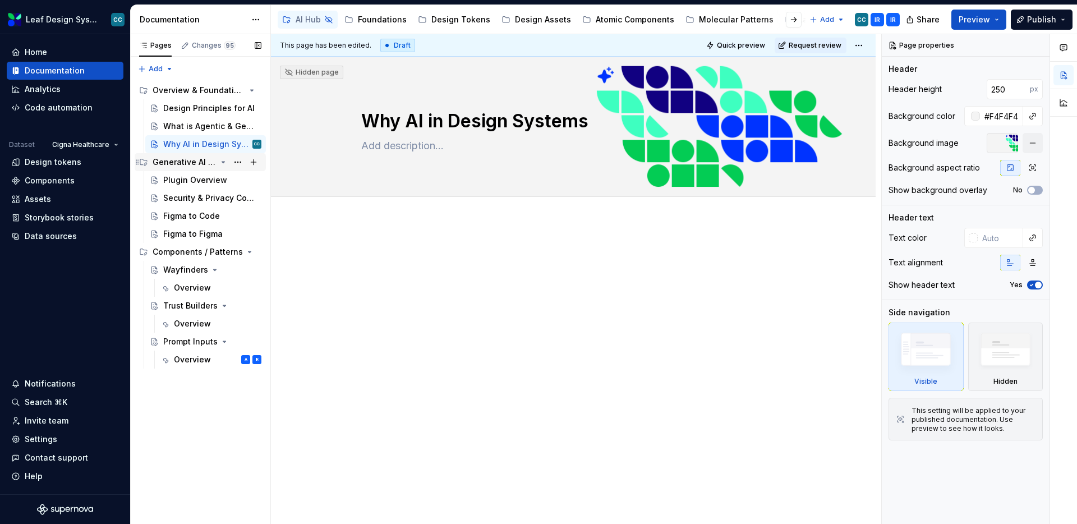
click at [223, 160] on icon "Page tree" at bounding box center [223, 162] width 9 height 9
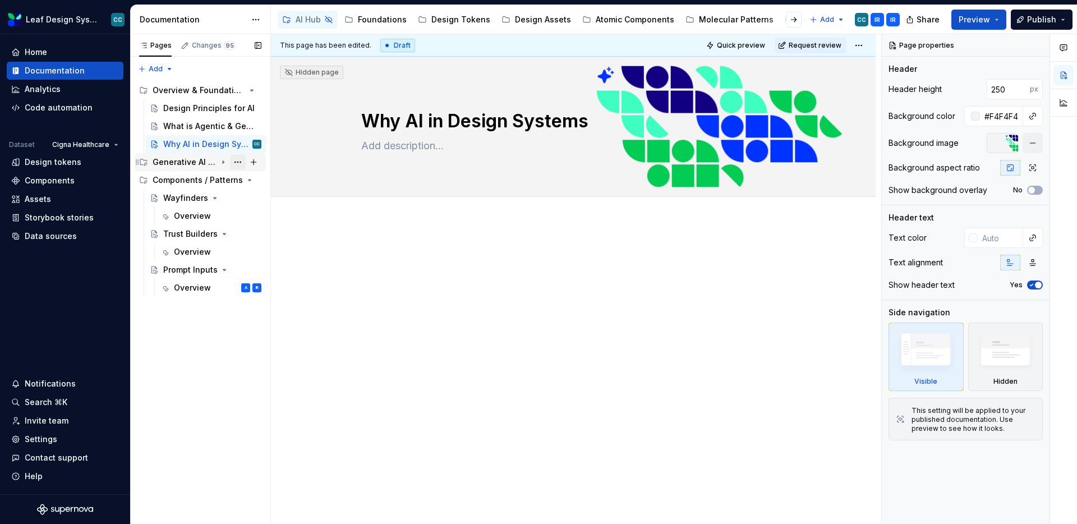
click at [238, 163] on button "Page tree" at bounding box center [238, 162] width 16 height 16
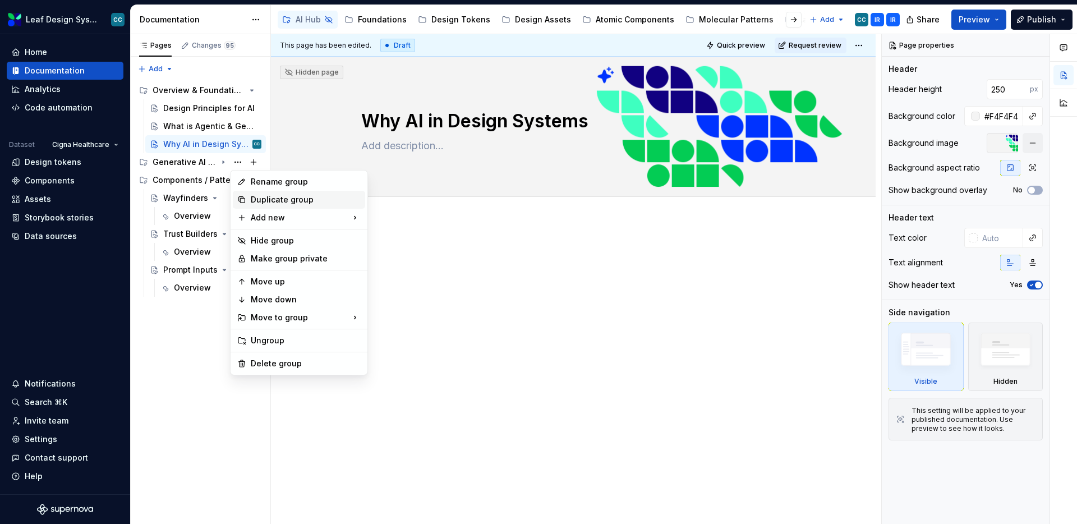
click at [276, 199] on div "Duplicate group" at bounding box center [306, 199] width 110 height 11
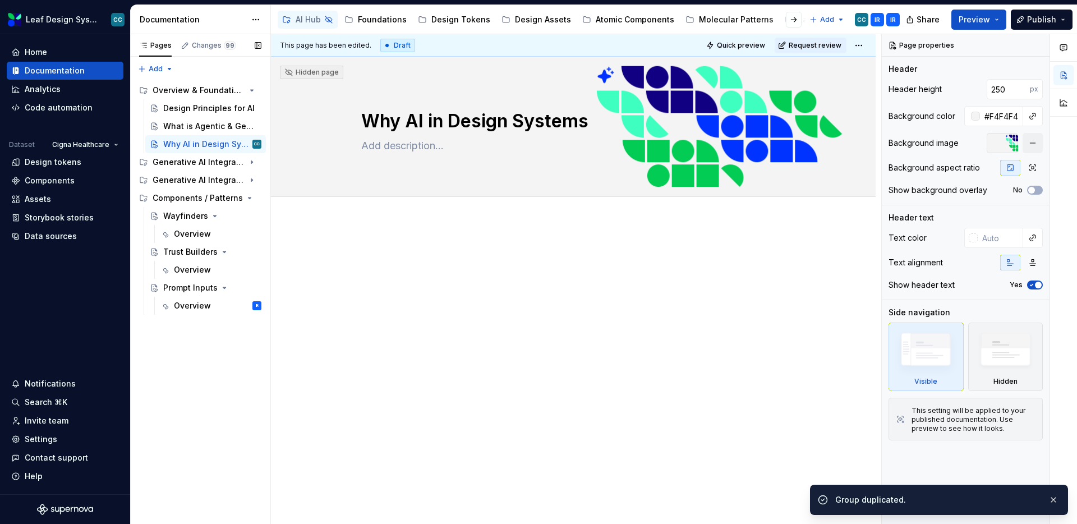
click at [0, 0] on button "Page tree" at bounding box center [0, 0] width 0 height 0
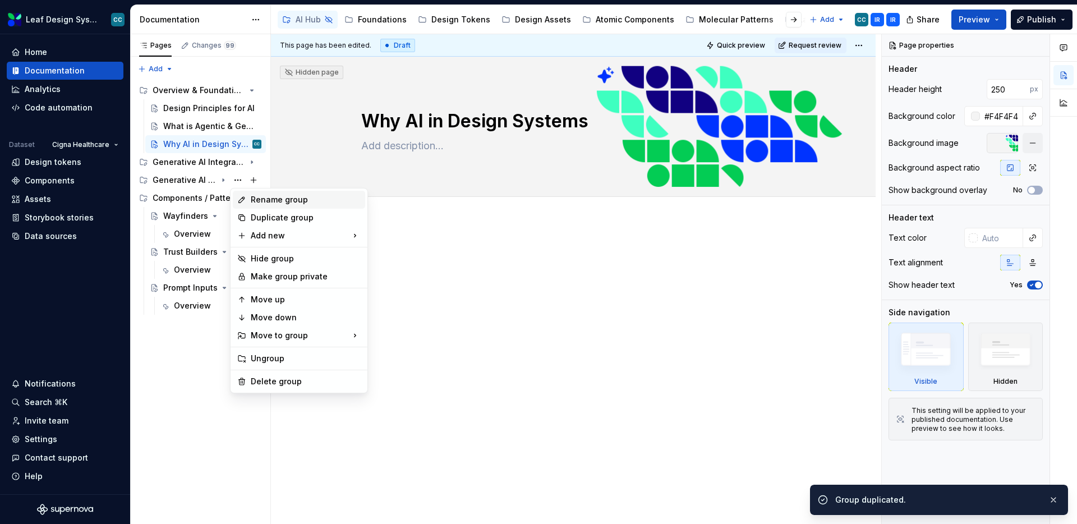
click at [251, 197] on div "Rename group" at bounding box center [306, 199] width 110 height 11
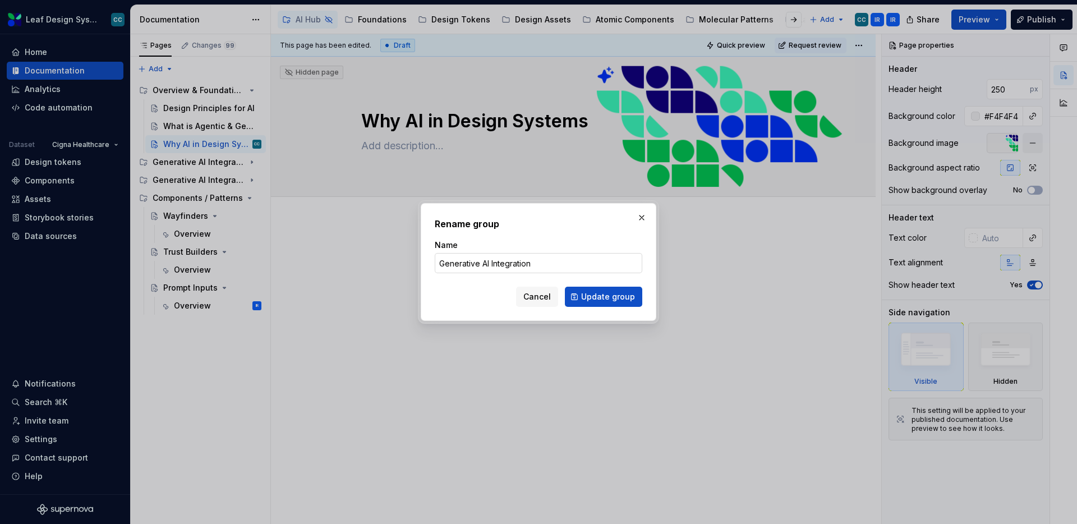
type textarea "*"
type input "Metadata & Knowledge Systems"
click button "Update group" at bounding box center [603, 297] width 77 height 20
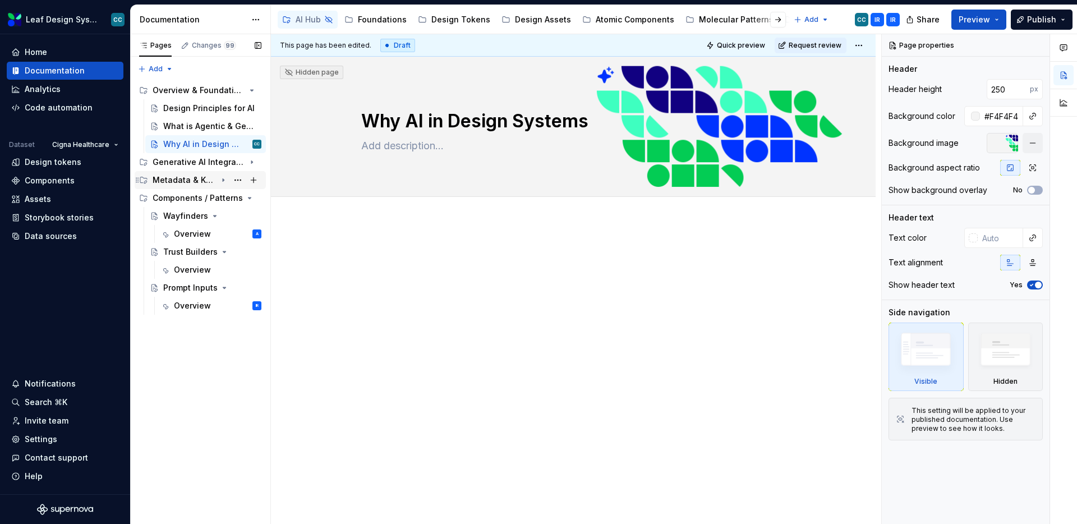
click at [184, 181] on div "Metadata & Knowledge Systems" at bounding box center [185, 179] width 64 height 11
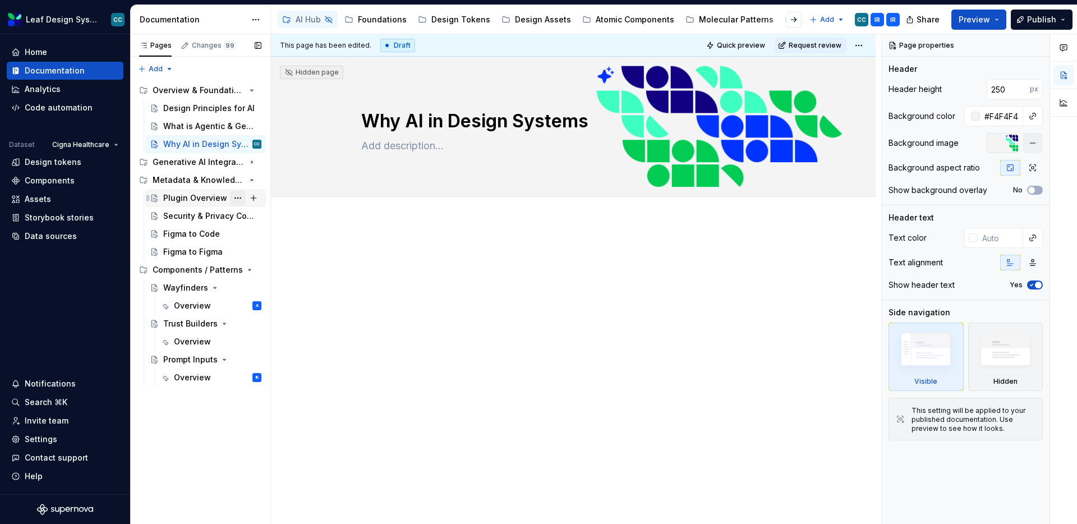
click at [239, 194] on button "Page tree" at bounding box center [238, 198] width 16 height 16
type textarea "*"
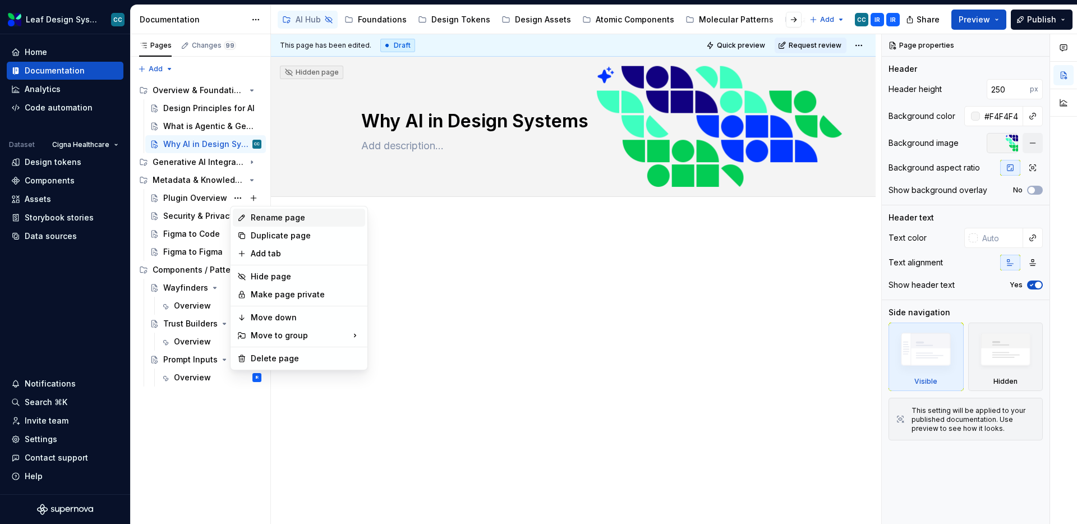
click at [255, 212] on div "Rename page" at bounding box center [306, 217] width 110 height 11
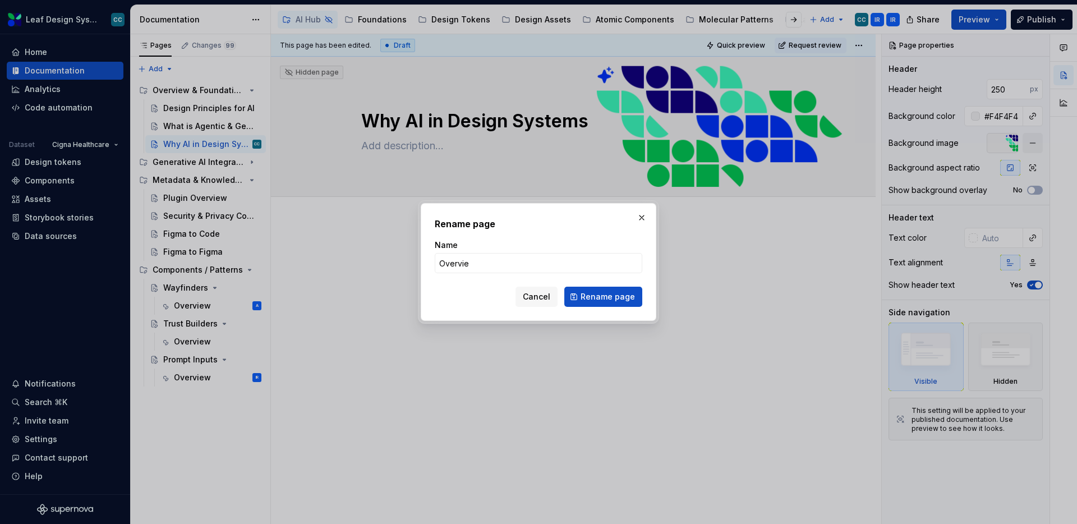
type input "Overview"
click button "Rename page" at bounding box center [603, 297] width 78 height 20
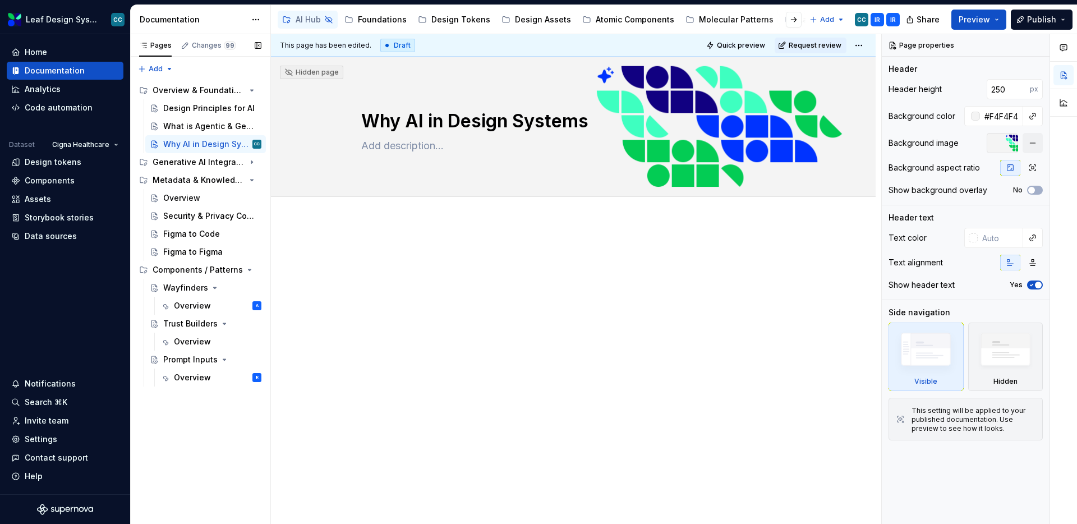
click at [0, 0] on button "Page tree" at bounding box center [0, 0] width 0 height 0
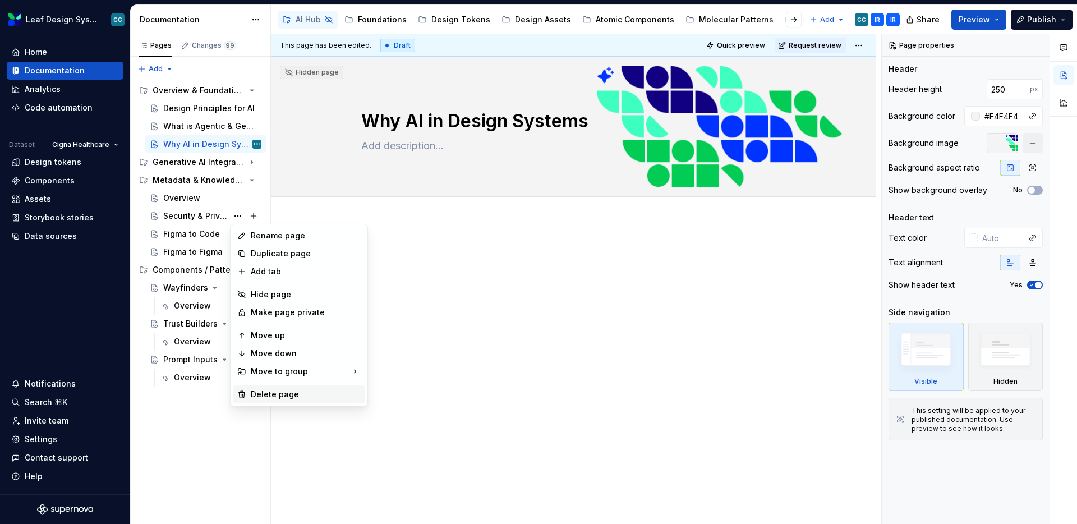
click at [267, 395] on div "Delete page" at bounding box center [306, 394] width 110 height 11
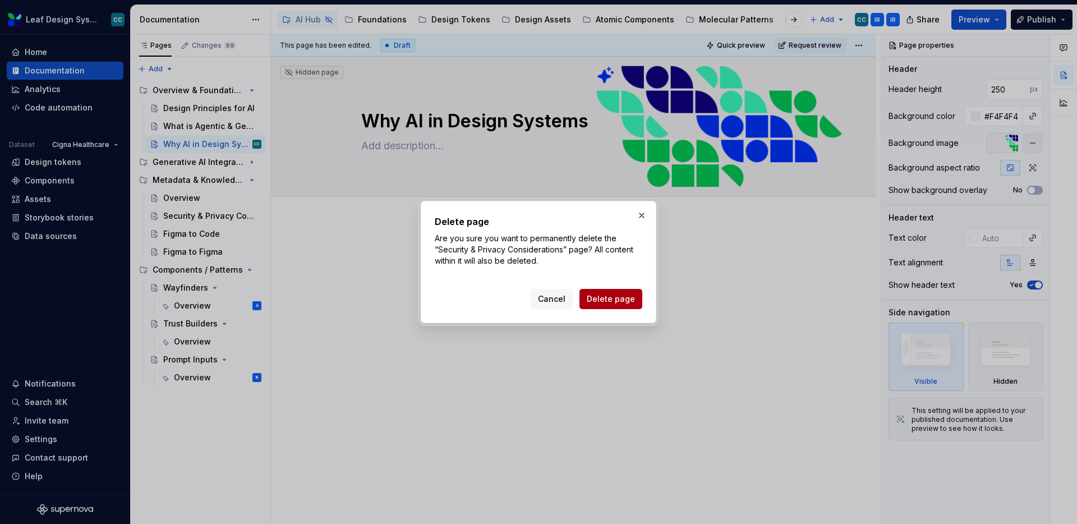
click at [609, 294] on span "Delete page" at bounding box center [610, 298] width 48 height 11
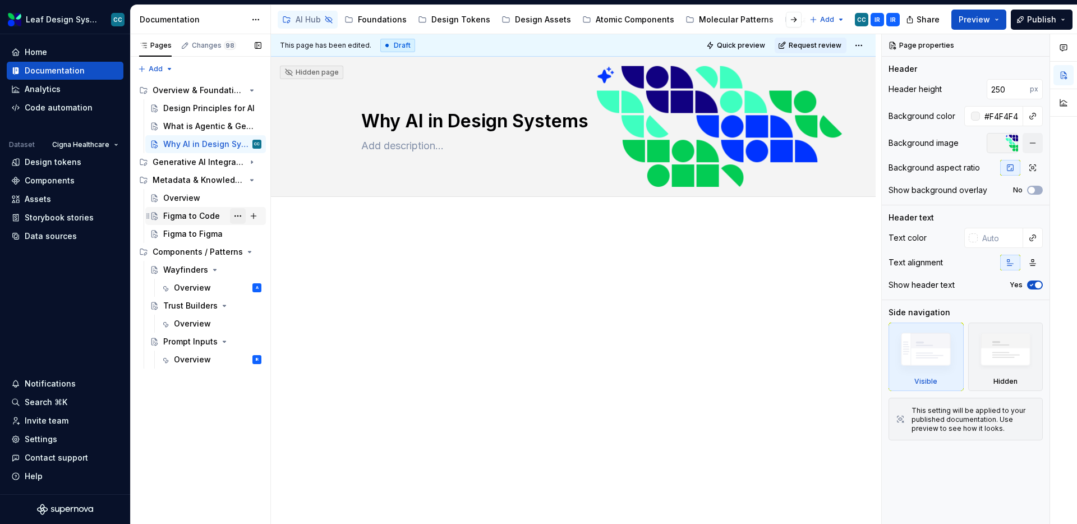
click at [241, 215] on button "Page tree" at bounding box center [238, 216] width 16 height 16
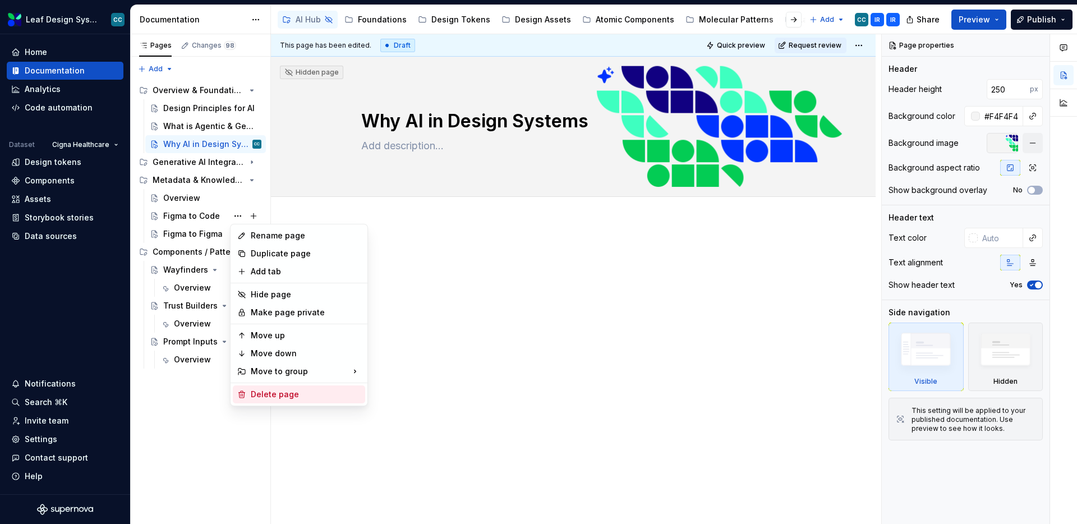
click at [288, 389] on div "Delete page" at bounding box center [306, 394] width 110 height 11
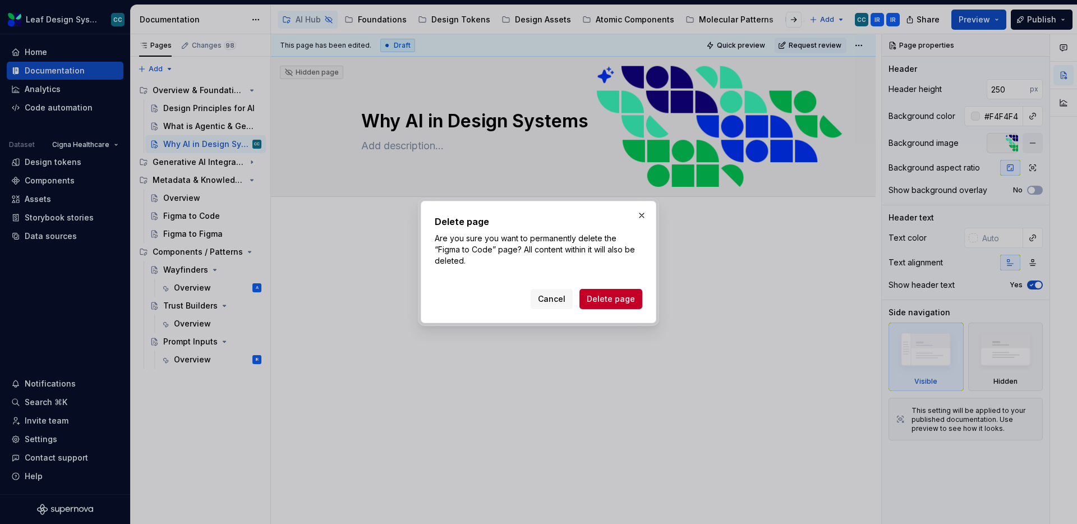
click at [592, 298] on span "Delete page" at bounding box center [610, 298] width 48 height 11
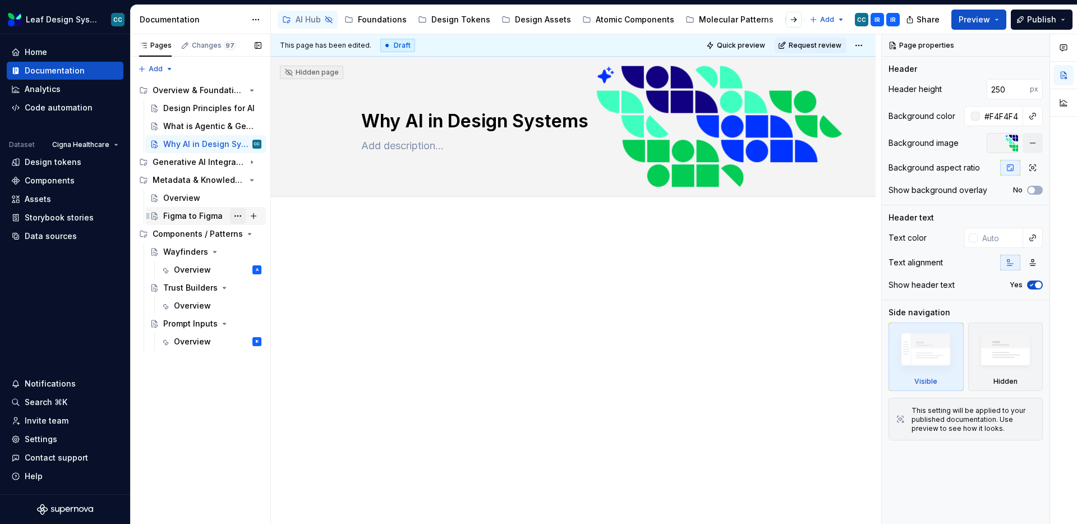
click at [240, 220] on button "Page tree" at bounding box center [238, 216] width 16 height 16
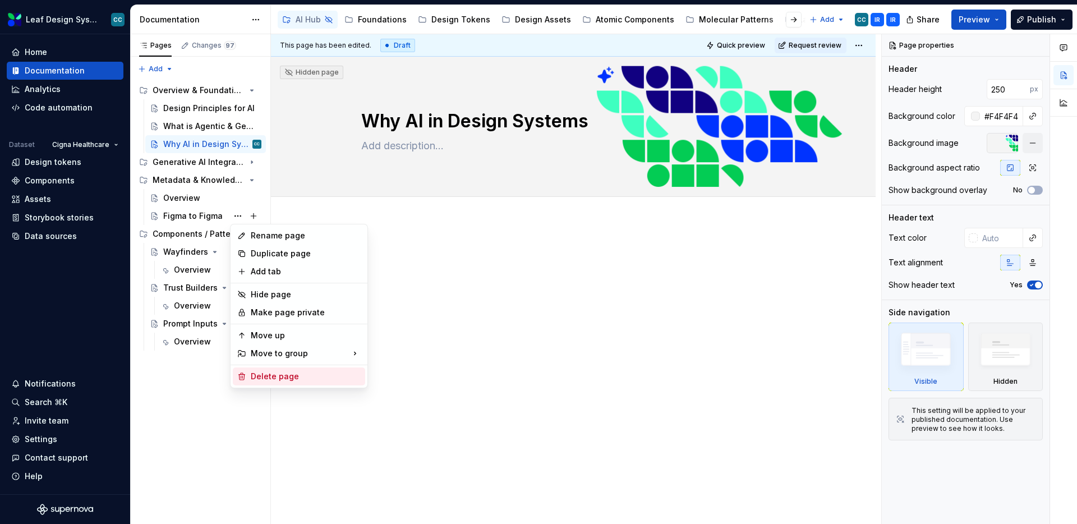
click at [288, 373] on div "Delete page" at bounding box center [306, 376] width 110 height 11
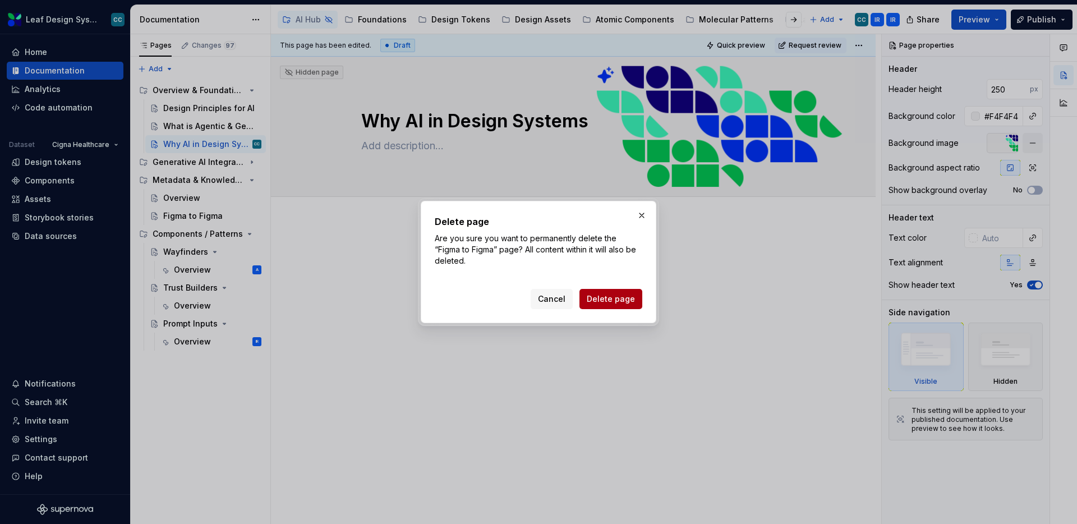
click at [611, 297] on span "Delete page" at bounding box center [610, 298] width 48 height 11
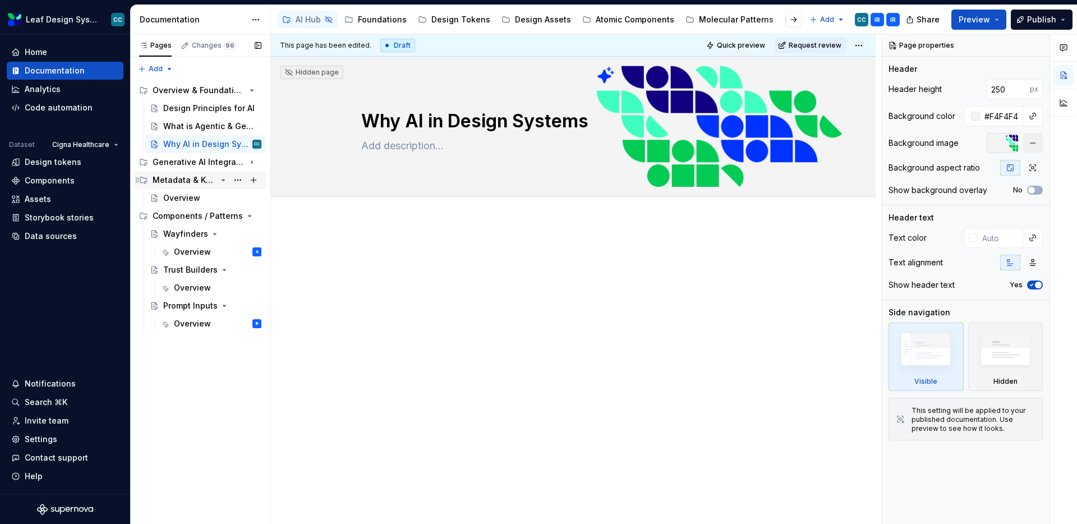
click at [221, 180] on icon "Page tree" at bounding box center [223, 179] width 9 height 9
click at [235, 179] on button "Page tree" at bounding box center [238, 180] width 16 height 16
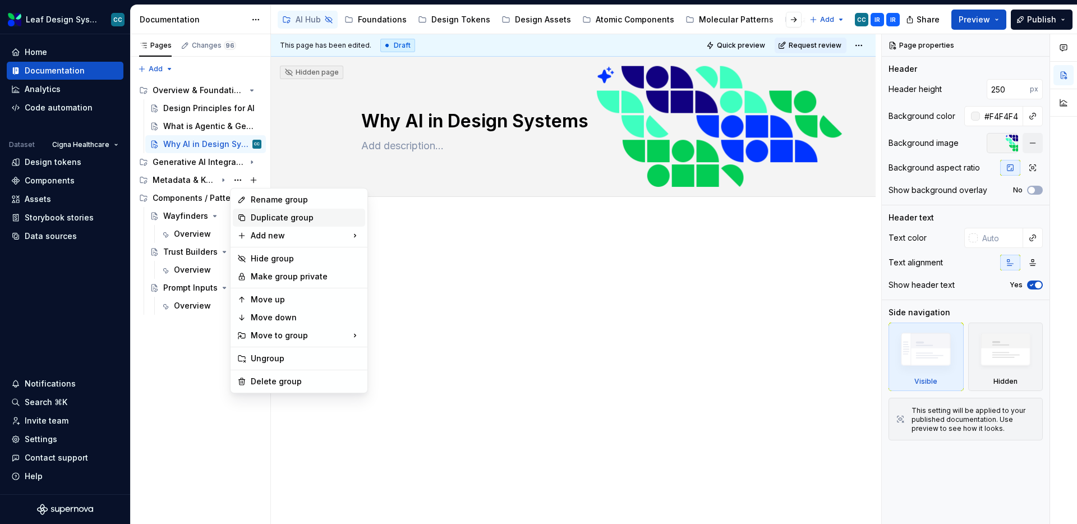
click at [252, 217] on div "Duplicate group" at bounding box center [306, 217] width 110 height 11
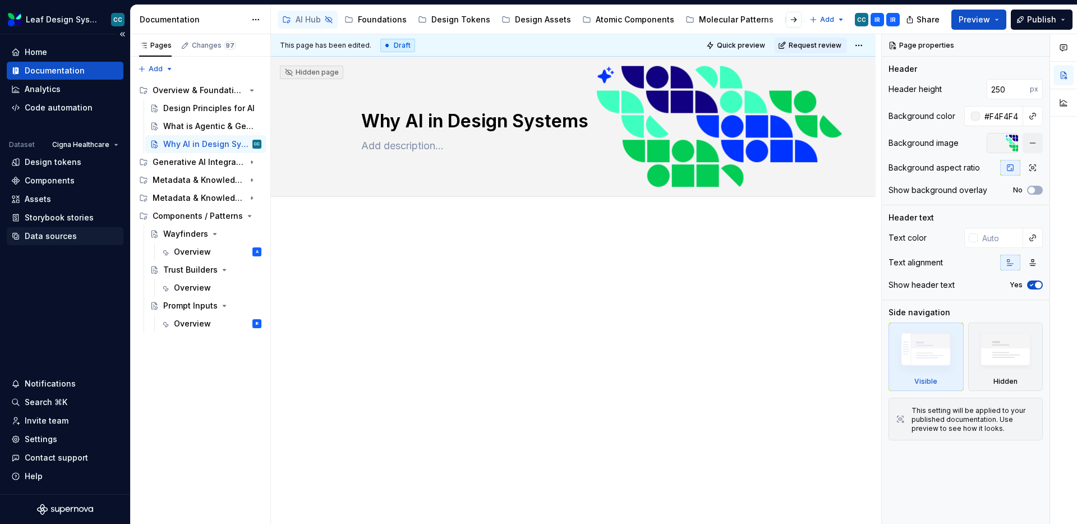
click at [35, 232] on div "Data sources" at bounding box center [51, 235] width 52 height 11
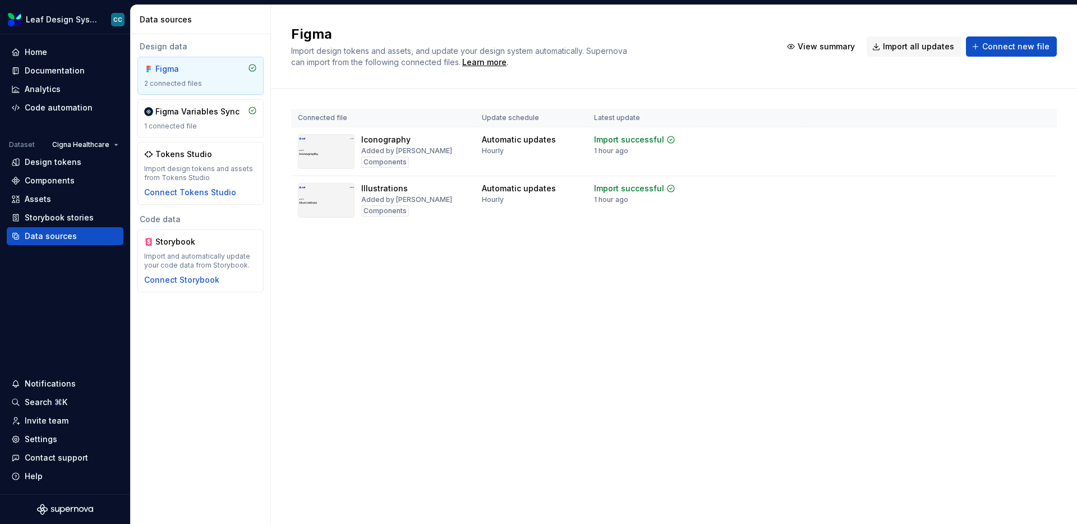
click at [334, 307] on div "Figma Import design tokens and assets, and update your design system automatica…" at bounding box center [674, 264] width 806 height 519
click at [195, 14] on div "Data sources" at bounding box center [203, 19] width 126 height 11
click at [764, 24] on div "Figma Import design tokens and assets, and update your design system automatica…" at bounding box center [674, 47] width 806 height 84
click at [89, 139] on html "Leaf Design System CC Home Documentation Analytics Code automation Dataset Cign…" at bounding box center [538, 262] width 1077 height 524
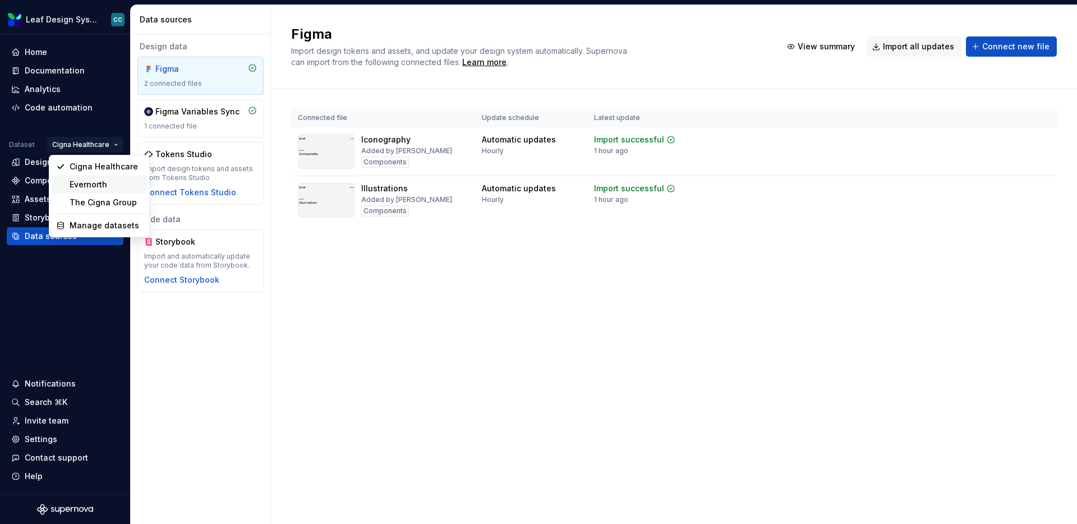
click at [90, 186] on div "Evernorth" at bounding box center [106, 184] width 73 height 11
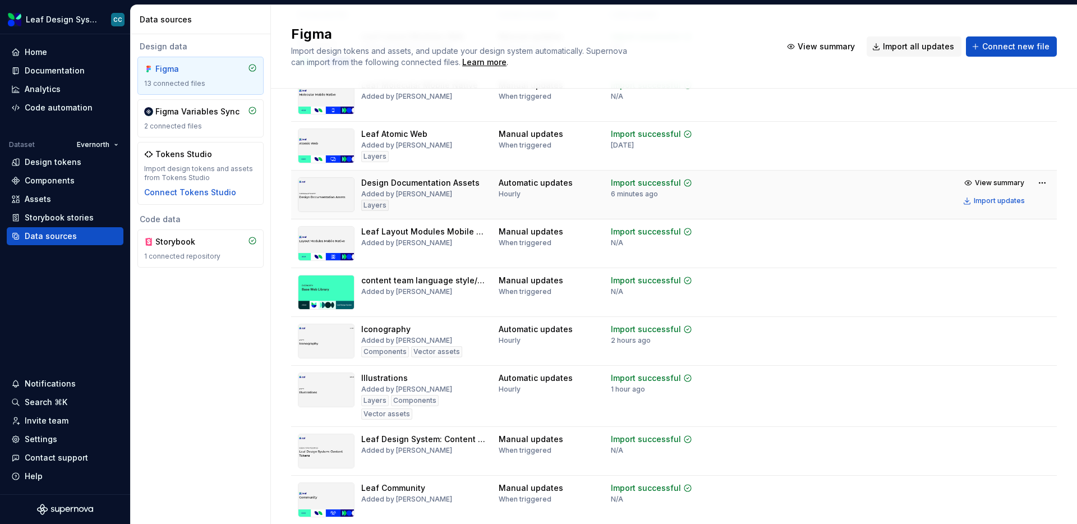
scroll to position [52, 0]
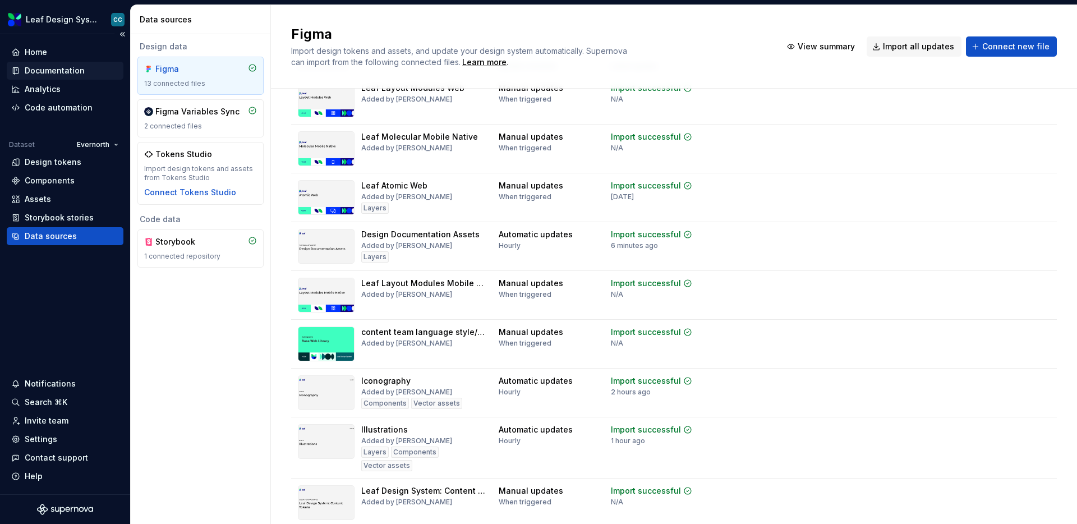
click at [70, 66] on div "Documentation" at bounding box center [55, 70] width 60 height 11
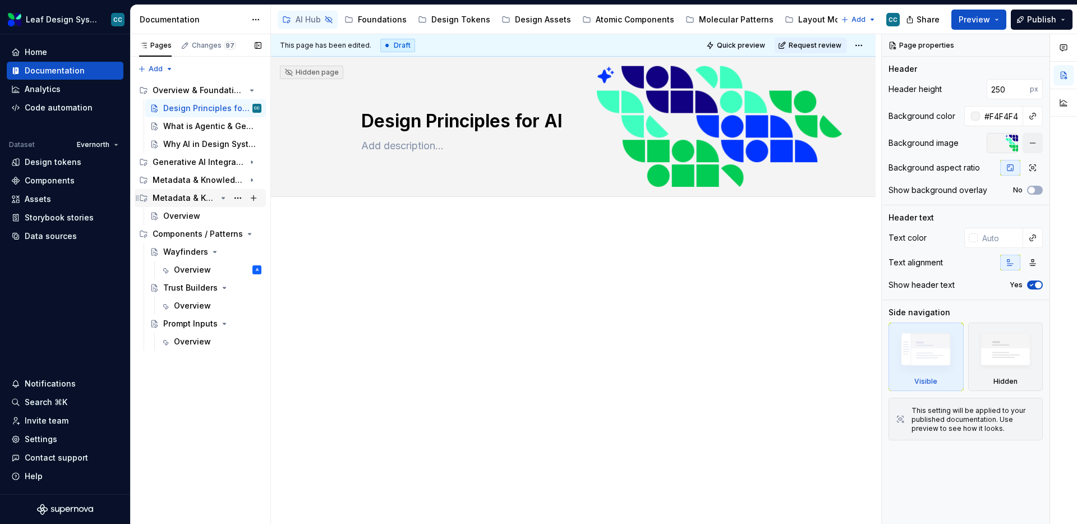
click at [182, 197] on div "Metadata & Knowledge Systems" at bounding box center [185, 197] width 64 height 11
click at [184, 197] on div "Metadata & Knowledge Systems" at bounding box center [185, 197] width 64 height 11
click at [233, 198] on button "Page tree" at bounding box center [238, 198] width 16 height 16
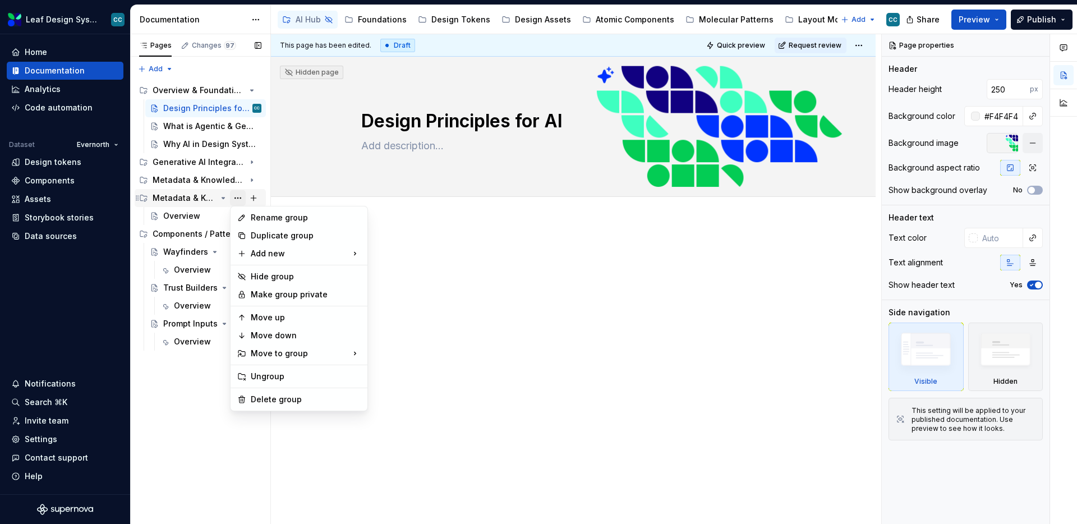
type textarea "*"
click at [257, 218] on div "Rename group" at bounding box center [306, 217] width 110 height 11
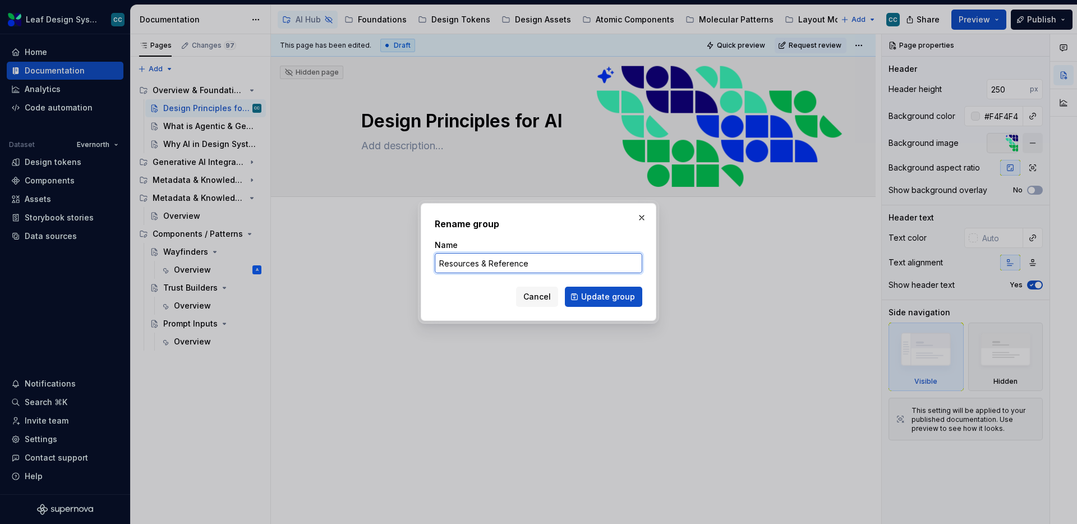
type input "Resources & References"
click button "Update group" at bounding box center [603, 297] width 77 height 20
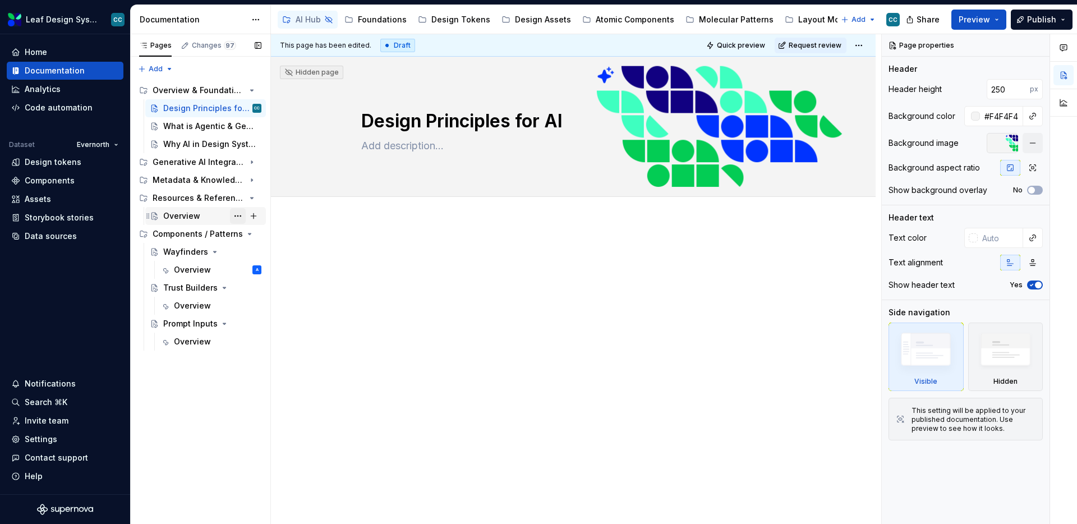
click at [237, 214] on button "Page tree" at bounding box center [238, 216] width 16 height 16
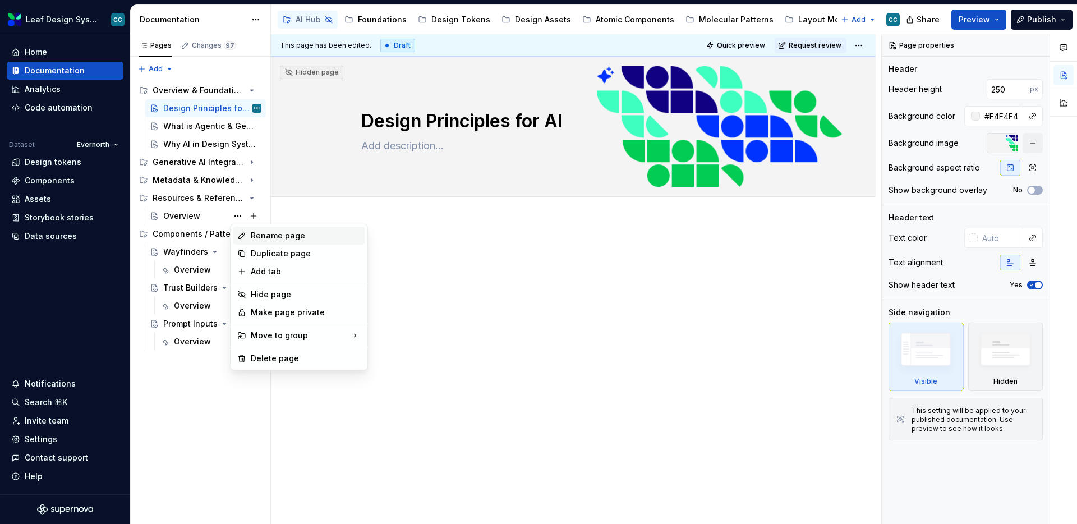
type textarea "*"
click at [250, 236] on div "Rename page" at bounding box center [299, 236] width 132 height 18
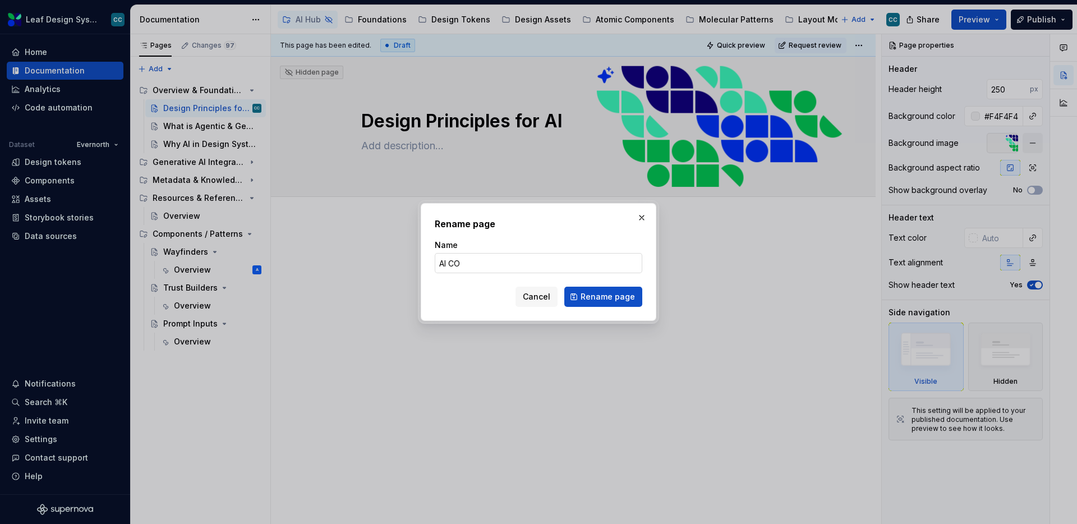
type input "[PERSON_NAME]"
click button "Rename page" at bounding box center [603, 297] width 78 height 20
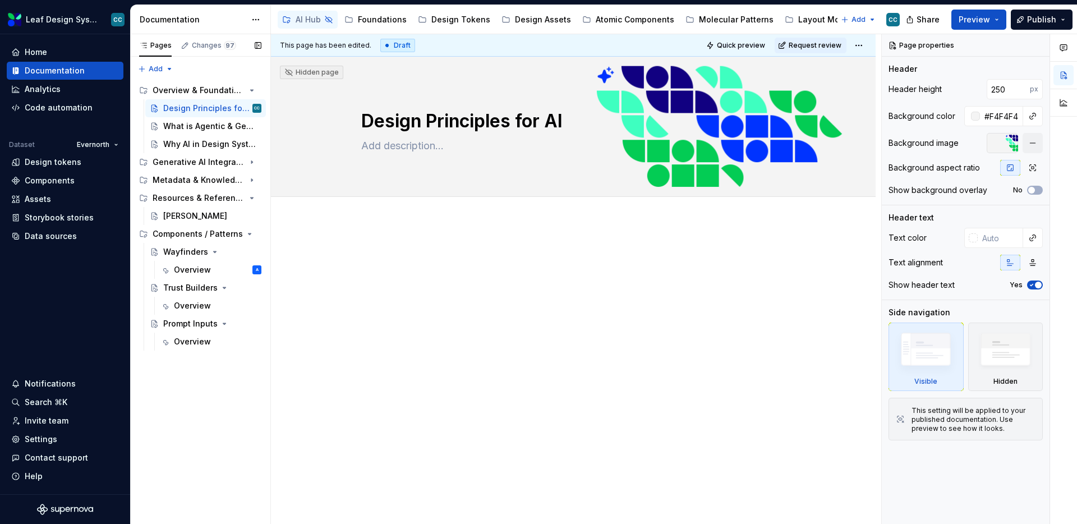
click at [0, 0] on button "Page tree" at bounding box center [0, 0] width 0 height 0
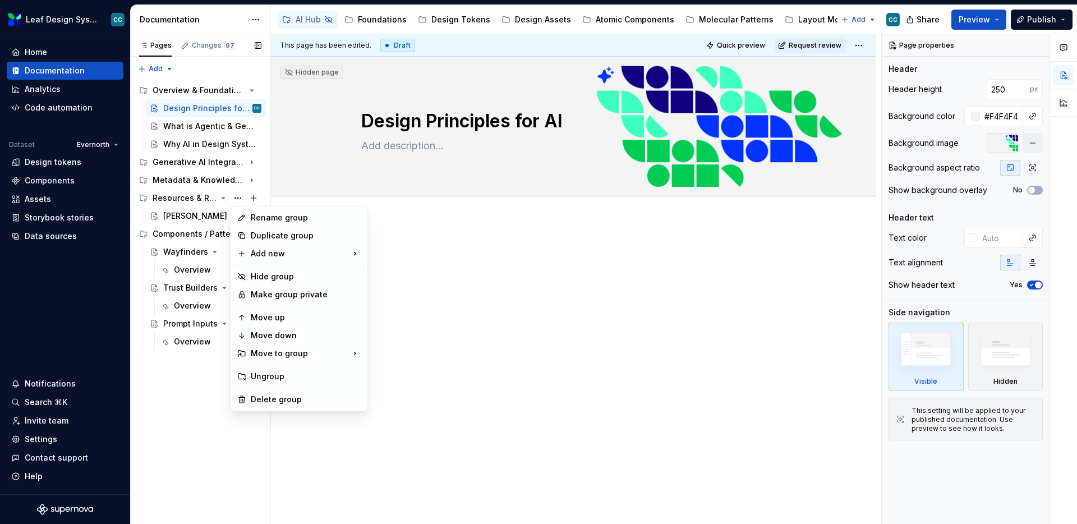
click at [171, 219] on div "Pages Changes 97 Add Accessibility guide for tree Page tree. Navigate the tree …" at bounding box center [200, 279] width 140 height 490
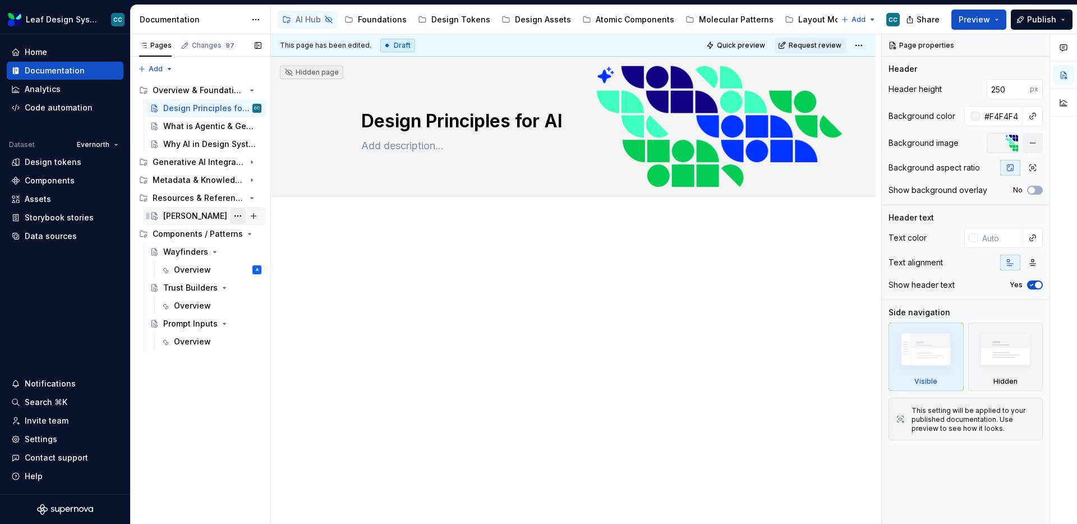
click at [240, 214] on button "Page tree" at bounding box center [238, 216] width 16 height 16
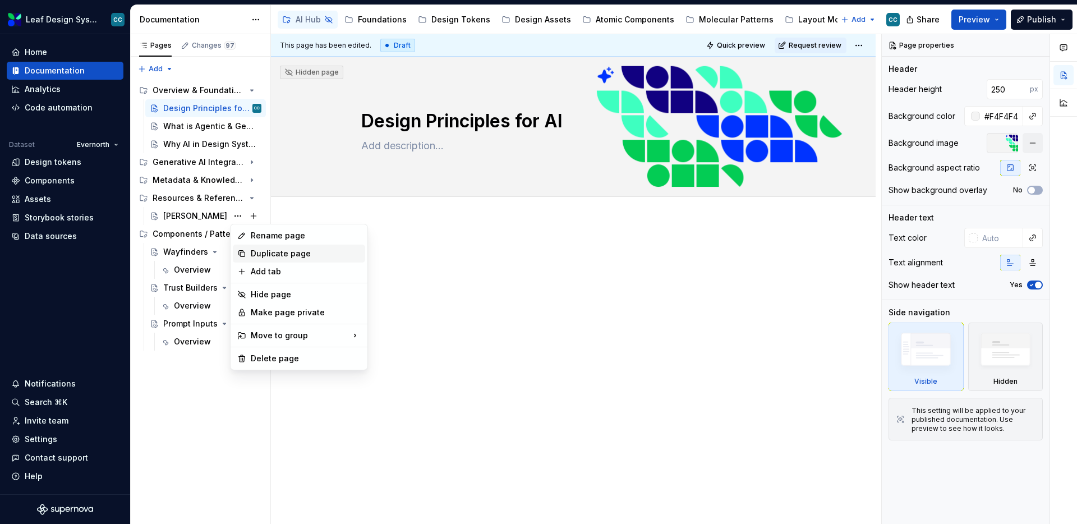
click at [251, 252] on div "Duplicate page" at bounding box center [306, 253] width 110 height 11
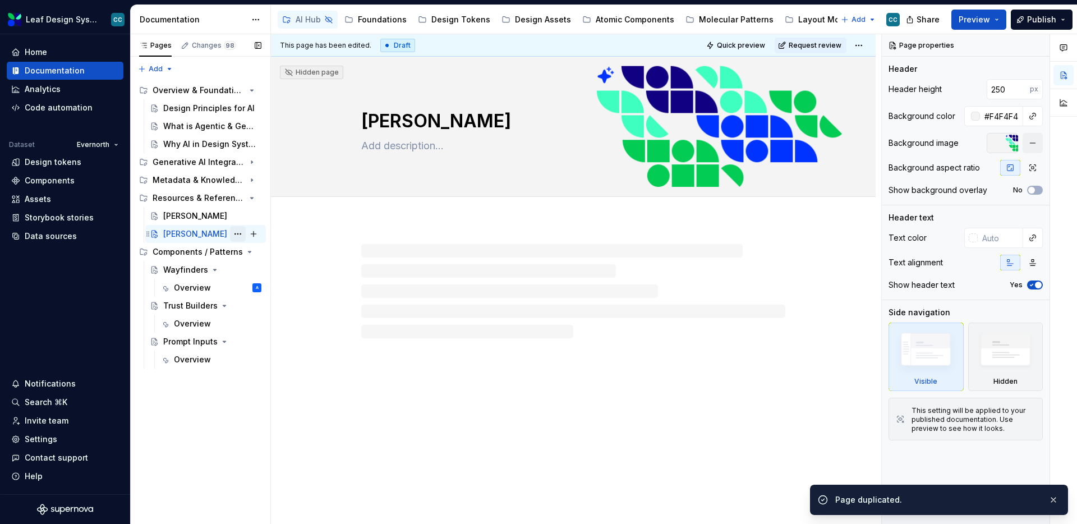
click at [239, 232] on button "Page tree" at bounding box center [238, 234] width 16 height 16
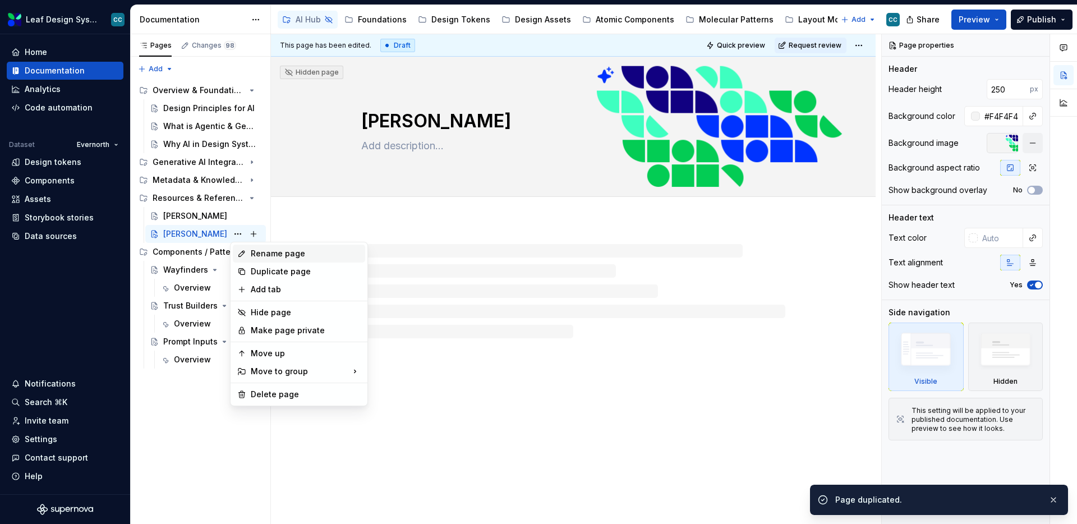
click at [251, 250] on div "Rename page" at bounding box center [306, 253] width 110 height 11
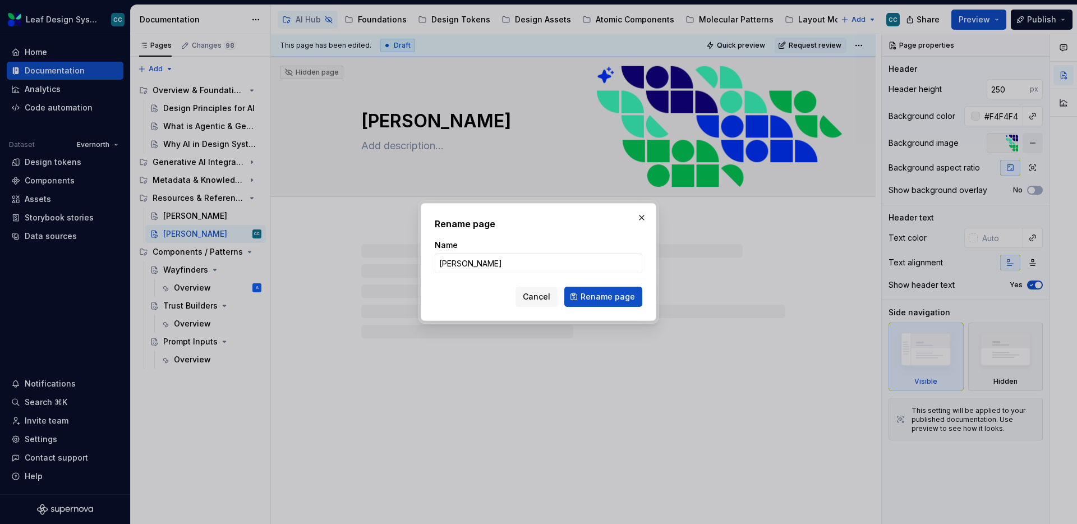
type textarea "*"
type input "Workshops"
click button "Rename page" at bounding box center [603, 297] width 78 height 20
type textarea "*"
type textarea "Workshops"
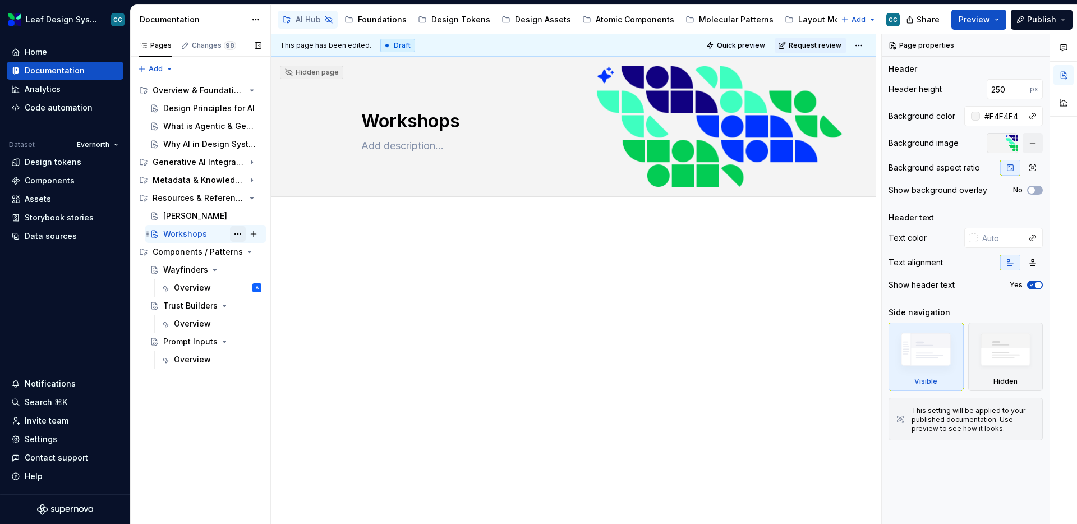
click at [240, 230] on button "Page tree" at bounding box center [238, 234] width 16 height 16
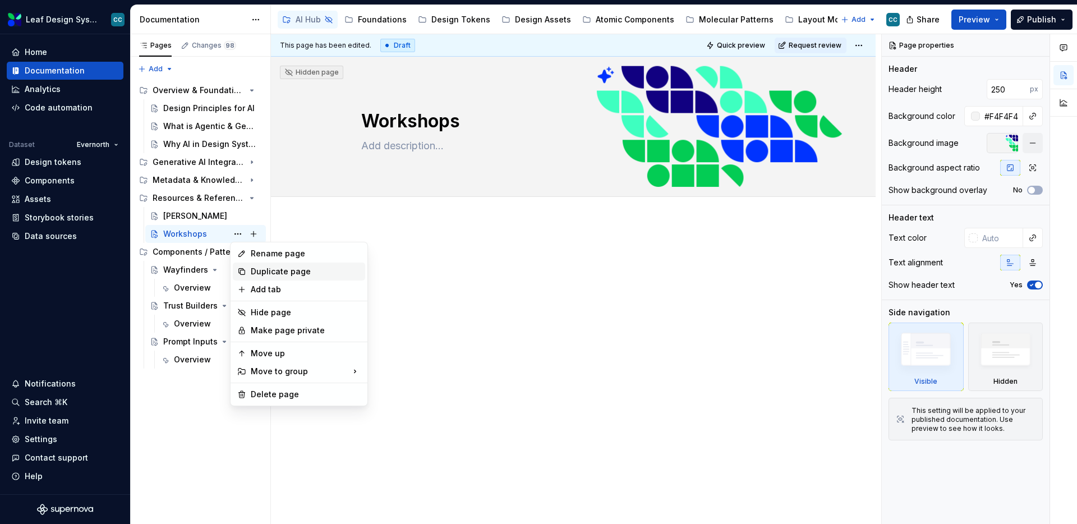
click at [249, 270] on div "Duplicate page" at bounding box center [299, 271] width 132 height 18
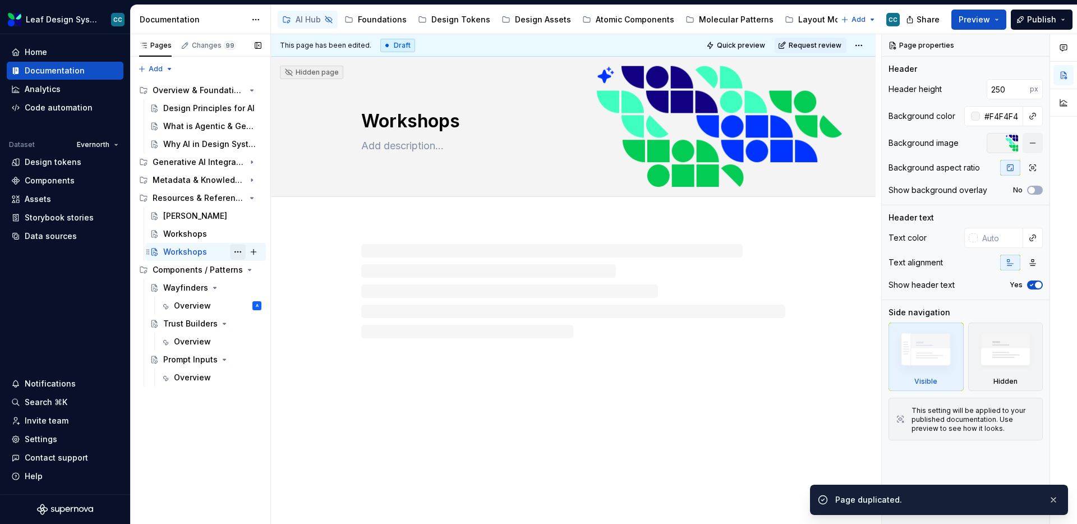
click at [237, 251] on button "Page tree" at bounding box center [238, 252] width 16 height 16
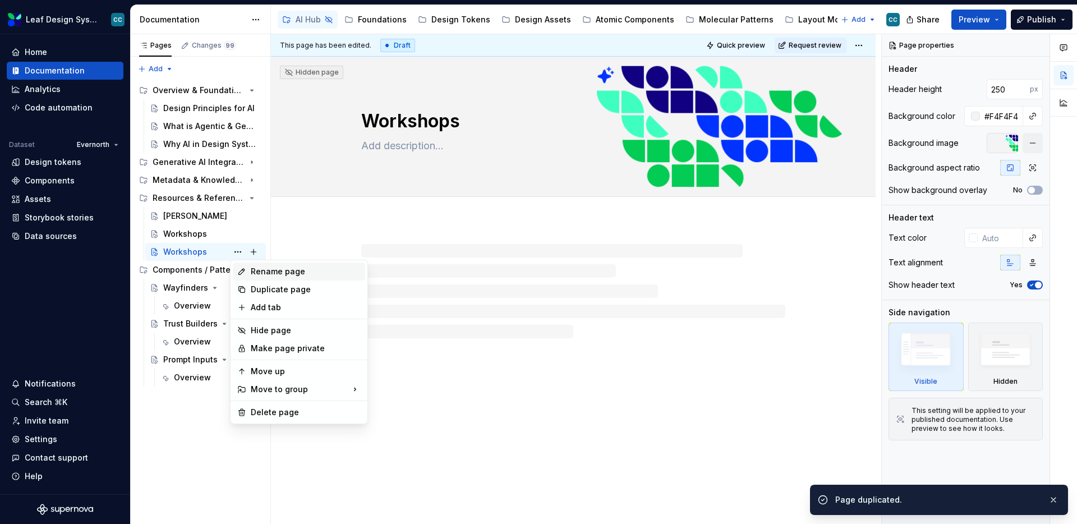
click at [244, 271] on icon at bounding box center [241, 271] width 9 height 9
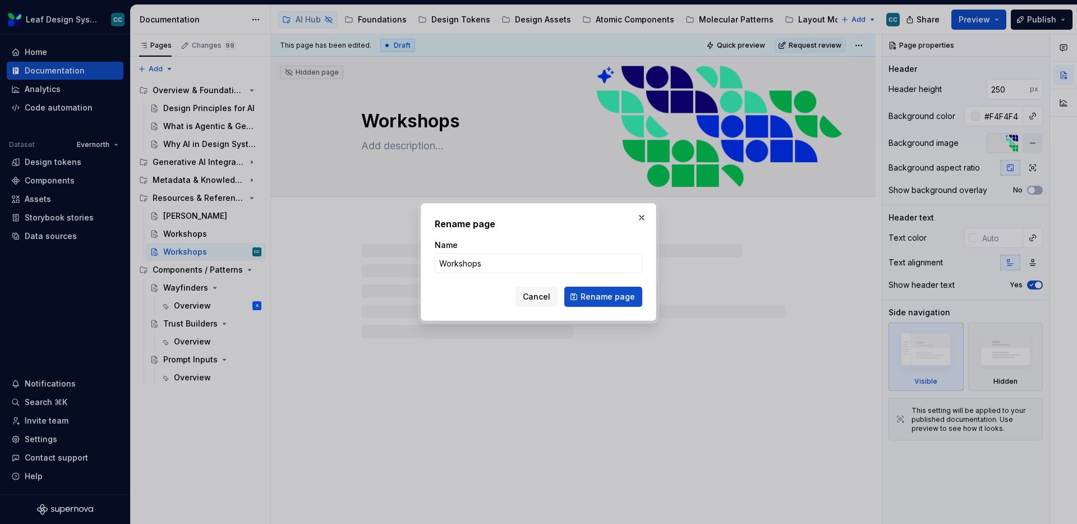
type textarea "*"
type input "Learning [DATE] Archives"
click button "Rename page" at bounding box center [603, 297] width 78 height 20
type textarea "*"
type textarea "Learning [DATE] Archives"
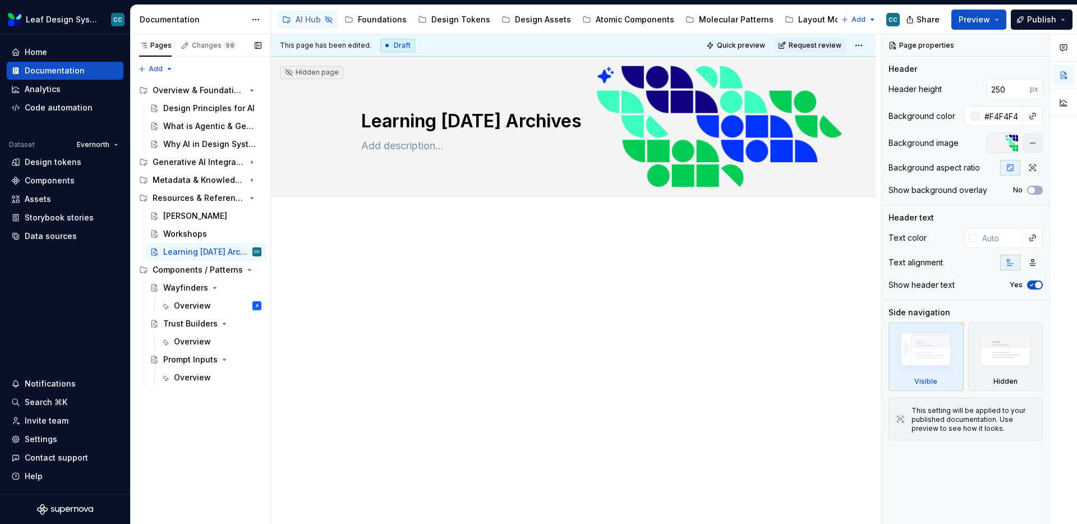
click at [0, 0] on button "Page tree" at bounding box center [0, 0] width 0 height 0
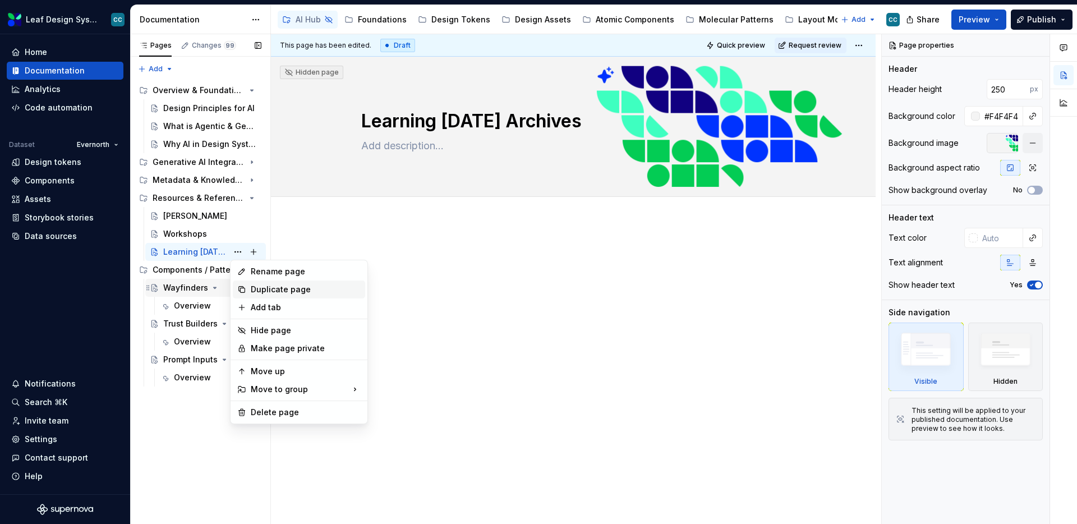
click at [260, 289] on div "Duplicate page" at bounding box center [306, 289] width 110 height 11
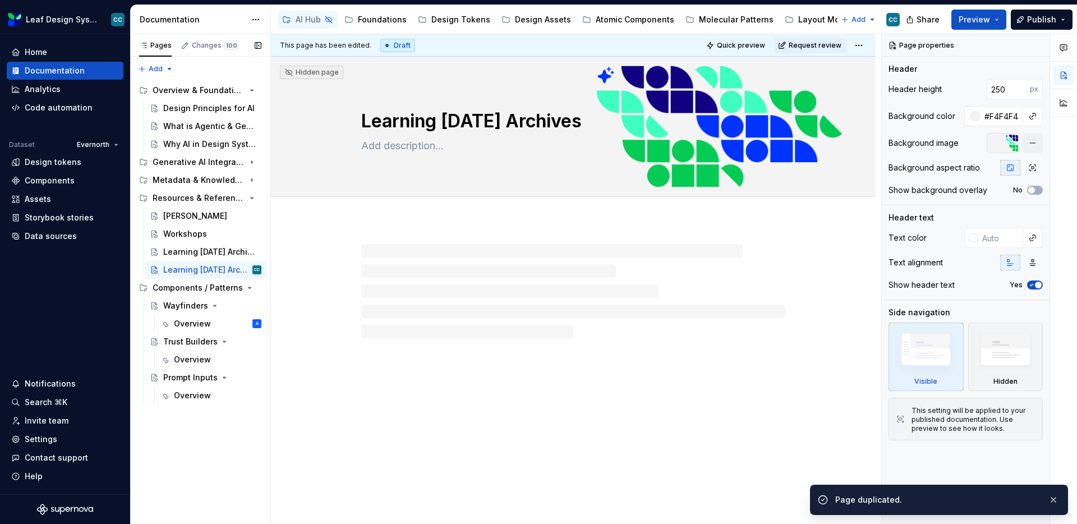
click at [0, 0] on button "Page tree" at bounding box center [0, 0] width 0 height 0
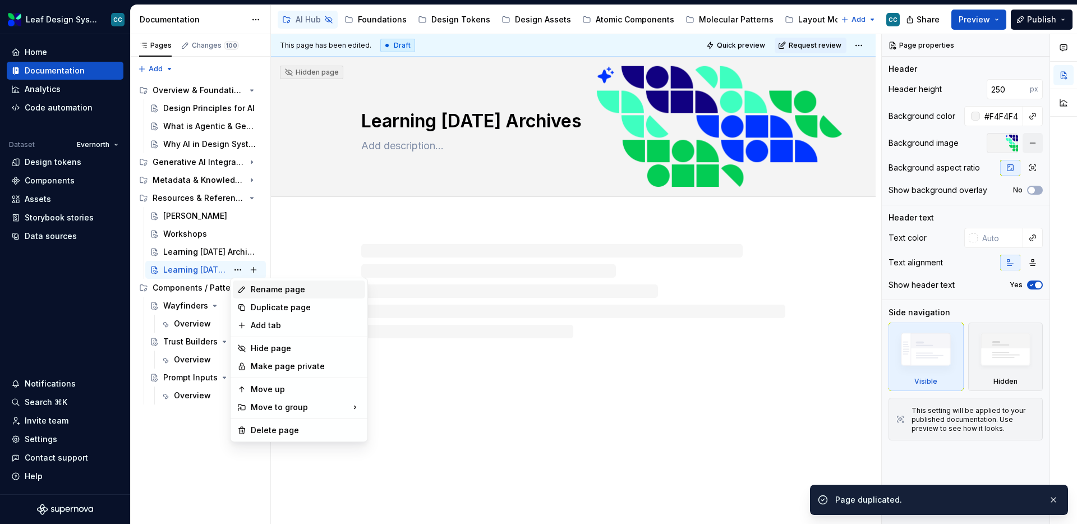
click at [267, 293] on div "Rename page" at bounding box center [306, 289] width 110 height 11
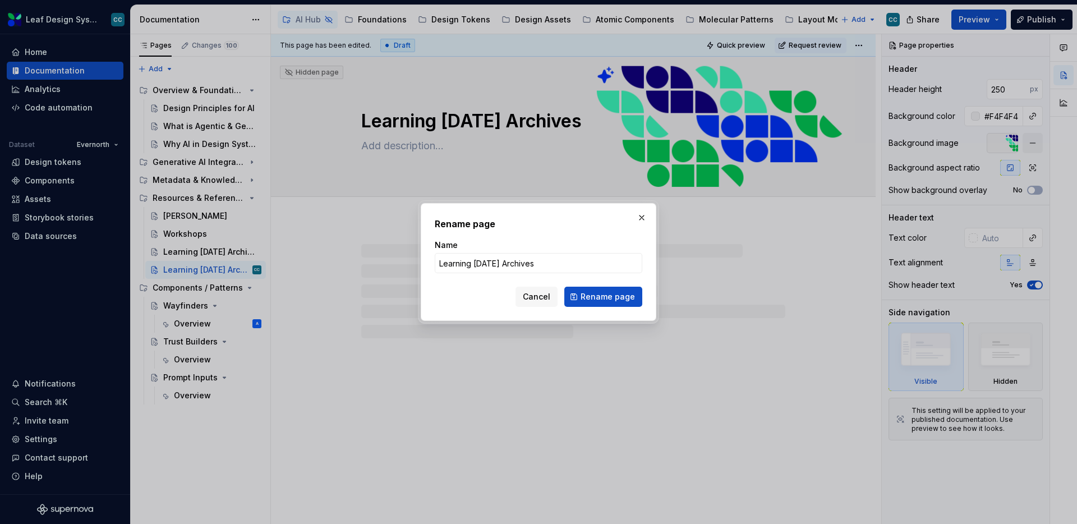
type textarea "*"
type input "Glossary"
click button "Rename page" at bounding box center [603, 297] width 78 height 20
type textarea "*"
type textarea "Glossary"
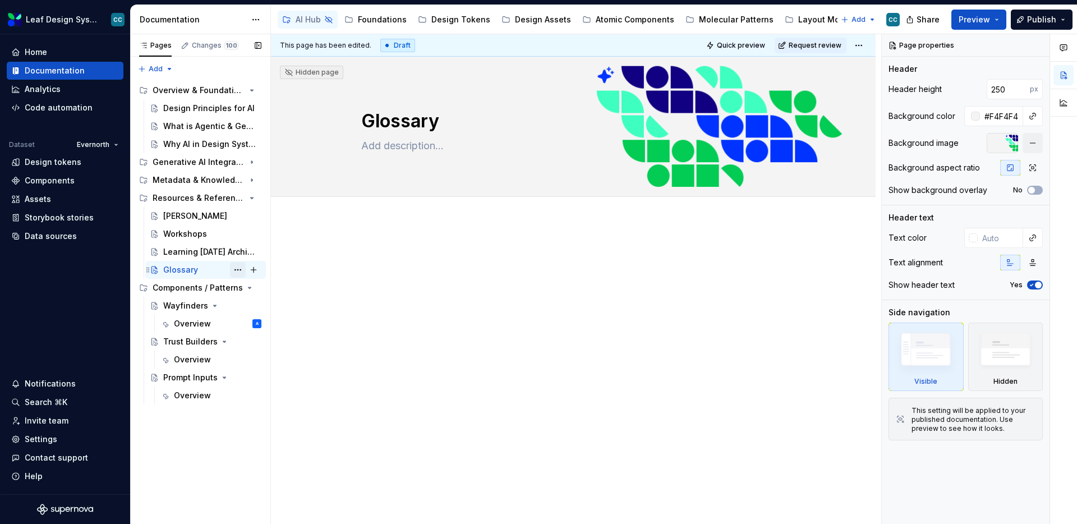
click at [238, 266] on button "Page tree" at bounding box center [238, 270] width 16 height 16
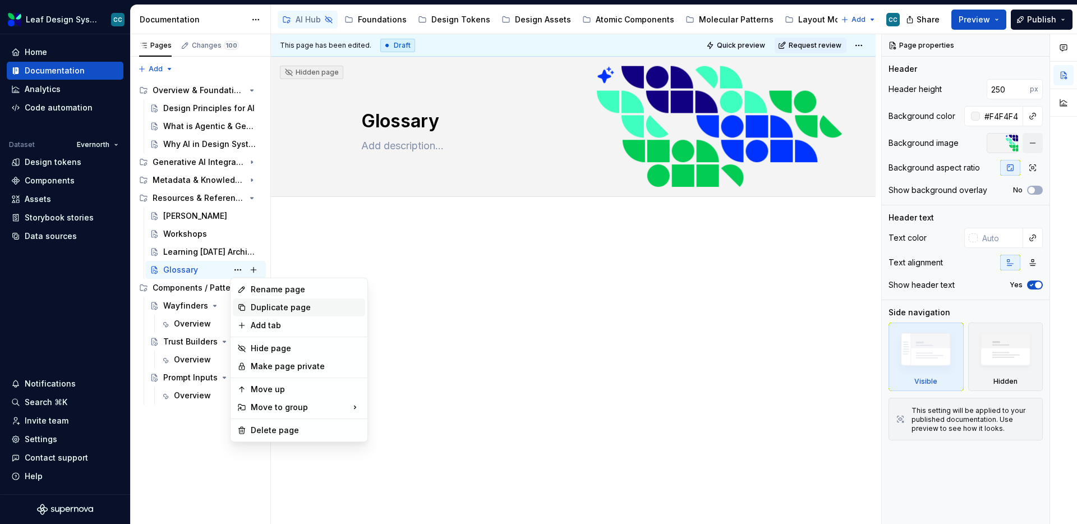
click at [255, 307] on div "Duplicate page" at bounding box center [306, 307] width 110 height 11
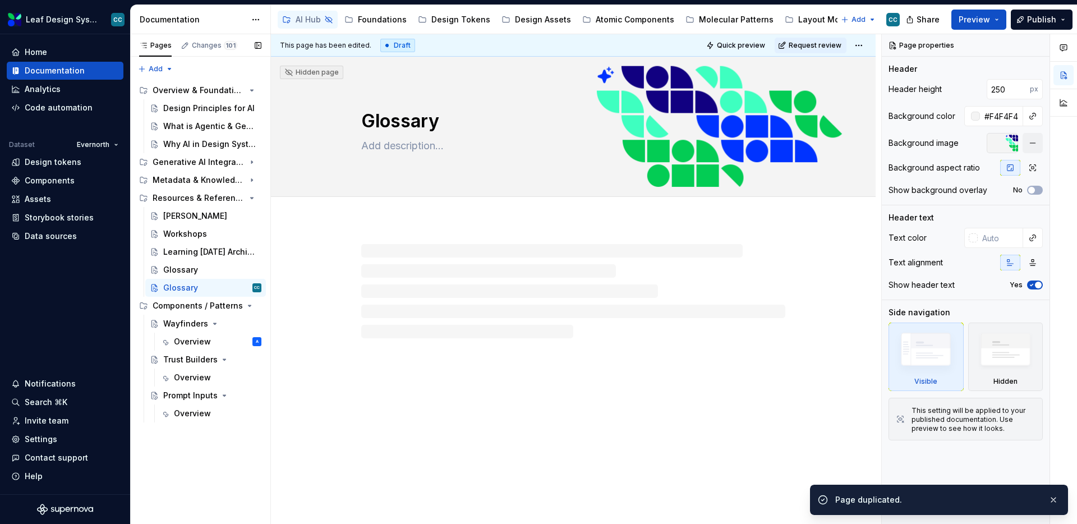
click at [0, 0] on button "Page tree" at bounding box center [0, 0] width 0 height 0
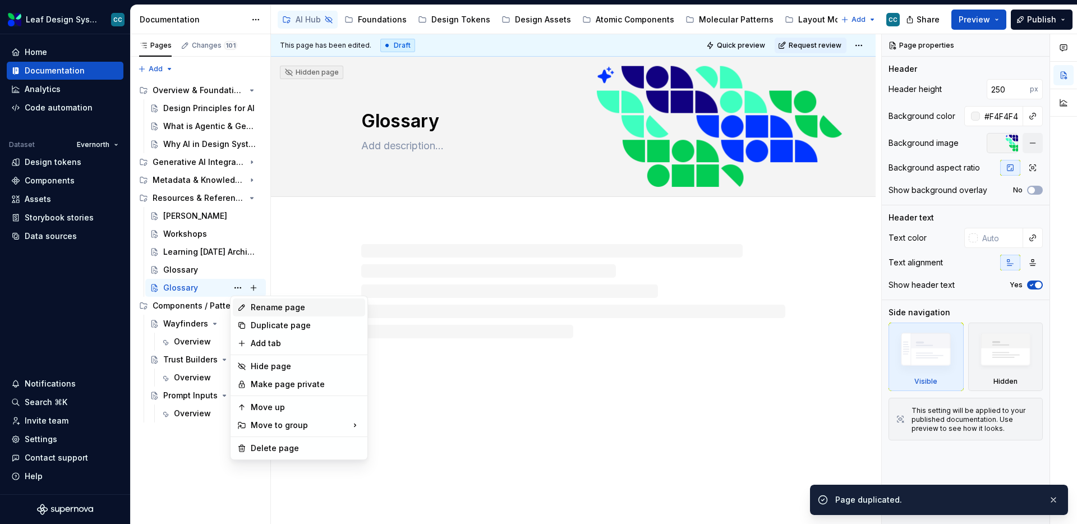
click at [258, 306] on div "Rename page" at bounding box center [306, 307] width 110 height 11
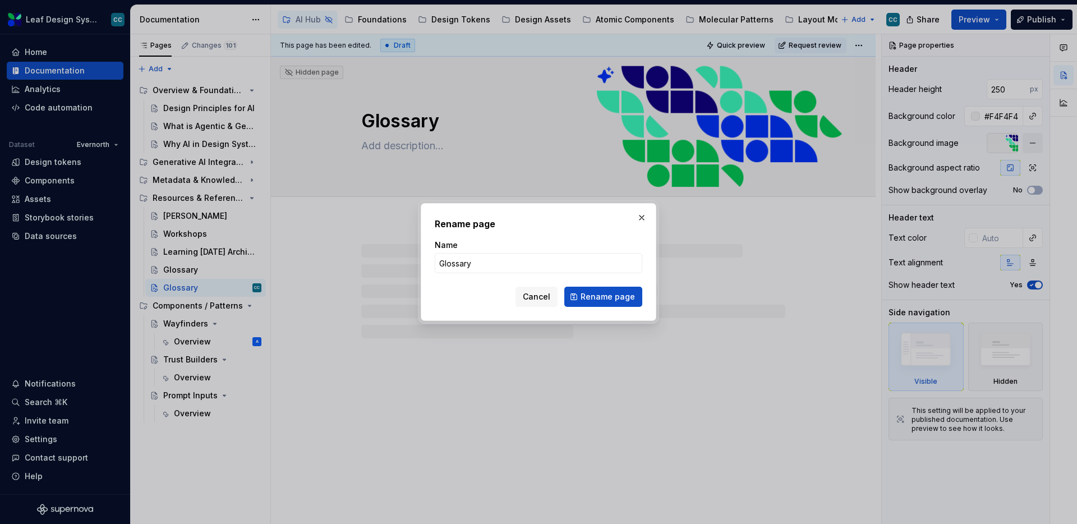
type textarea "*"
type input "Use Case Library"
click button "Rename page" at bounding box center [603, 297] width 78 height 20
type textarea "*"
type textarea "Use Case Library"
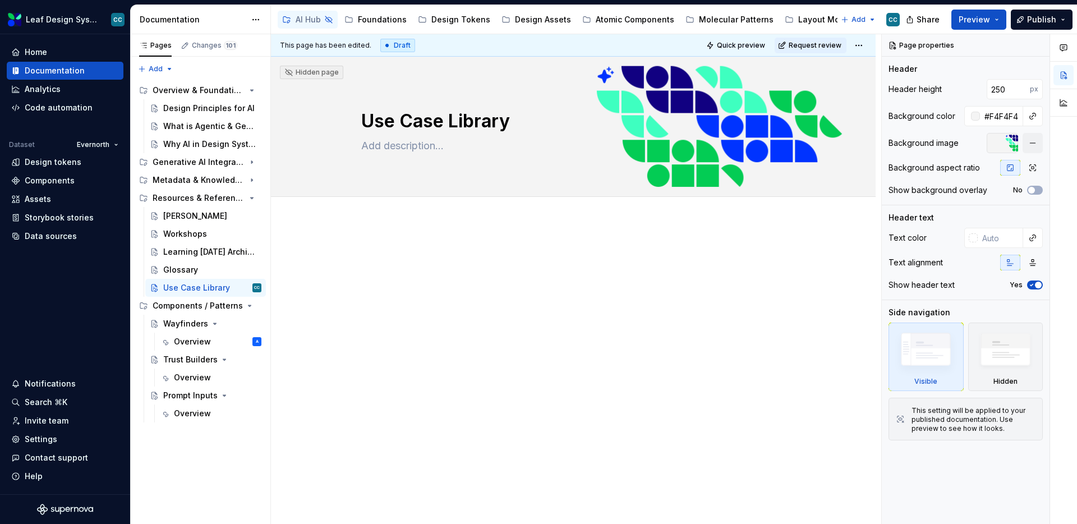
type textarea "*"
click at [420, 284] on div at bounding box center [573, 269] width 424 height 43
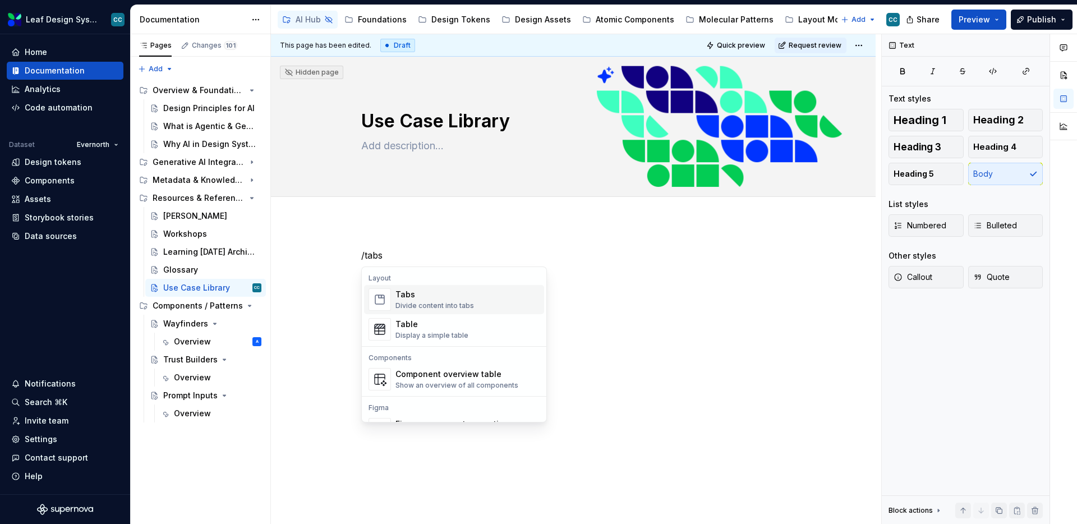
click at [412, 307] on div "Divide content into tabs" at bounding box center [434, 305] width 78 height 9
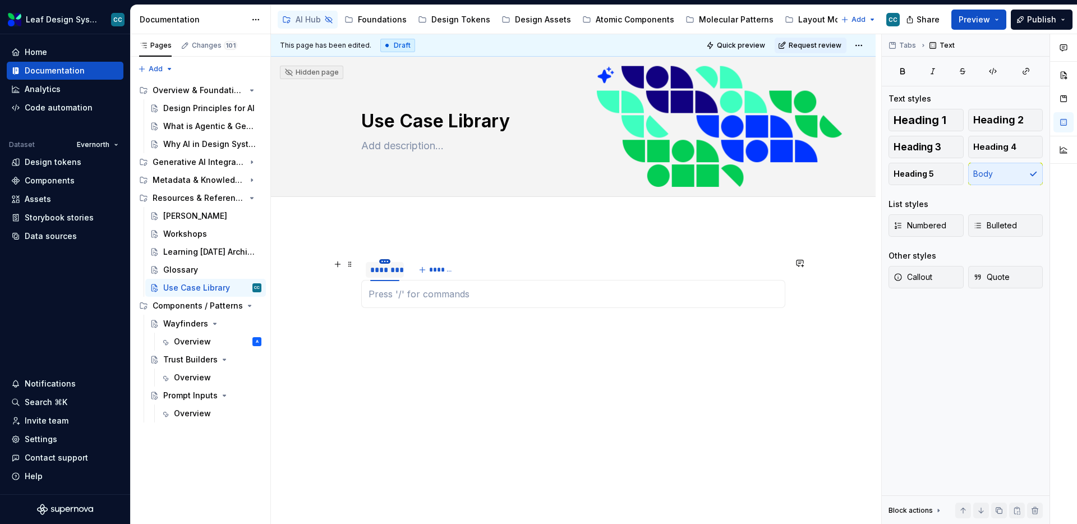
click at [382, 260] on html "Leaf Design System CC Home Documentation Analytics Code automation Dataset Ever…" at bounding box center [538, 262] width 1077 height 524
click at [398, 273] on div "Edit name" at bounding box center [429, 278] width 95 height 18
type input "**********"
click at [422, 268] on div "**********" at bounding box center [409, 269] width 79 height 11
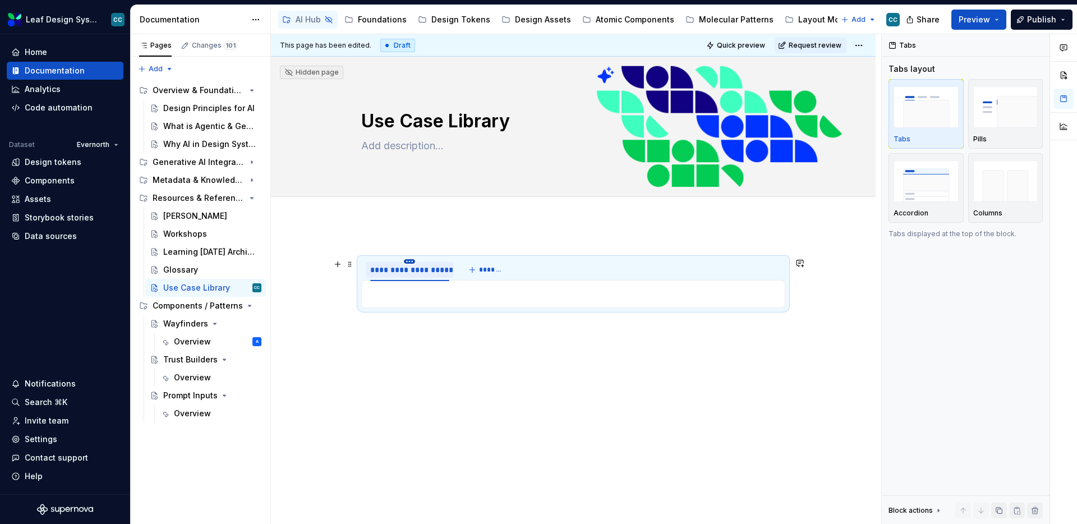
click at [411, 263] on html "Leaf Design System CC Home Documentation Analytics Code automation Dataset Ever…" at bounding box center [538, 262] width 1077 height 524
click at [418, 275] on icon at bounding box center [415, 277] width 9 height 9
type input "**********"
click at [411, 350] on div "**********" at bounding box center [573, 354] width 604 height 266
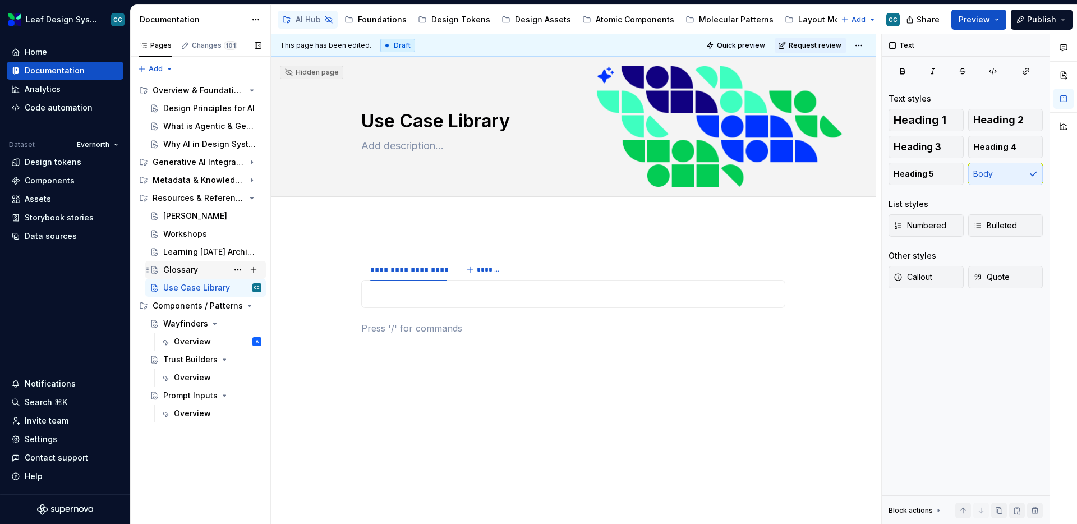
click at [199, 270] on div "Glossary" at bounding box center [212, 270] width 98 height 16
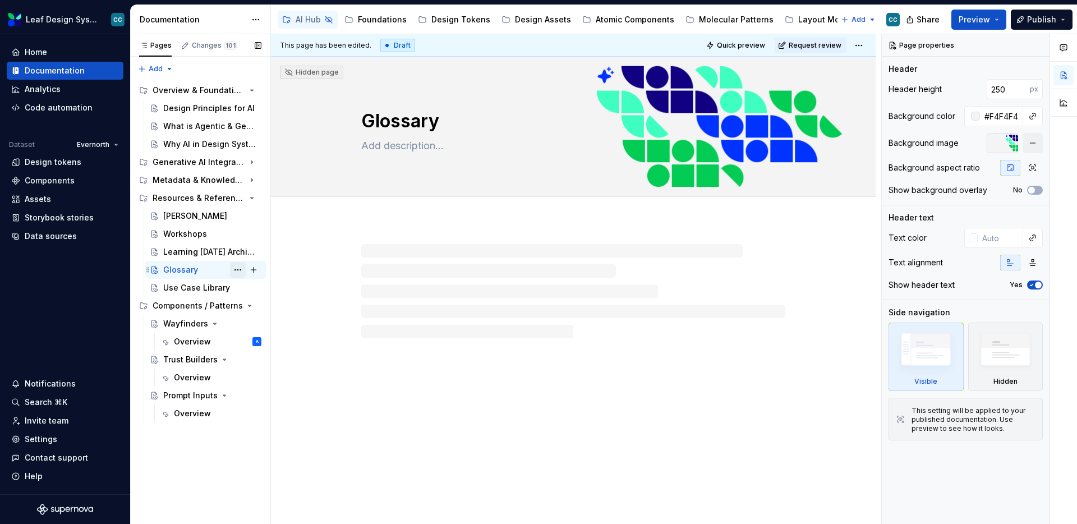
click at [233, 271] on button "Page tree" at bounding box center [238, 270] width 16 height 16
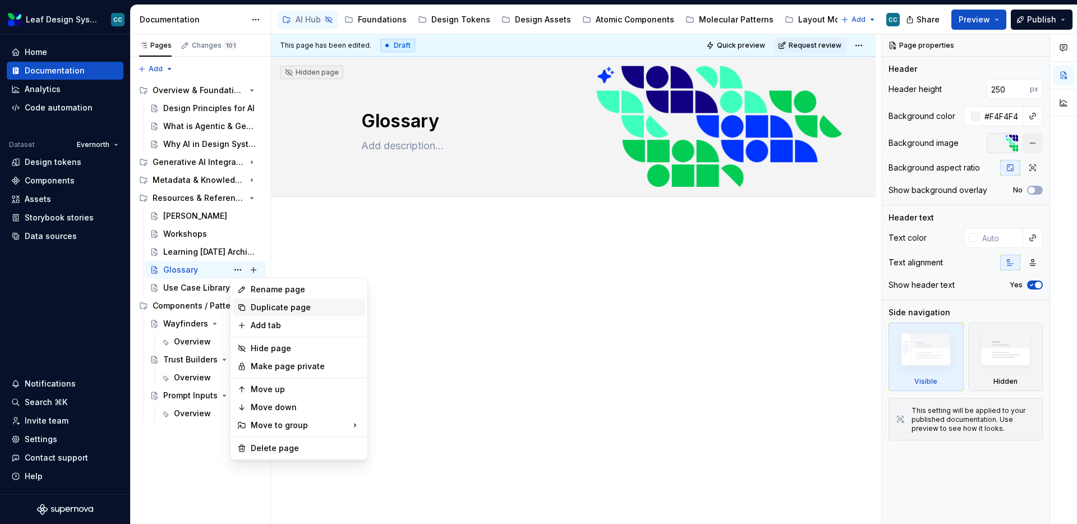
click at [263, 304] on div "Duplicate page" at bounding box center [306, 307] width 110 height 11
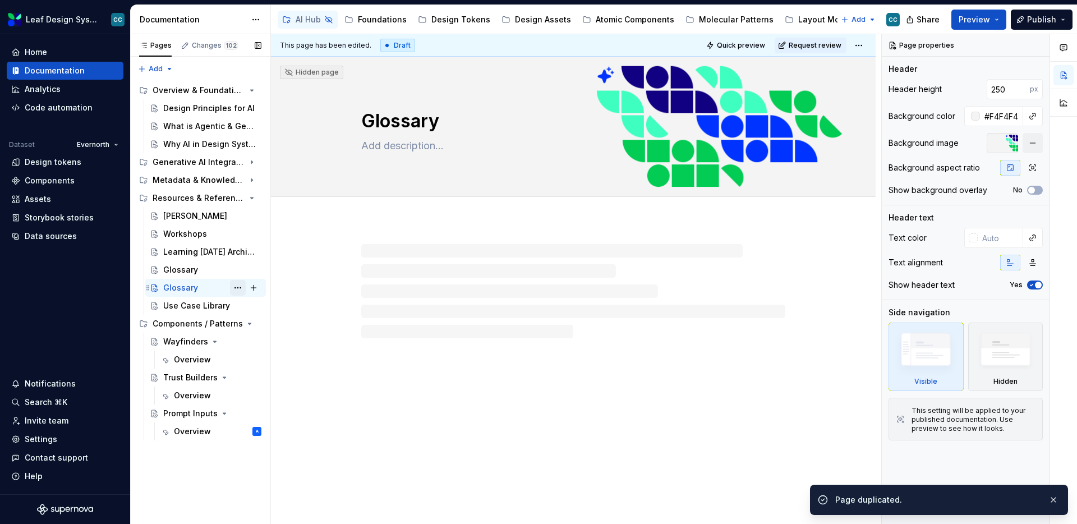
click at [229, 287] on div "Glossary CC" at bounding box center [212, 288] width 98 height 16
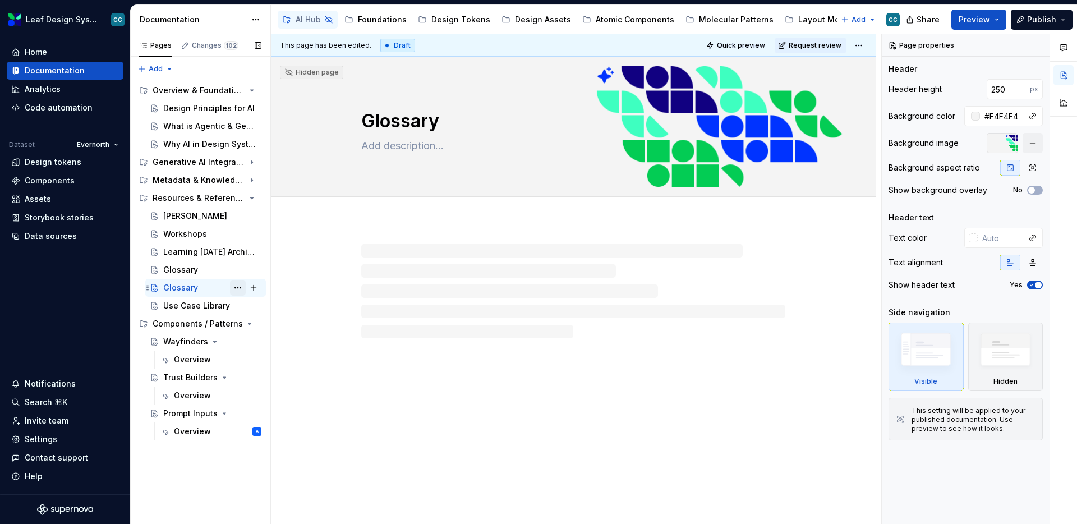
click at [241, 287] on button "Page tree" at bounding box center [238, 288] width 16 height 16
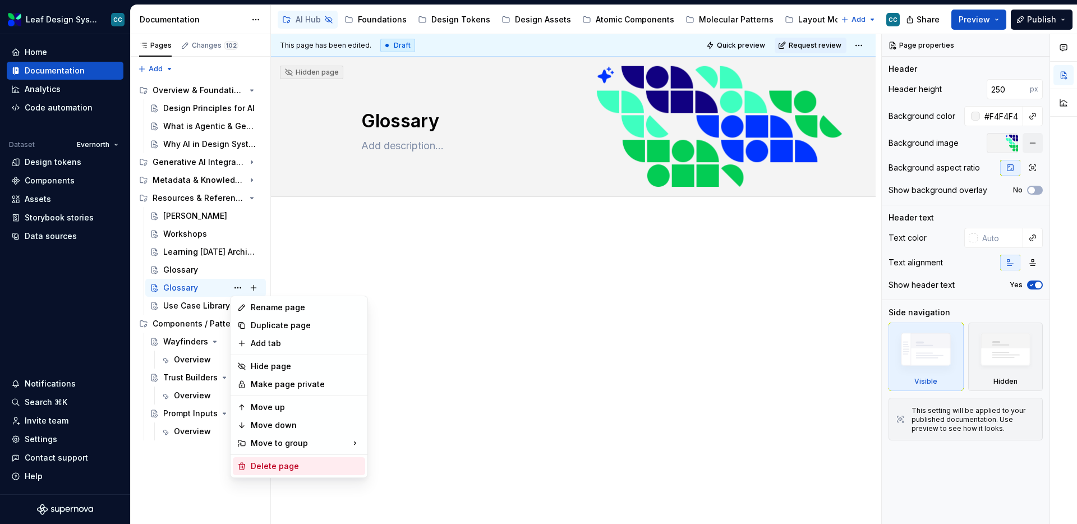
click at [283, 464] on div "Delete page" at bounding box center [306, 465] width 110 height 11
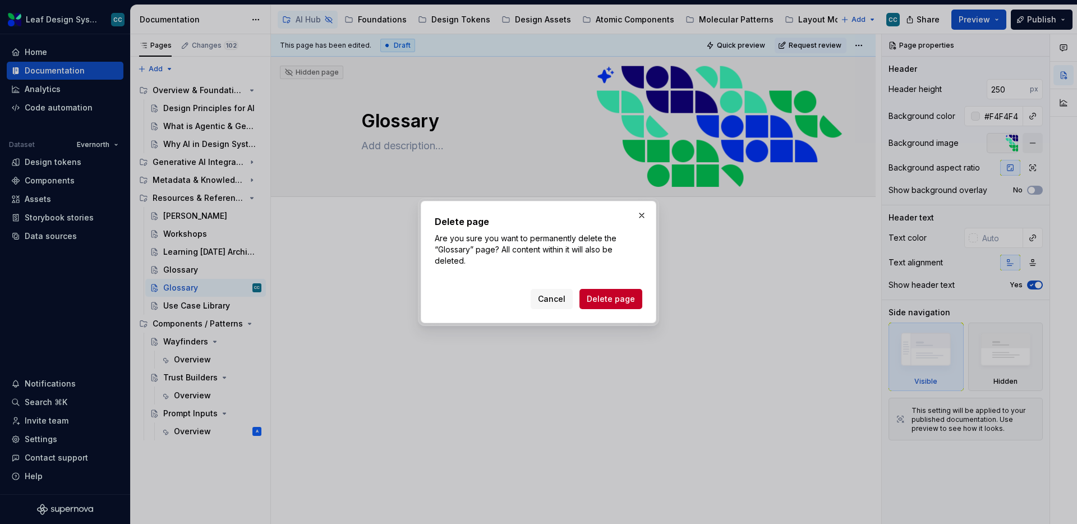
drag, startPoint x: 611, startPoint y: 298, endPoint x: 640, endPoint y: 311, distance: 31.7
click at [611, 298] on span "Delete page" at bounding box center [610, 298] width 48 height 11
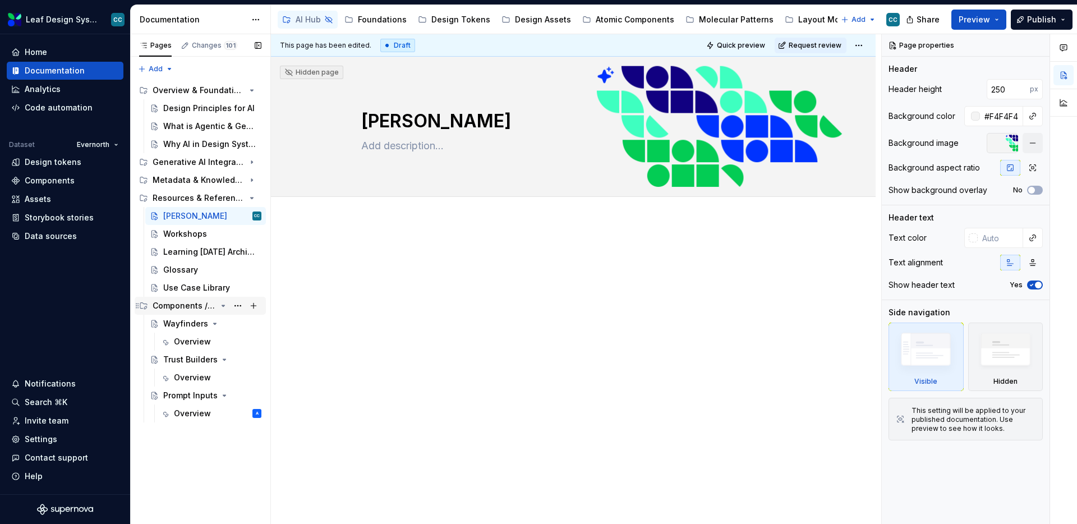
click at [221, 304] on icon "Page tree" at bounding box center [223, 305] width 9 height 9
click at [180, 196] on div "Resources & References" at bounding box center [185, 197] width 64 height 11
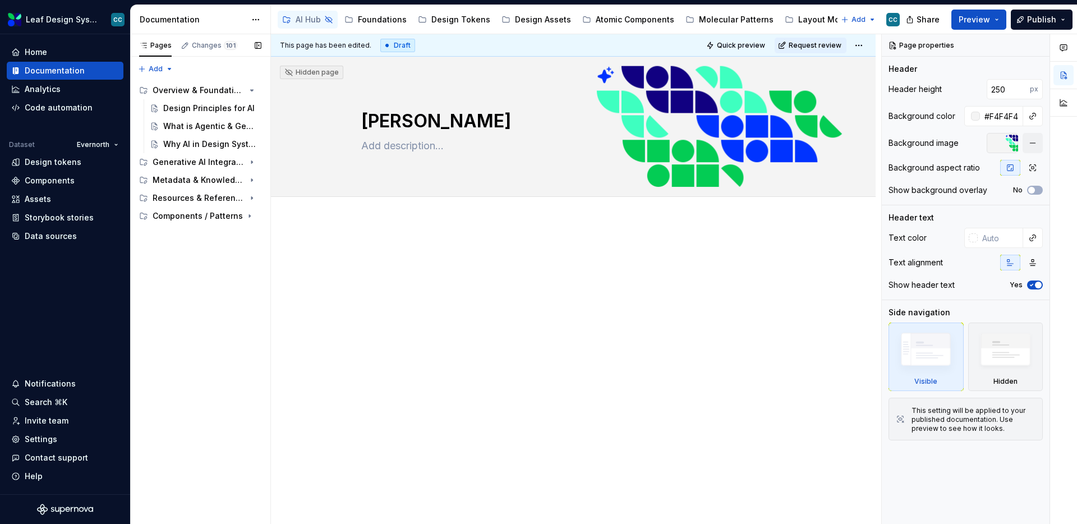
drag, startPoint x: 174, startPoint y: 334, endPoint x: 219, endPoint y: 231, distance: 112.3
click at [174, 332] on div "Pages Changes 101 Add Accessibility guide for tree Page tree. Navigate the tree…" at bounding box center [200, 279] width 140 height 490
click at [198, 197] on div "Resources & References" at bounding box center [185, 197] width 64 height 11
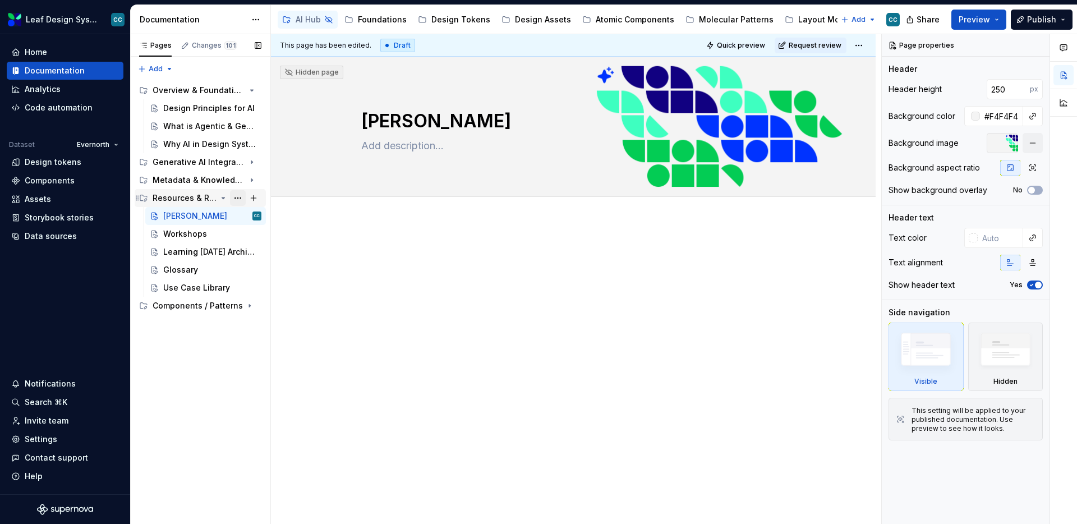
click at [237, 197] on button "Page tree" at bounding box center [238, 198] width 16 height 16
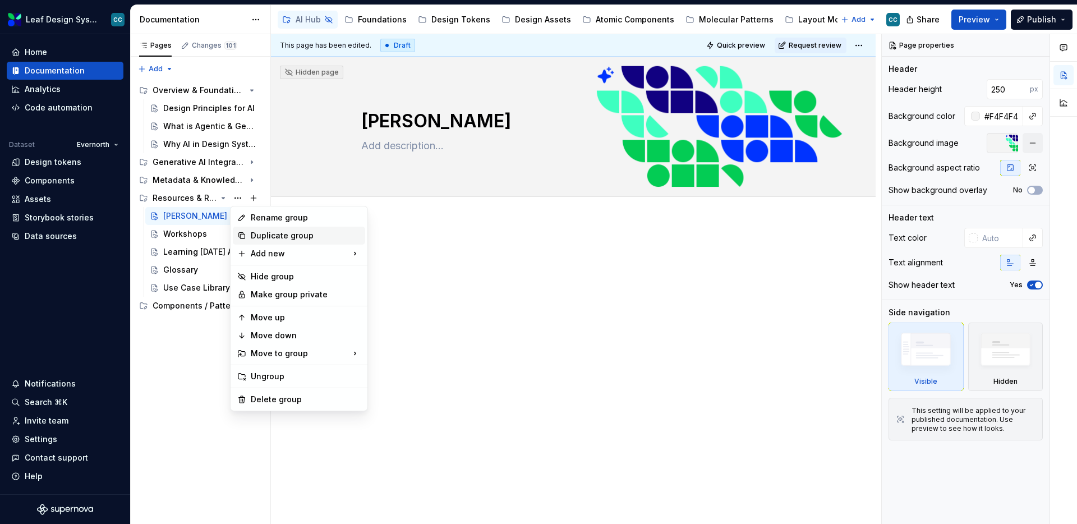
click at [270, 235] on div "Duplicate group" at bounding box center [306, 235] width 110 height 11
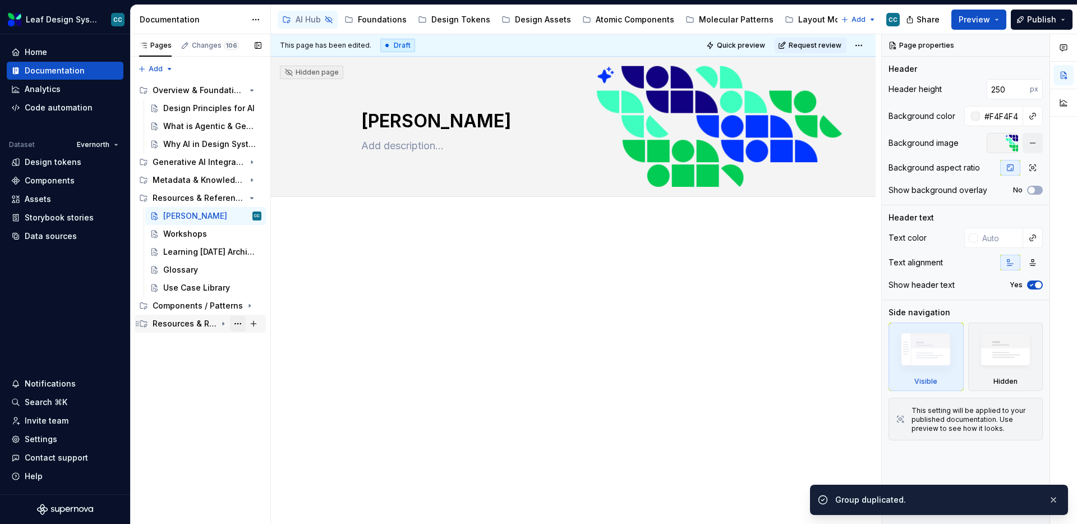
click at [240, 322] on button "Page tree" at bounding box center [238, 324] width 16 height 16
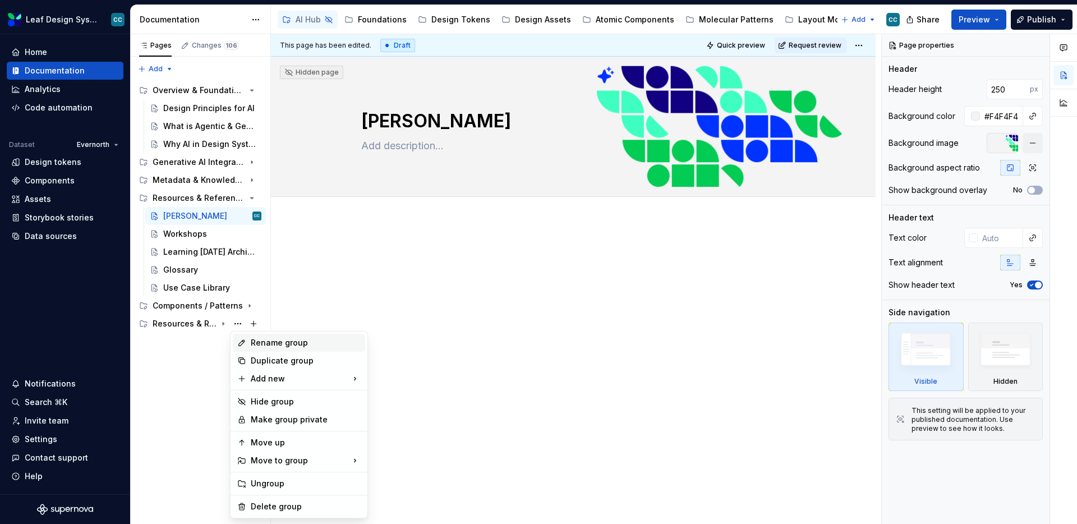
click at [255, 340] on div "Rename group" at bounding box center [306, 342] width 110 height 11
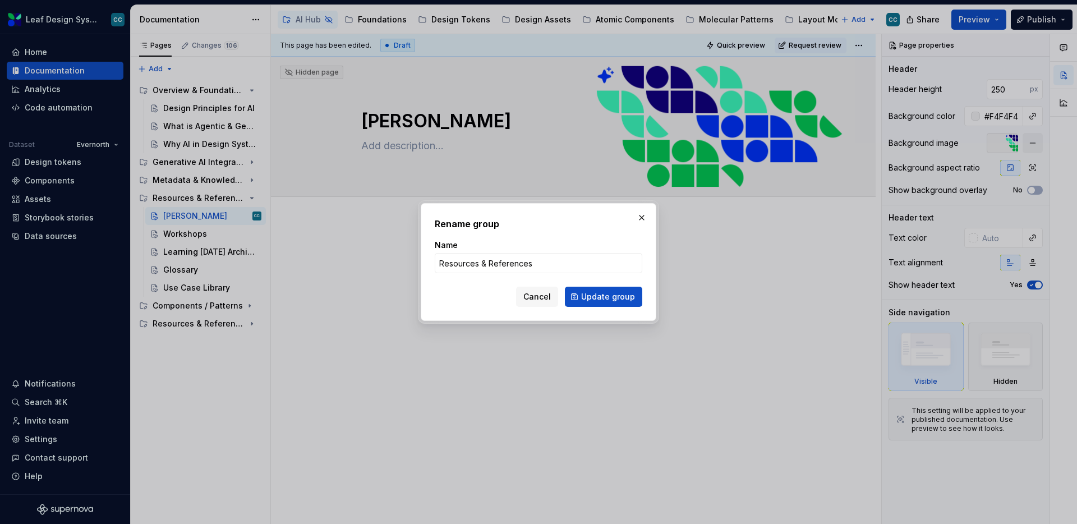
type textarea "*"
type input "Content"
click button "Update group" at bounding box center [603, 297] width 77 height 20
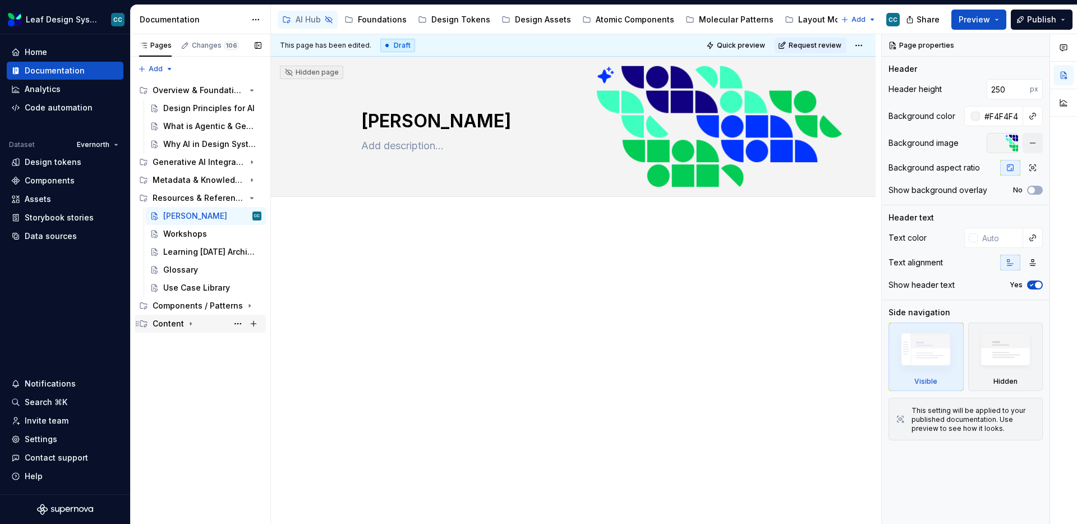
click at [176, 322] on div "Content" at bounding box center [168, 323] width 31 height 11
click at [238, 342] on button "Page tree" at bounding box center [238, 342] width 16 height 16
type textarea "*"
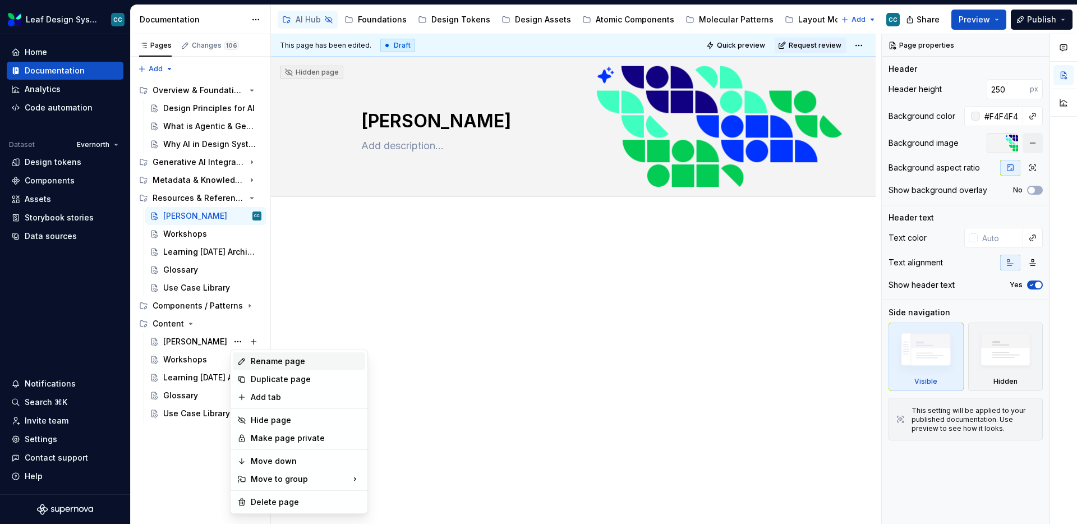
click at [321, 358] on div "Rename page" at bounding box center [306, 360] width 110 height 11
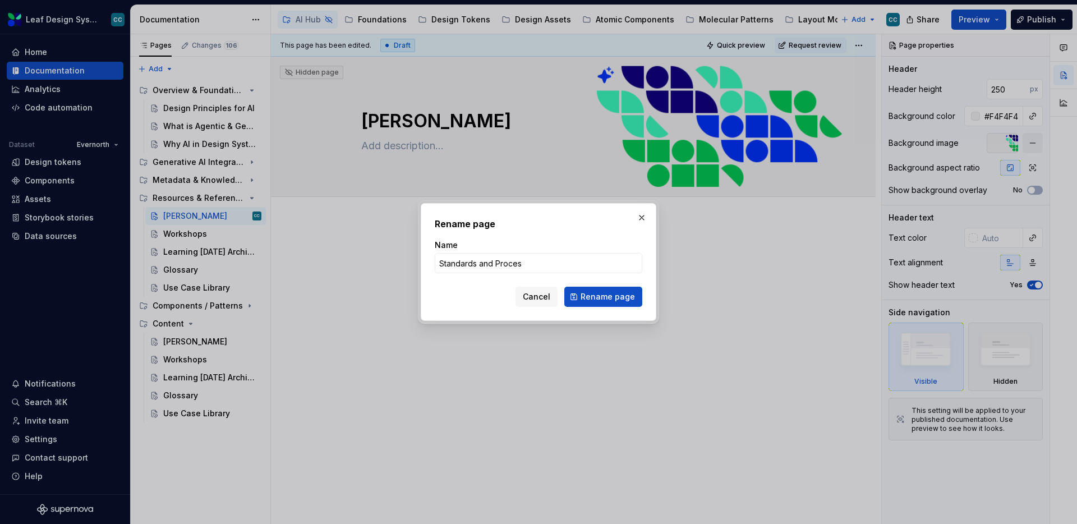
type input "Standards and Process"
click button "Rename page" at bounding box center [603, 297] width 78 height 20
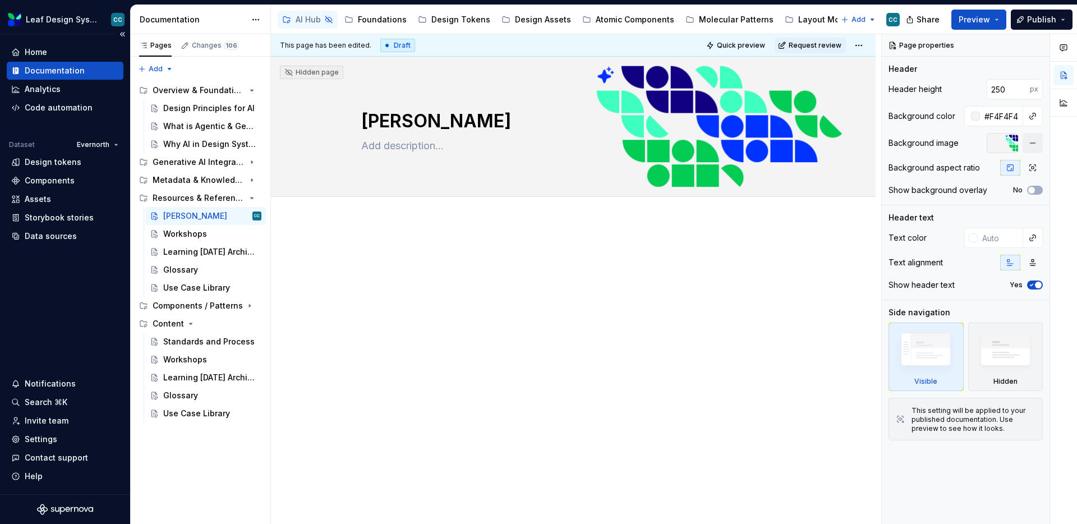
click at [96, 135] on div "Home Documentation Analytics Code automation Dataset Evernorth Design tokens Co…" at bounding box center [65, 144] width 117 height 202
click at [99, 146] on html "Leaf Design System CC Home Documentation Analytics Code automation Dataset Ever…" at bounding box center [538, 262] width 1077 height 524
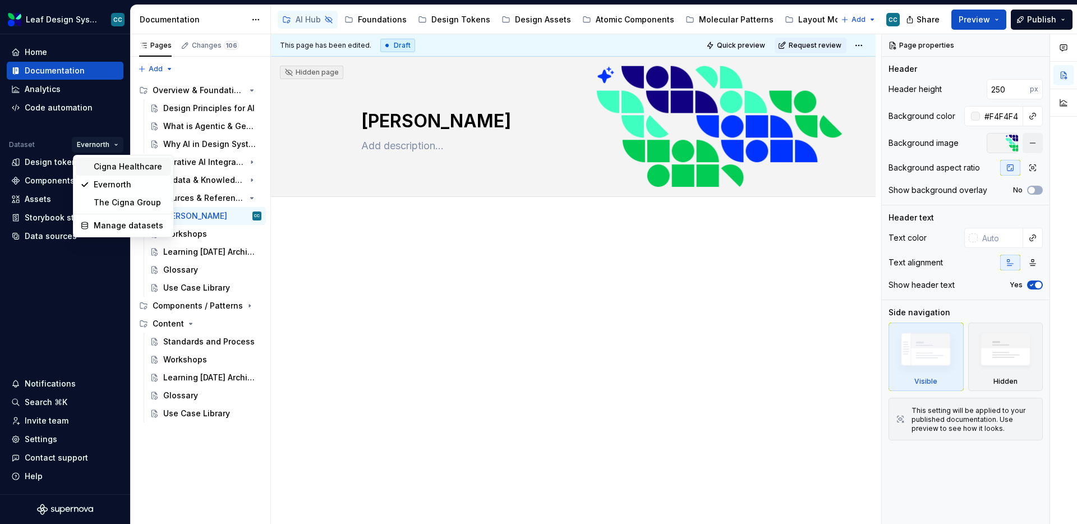
click at [126, 165] on div "Cigna Healthcare" at bounding box center [130, 166] width 73 height 11
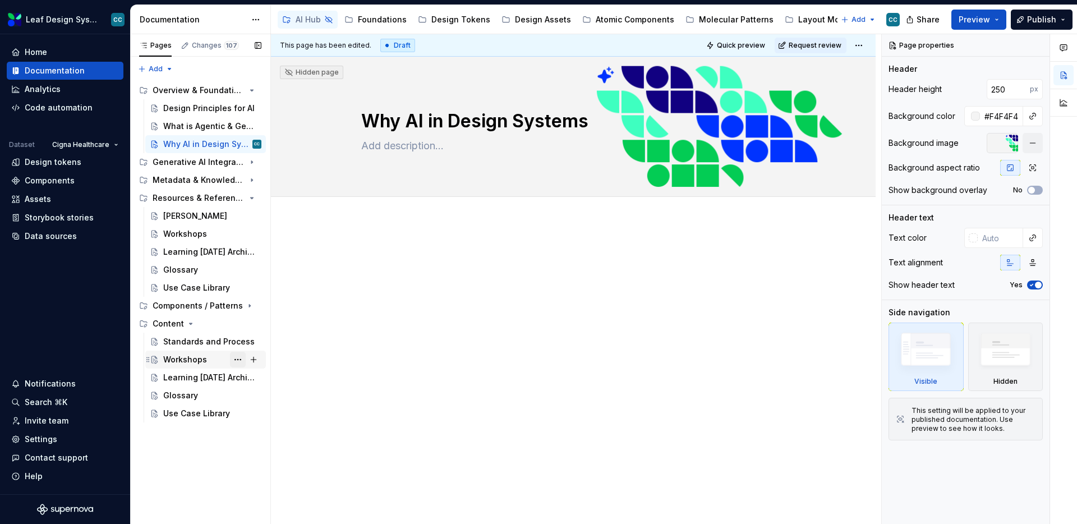
click at [241, 360] on button "Page tree" at bounding box center [238, 360] width 16 height 16
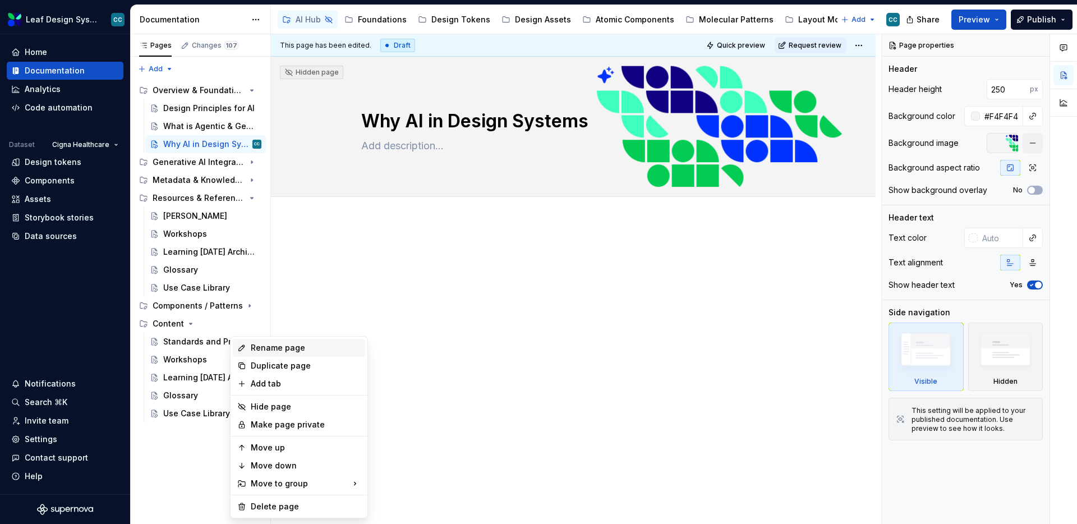
click at [260, 349] on div "Rename page" at bounding box center [306, 347] width 110 height 11
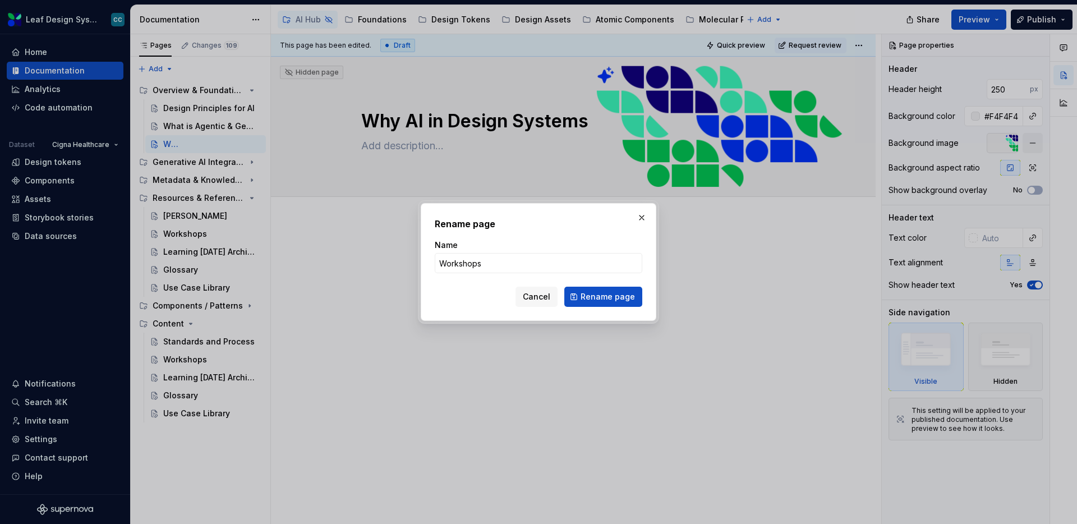
type textarea "*"
